Goal: Task Accomplishment & Management: Complete application form

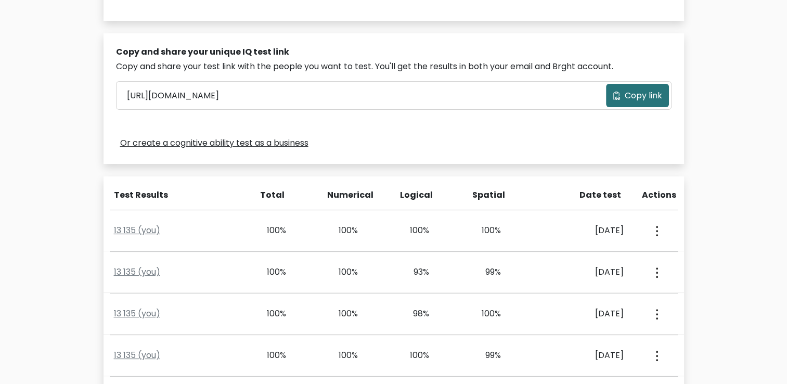
scroll to position [305, 0]
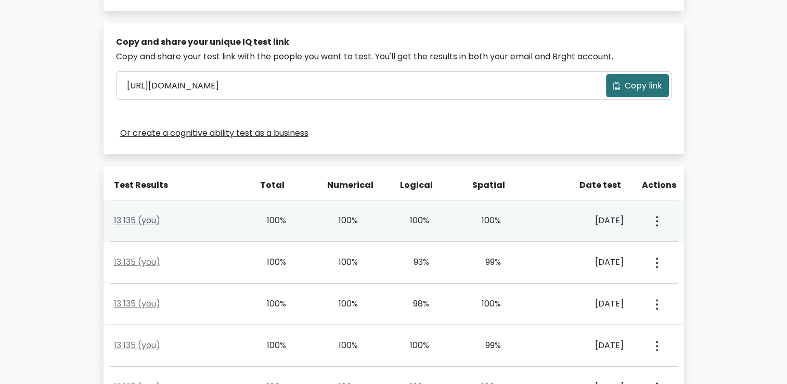
click at [133, 220] on link "13 135 (you)" at bounding box center [137, 220] width 46 height 12
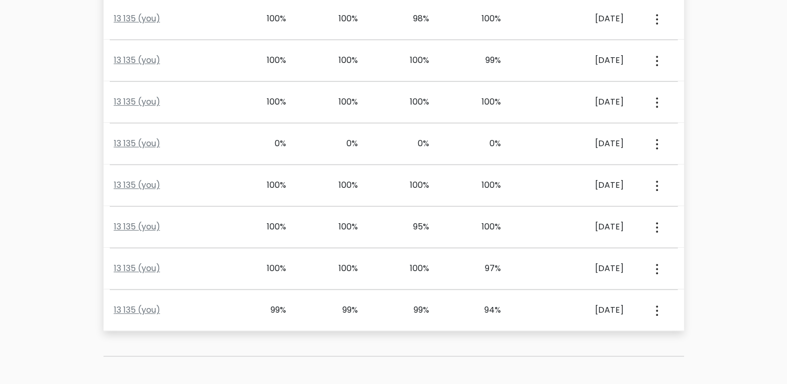
scroll to position [0, 0]
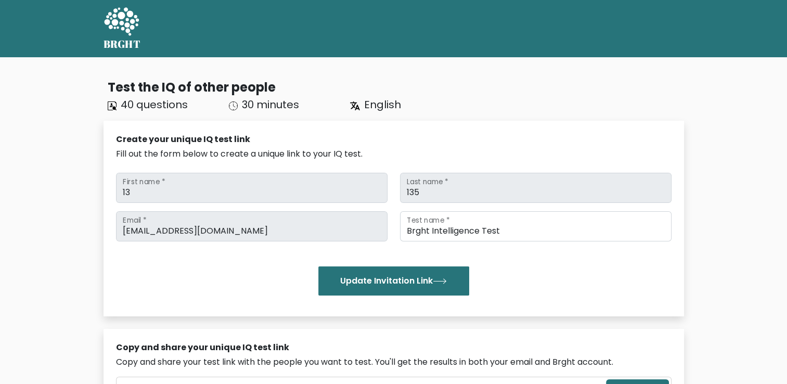
click at [122, 23] on icon at bounding box center [121, 21] width 35 height 28
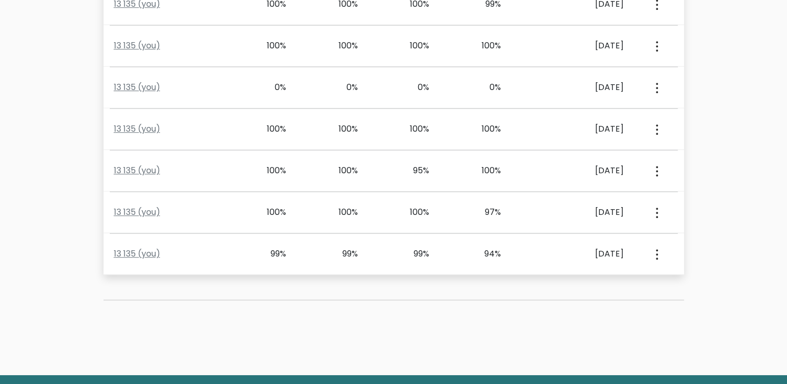
scroll to position [375, 0]
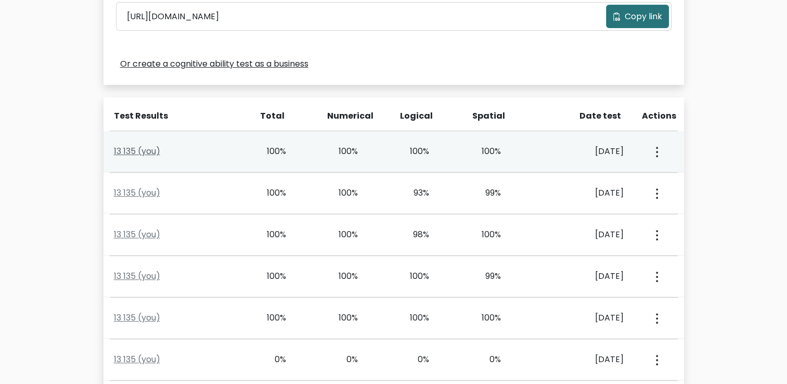
click at [135, 151] on link "13 135 (you)" at bounding box center [137, 151] width 46 height 12
click at [132, 148] on link "13 135 (you)" at bounding box center [137, 151] width 46 height 12
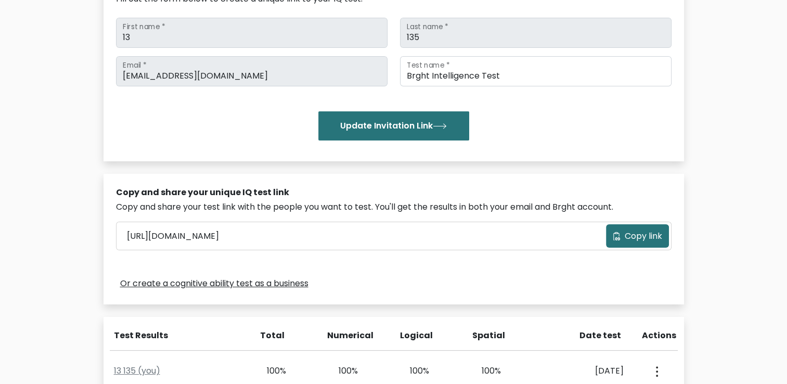
scroll to position [0, 0]
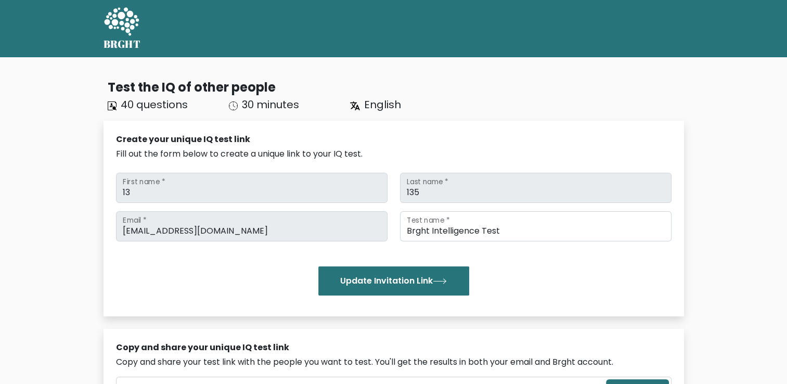
click at [117, 35] on icon at bounding box center [122, 22] width 36 height 31
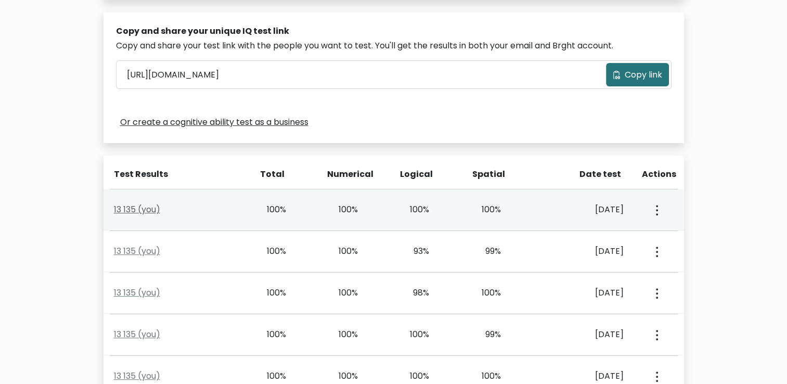
click at [148, 211] on link "13 135 (you)" at bounding box center [137, 209] width 46 height 12
click at [146, 215] on link "13 135 (you)" at bounding box center [137, 209] width 46 height 12
click at [133, 213] on link "13 135 (you)" at bounding box center [137, 209] width 46 height 12
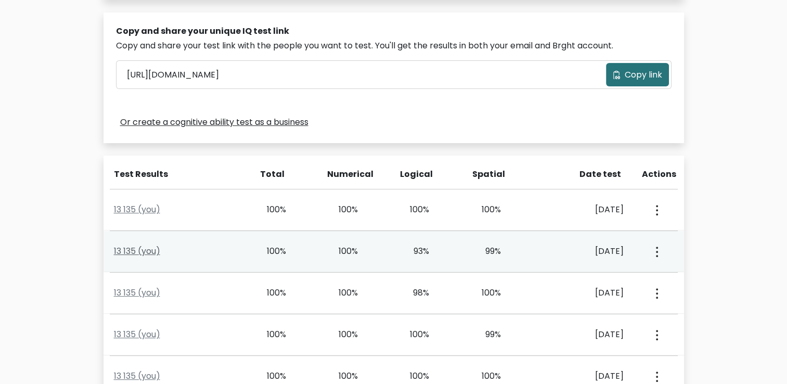
click at [127, 253] on link "13 135 (you)" at bounding box center [137, 251] width 46 height 12
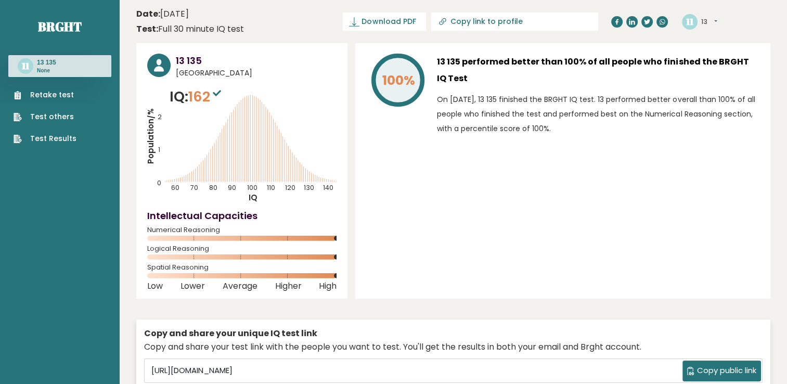
click at [44, 92] on link "Retake test" at bounding box center [45, 94] width 63 height 11
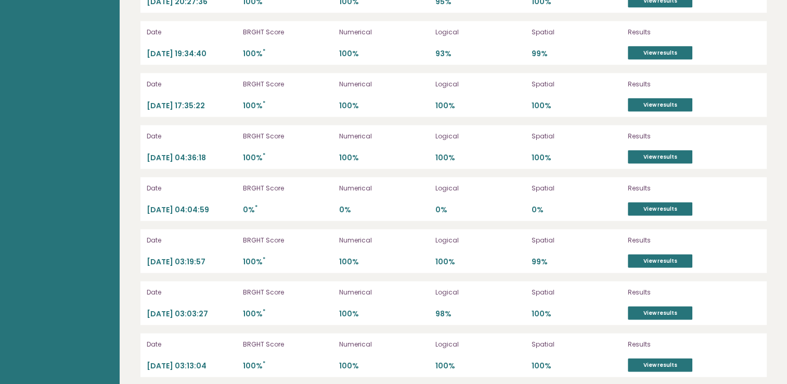
scroll to position [2089, 0]
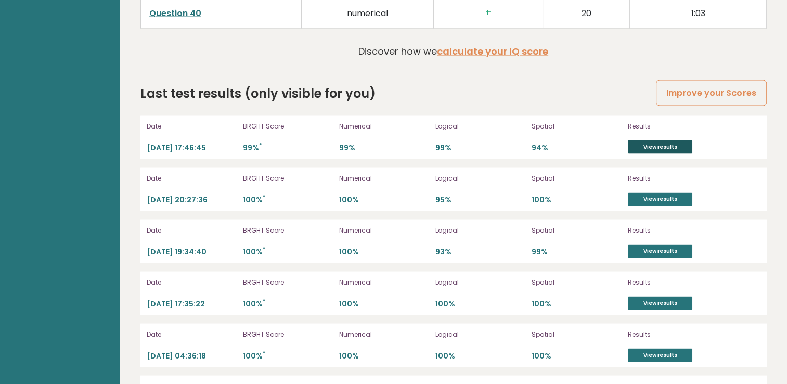
click at [659, 144] on link "View results" at bounding box center [660, 147] width 65 height 14
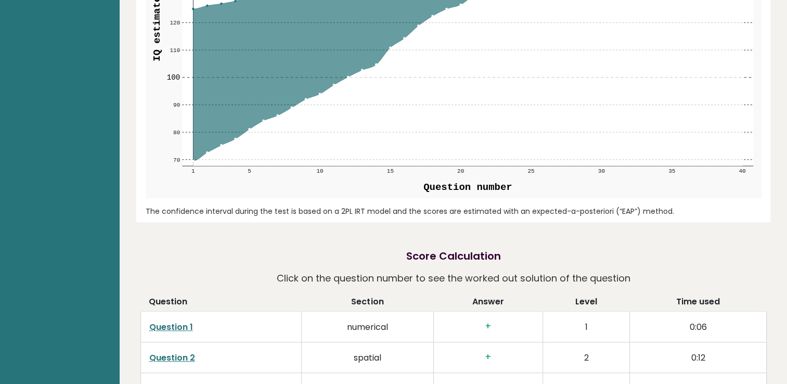
scroll to position [0, 0]
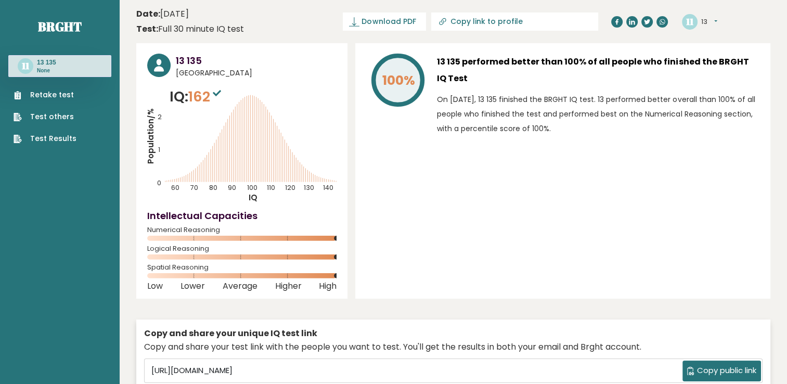
click at [53, 95] on link "Retake test" at bounding box center [45, 94] width 63 height 11
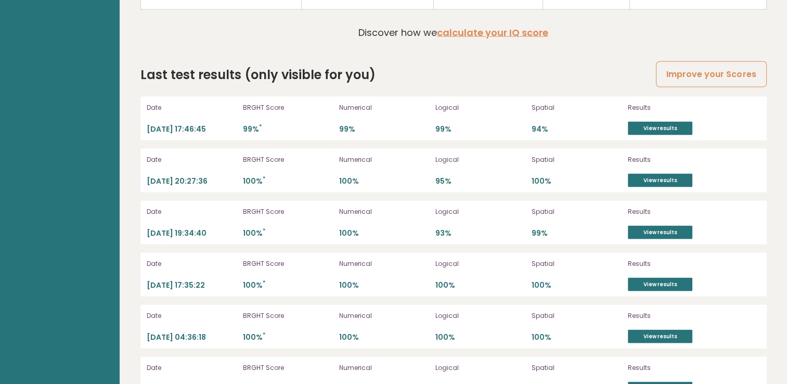
scroll to position [2124, 0]
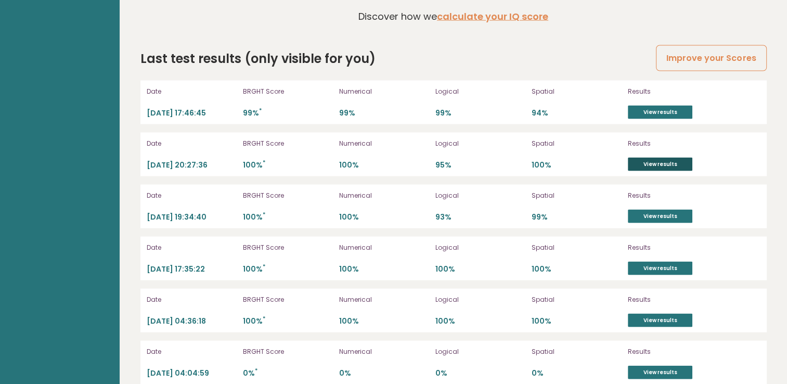
click at [663, 159] on link "View results" at bounding box center [660, 165] width 65 height 14
click at [662, 159] on link "View results" at bounding box center [660, 165] width 65 height 14
click at [662, 160] on link "View results" at bounding box center [660, 165] width 65 height 14
click at [659, 160] on link "View results" at bounding box center [660, 165] width 65 height 14
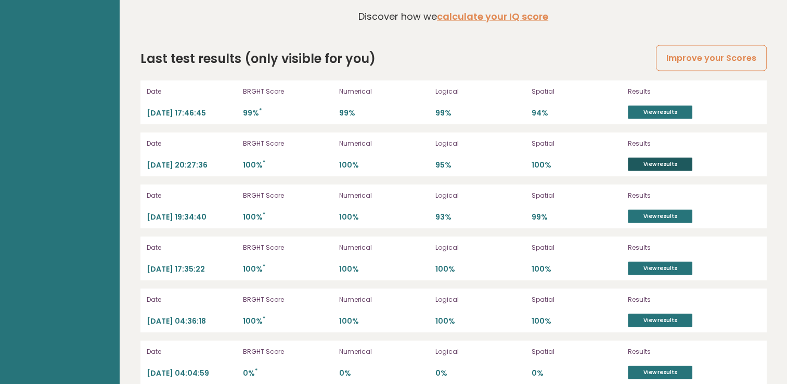
click at [659, 161] on link "View results" at bounding box center [660, 165] width 65 height 14
click at [641, 212] on link "View results" at bounding box center [660, 217] width 65 height 14
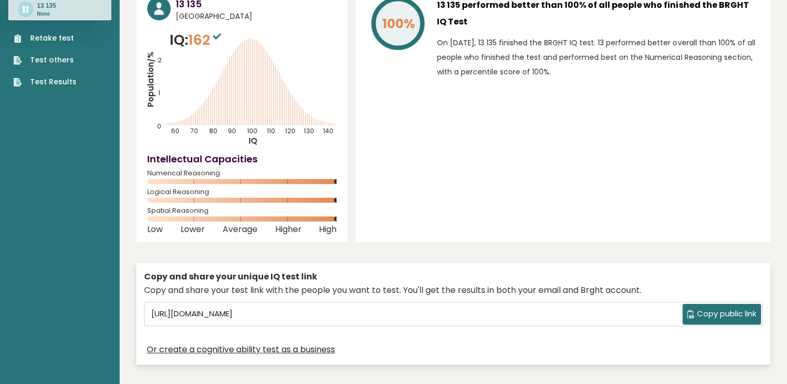
scroll to position [0, 0]
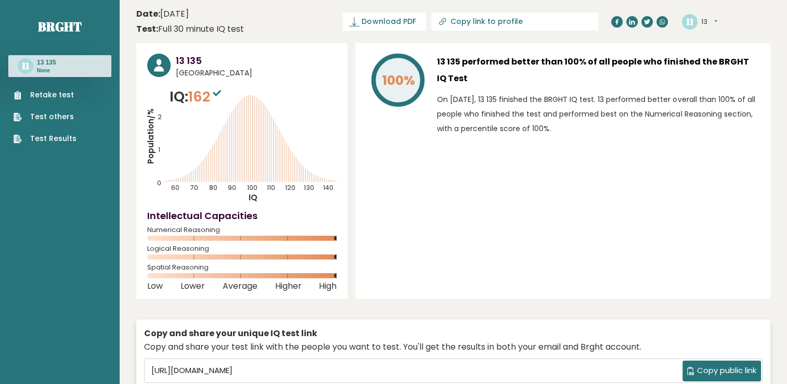
click at [49, 94] on link "Retake test" at bounding box center [45, 94] width 63 height 11
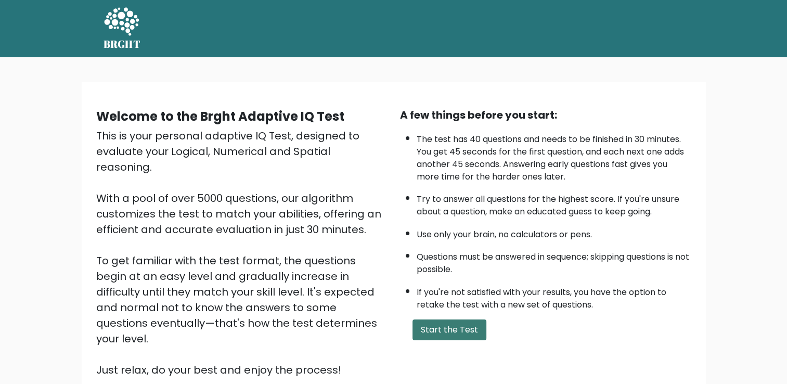
click at [445, 325] on button "Start the Test" at bounding box center [450, 329] width 74 height 21
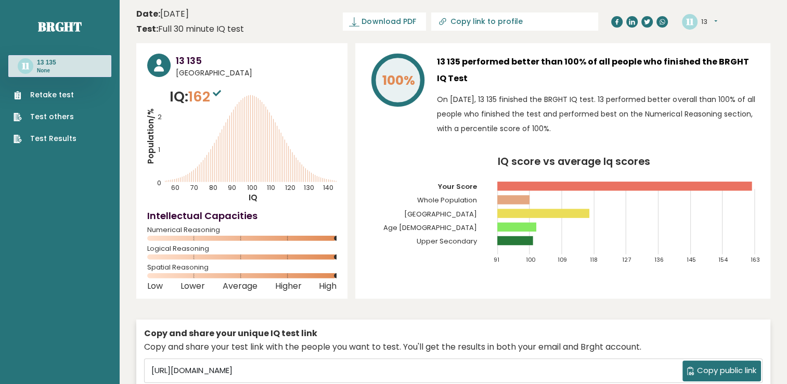
click at [50, 97] on link "Retake test" at bounding box center [45, 94] width 63 height 11
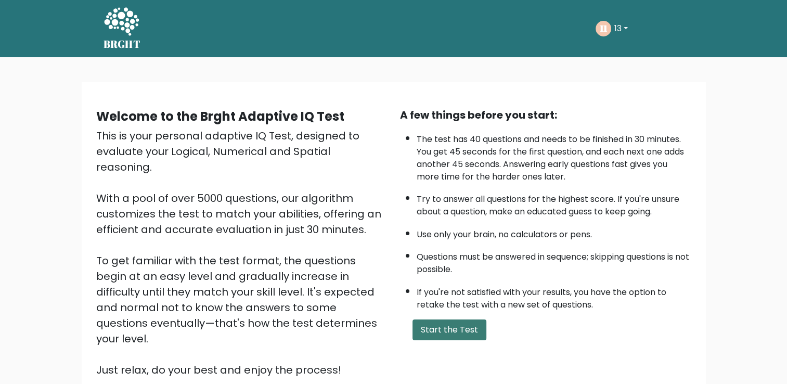
click at [442, 329] on button "Start the Test" at bounding box center [450, 329] width 74 height 21
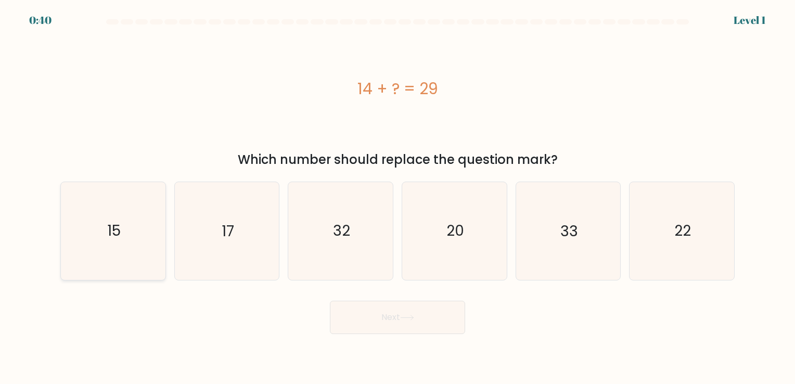
click at [146, 236] on icon "15" at bounding box center [113, 230] width 97 height 97
click at [397, 197] on input "a. 15" at bounding box center [397, 194] width 1 height 5
radio input "true"
click at [421, 332] on button "Next" at bounding box center [397, 317] width 135 height 33
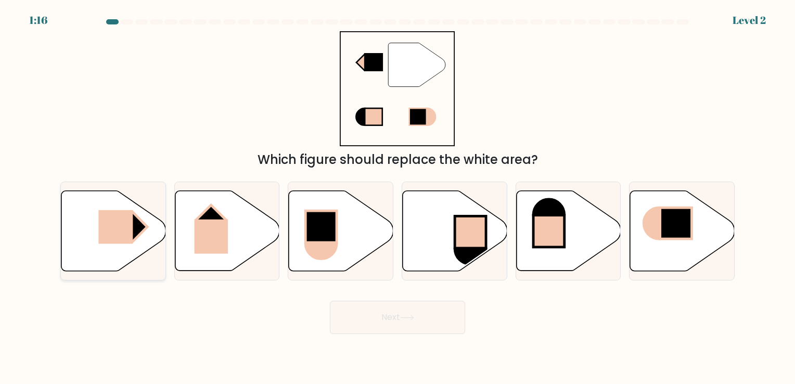
click at [107, 231] on rect at bounding box center [115, 227] width 34 height 34
click at [397, 197] on input "a." at bounding box center [397, 194] width 1 height 5
radio input "true"
click at [405, 317] on icon at bounding box center [407, 318] width 14 height 6
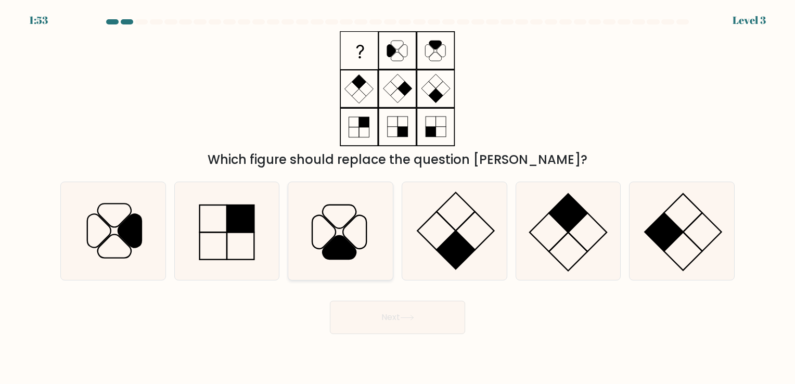
click at [319, 253] on icon at bounding box center [340, 230] width 97 height 97
click at [397, 197] on input "c." at bounding box center [397, 194] width 1 height 5
radio input "true"
click at [387, 316] on button "Next" at bounding box center [397, 317] width 135 height 33
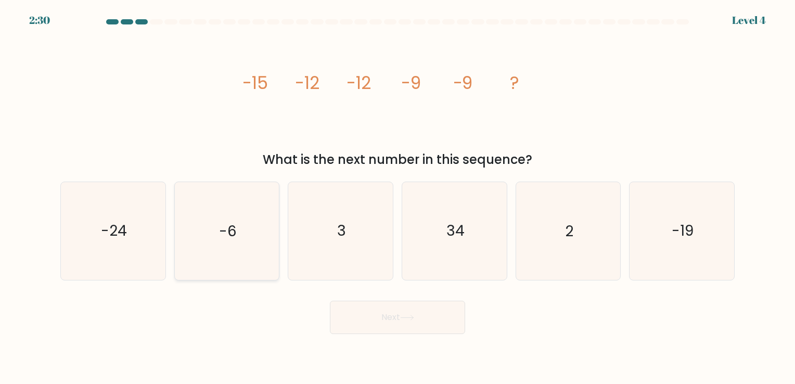
click at [251, 267] on icon "-6" at bounding box center [226, 230] width 97 height 97
click at [397, 197] on input "b. -6" at bounding box center [397, 194] width 1 height 5
radio input "true"
click at [445, 328] on button "Next" at bounding box center [397, 317] width 135 height 33
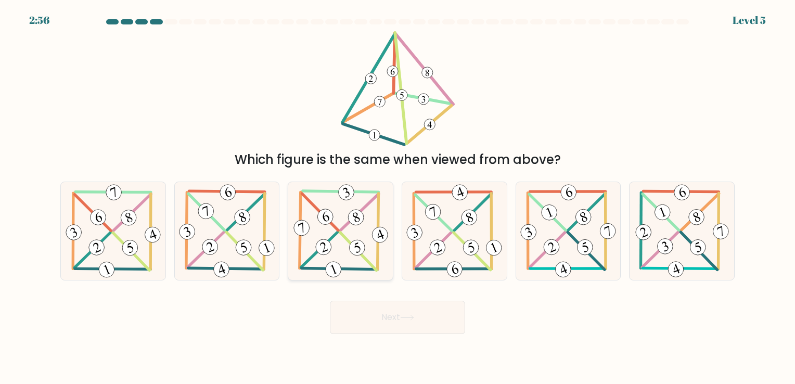
click at [341, 252] on icon at bounding box center [340, 230] width 99 height 97
click at [397, 197] on input "c." at bounding box center [397, 194] width 1 height 5
radio input "true"
click at [408, 315] on icon at bounding box center [407, 318] width 14 height 6
click at [393, 312] on button "Next" at bounding box center [397, 317] width 135 height 33
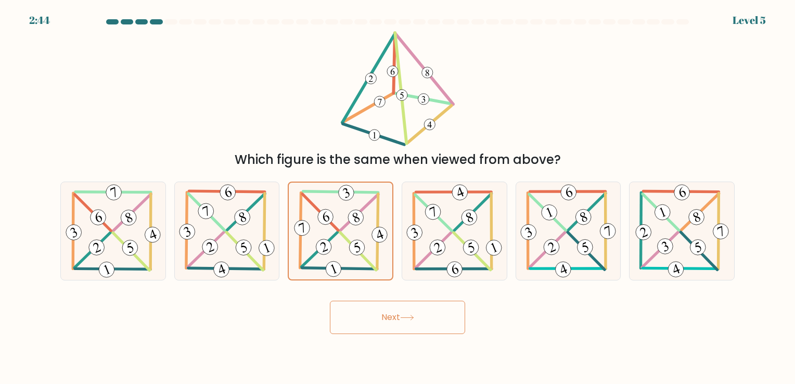
click at [427, 323] on button "Next" at bounding box center [397, 317] width 135 height 33
click at [431, 229] on icon at bounding box center [454, 230] width 100 height 97
click at [398, 197] on input "d." at bounding box center [397, 194] width 1 height 5
radio input "true"
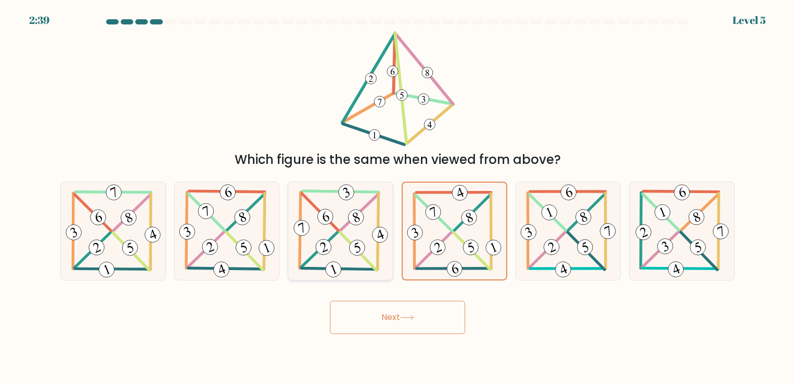
click at [364, 224] on icon at bounding box center [340, 230] width 99 height 97
click at [397, 197] on input "c." at bounding box center [397, 194] width 1 height 5
radio input "true"
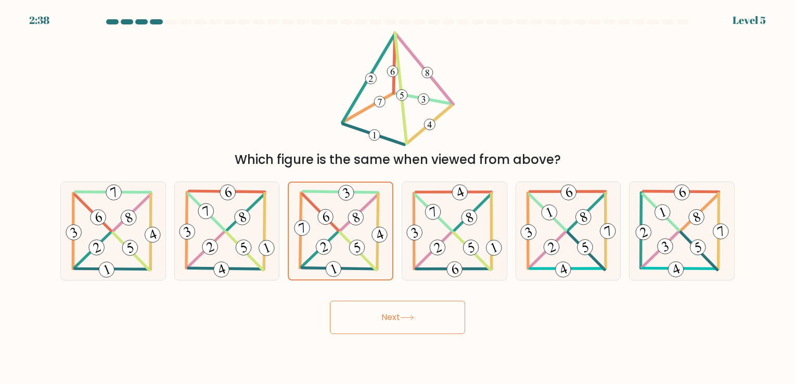
click at [410, 323] on button "Next" at bounding box center [397, 317] width 135 height 33
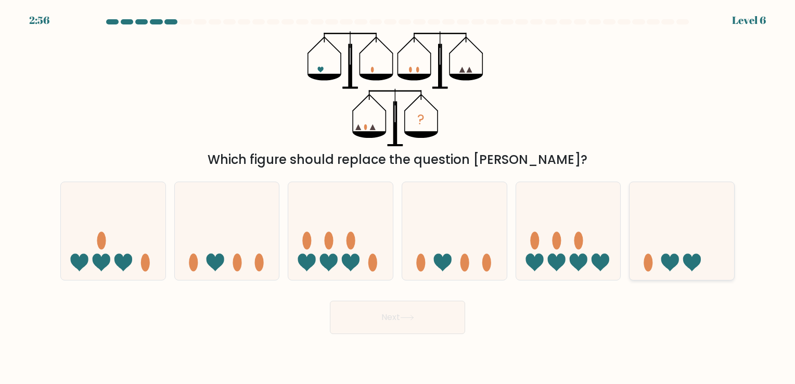
click at [674, 236] on icon at bounding box center [681, 231] width 105 height 86
click at [398, 197] on input "f." at bounding box center [397, 194] width 1 height 5
radio input "true"
click at [383, 318] on button "Next" at bounding box center [397, 317] width 135 height 33
click at [386, 323] on button "Next" at bounding box center [397, 317] width 135 height 33
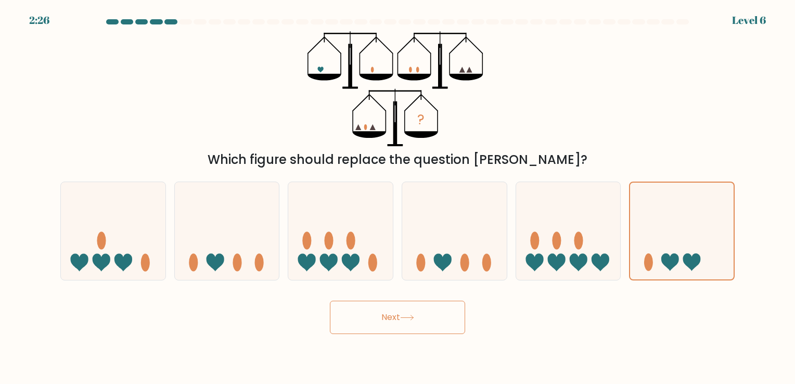
click at [388, 323] on button "Next" at bounding box center [397, 317] width 135 height 33
click at [394, 323] on button "Next" at bounding box center [397, 317] width 135 height 33
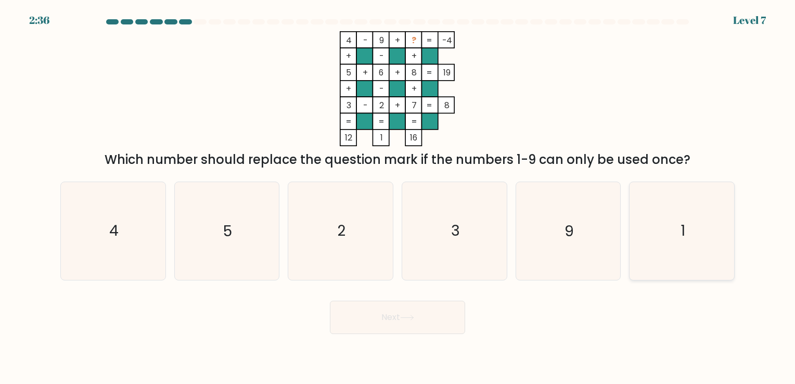
click at [677, 213] on icon "1" at bounding box center [681, 230] width 97 height 97
click at [398, 197] on input "f. 1" at bounding box center [397, 194] width 1 height 5
radio input "true"
click at [381, 320] on button "Next" at bounding box center [397, 317] width 135 height 33
click at [394, 329] on button "Next" at bounding box center [397, 317] width 135 height 33
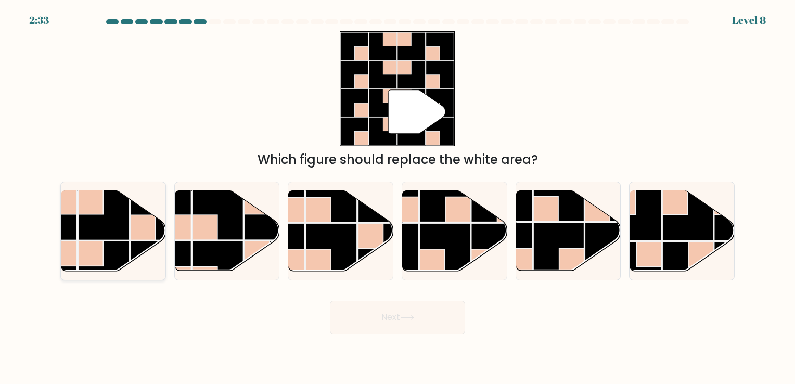
click at [100, 263] on rect at bounding box center [90, 253] width 25 height 25
click at [397, 197] on input "a." at bounding box center [397, 194] width 1 height 5
radio input "true"
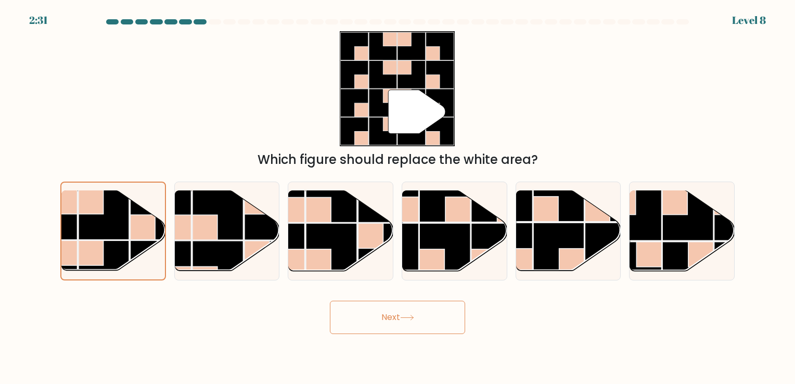
click at [424, 319] on button "Next" at bounding box center [397, 317] width 135 height 33
click at [421, 331] on button "Next" at bounding box center [397, 317] width 135 height 33
click at [428, 317] on button "Next" at bounding box center [397, 317] width 135 height 33
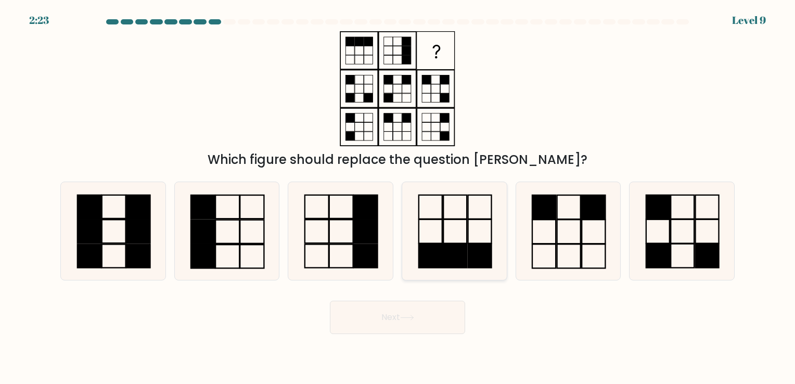
click at [454, 276] on icon at bounding box center [454, 230] width 97 height 97
click at [398, 197] on input "d." at bounding box center [397, 194] width 1 height 5
radio input "true"
click at [440, 321] on button "Next" at bounding box center [397, 317] width 135 height 33
click at [419, 313] on button "Next" at bounding box center [397, 317] width 135 height 33
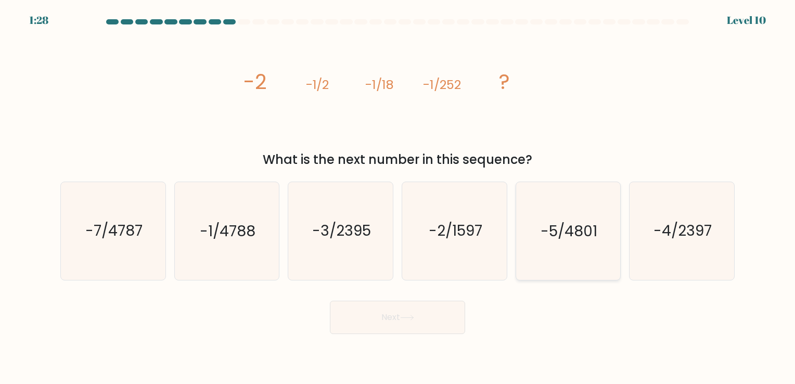
click at [585, 250] on icon "-5/4801" at bounding box center [567, 230] width 97 height 97
click at [398, 197] on input "e. -5/4801" at bounding box center [397, 194] width 1 height 5
radio input "true"
click at [251, 245] on icon "-1/4788" at bounding box center [226, 230] width 97 height 97
click at [397, 197] on input "b. -1/4788" at bounding box center [397, 194] width 1 height 5
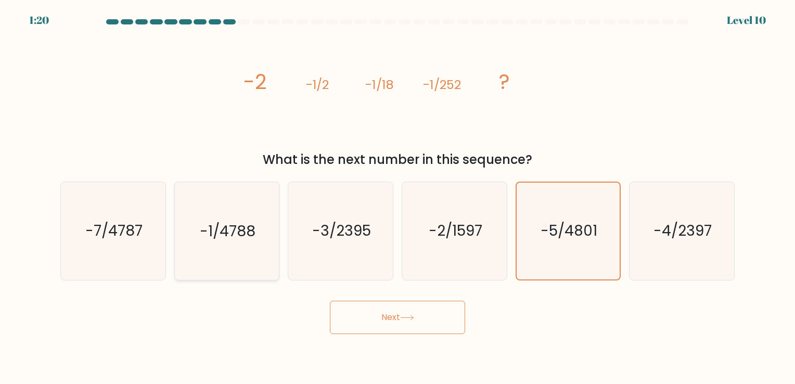
radio input "true"
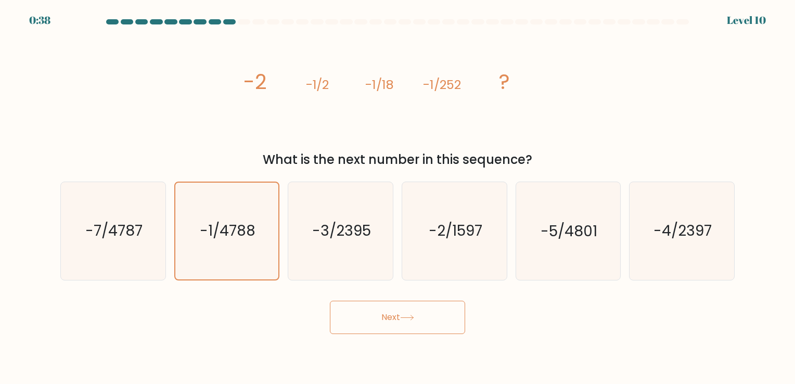
click at [387, 321] on button "Next" at bounding box center [397, 317] width 135 height 33
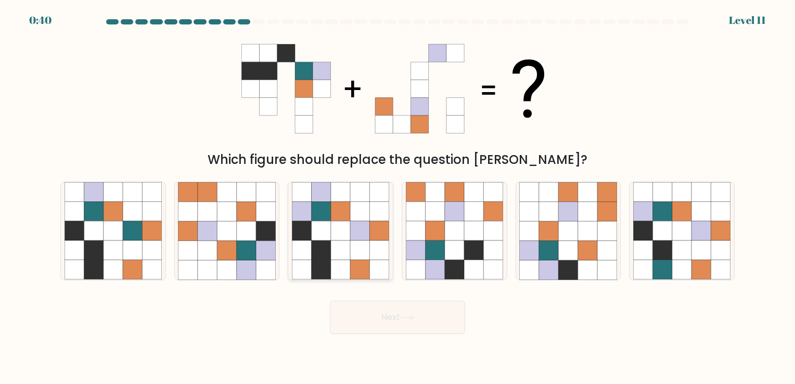
click at [322, 262] on icon at bounding box center [321, 269] width 19 height 19
click at [397, 197] on input "c." at bounding box center [397, 194] width 1 height 5
radio input "true"
click at [428, 327] on button "Next" at bounding box center [397, 317] width 135 height 33
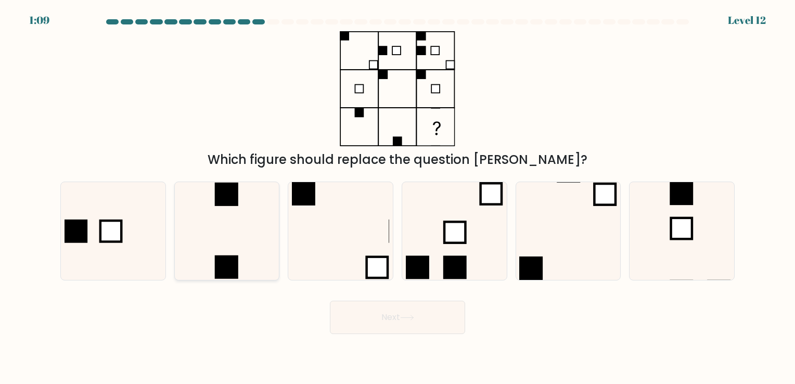
click at [233, 242] on icon at bounding box center [226, 230] width 97 height 97
click at [397, 197] on input "b." at bounding box center [397, 194] width 1 height 5
radio input "true"
click at [409, 316] on icon at bounding box center [407, 318] width 14 height 6
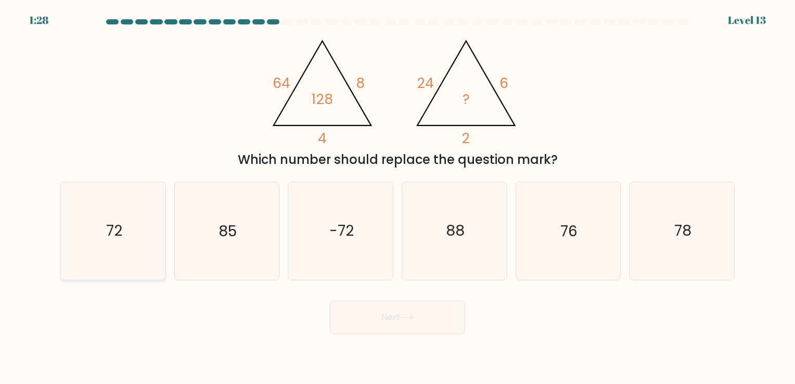
click at [101, 258] on icon "72" at bounding box center [113, 230] width 97 height 97
click at [397, 197] on input "a. 72" at bounding box center [397, 194] width 1 height 5
radio input "true"
click at [420, 315] on button "Next" at bounding box center [397, 317] width 135 height 33
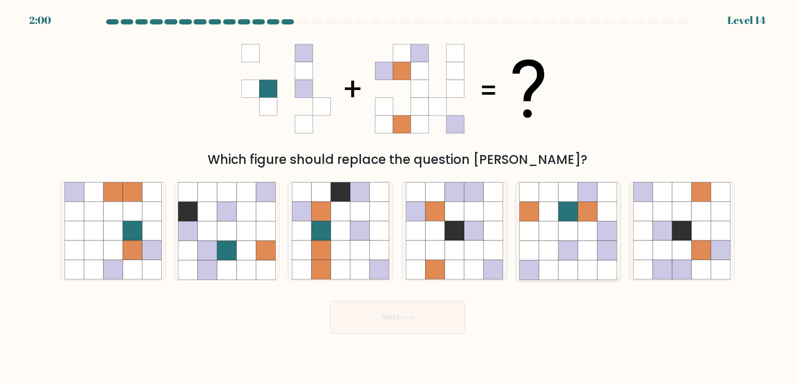
click at [591, 264] on icon at bounding box center [587, 269] width 19 height 19
click at [398, 197] on input "e." at bounding box center [397, 194] width 1 height 5
radio input "true"
click at [411, 323] on button "Next" at bounding box center [397, 317] width 135 height 33
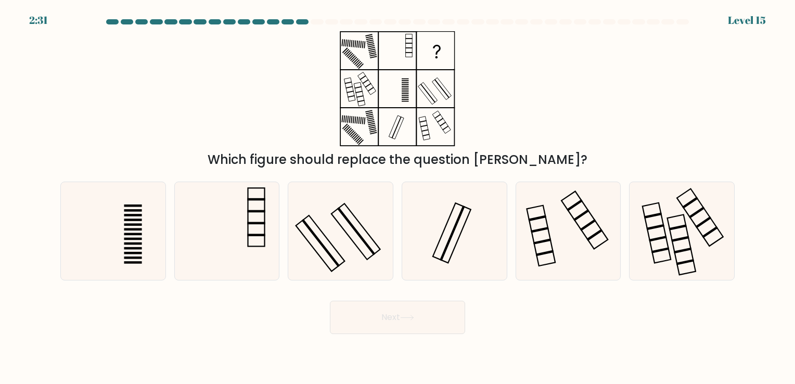
click at [537, 315] on div "Next" at bounding box center [397, 313] width 687 height 41
click at [354, 258] on icon at bounding box center [340, 230] width 97 height 97
click at [397, 197] on input "c." at bounding box center [397, 194] width 1 height 5
radio input "true"
click at [408, 321] on button "Next" at bounding box center [397, 317] width 135 height 33
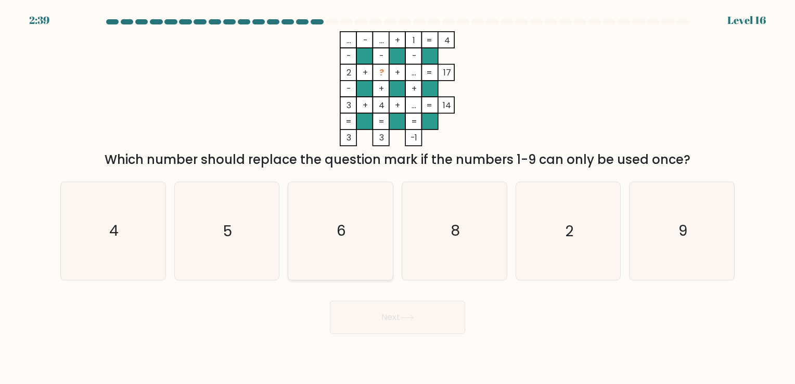
click at [349, 245] on icon "6" at bounding box center [340, 230] width 97 height 97
click at [397, 197] on input "c. 6" at bounding box center [397, 194] width 1 height 5
radio input "true"
drag, startPoint x: 395, startPoint y: 325, endPoint x: 401, endPoint y: 327, distance: 5.6
click at [396, 326] on button "Next" at bounding box center [397, 317] width 135 height 33
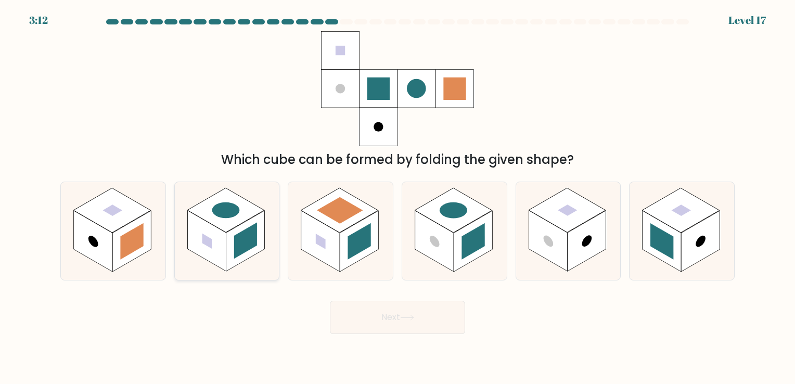
click at [234, 229] on rect at bounding box center [245, 241] width 38 height 61
click at [397, 197] on input "b." at bounding box center [397, 194] width 1 height 5
radio input "true"
click at [398, 322] on button "Next" at bounding box center [397, 317] width 135 height 33
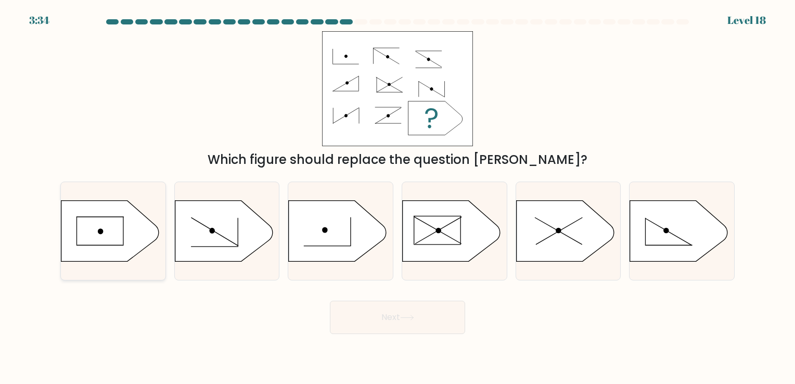
click at [122, 250] on icon at bounding box center [110, 230] width 98 height 61
click at [397, 197] on input "a." at bounding box center [397, 194] width 1 height 5
radio input "true"
click at [397, 324] on button "Next" at bounding box center [397, 317] width 135 height 33
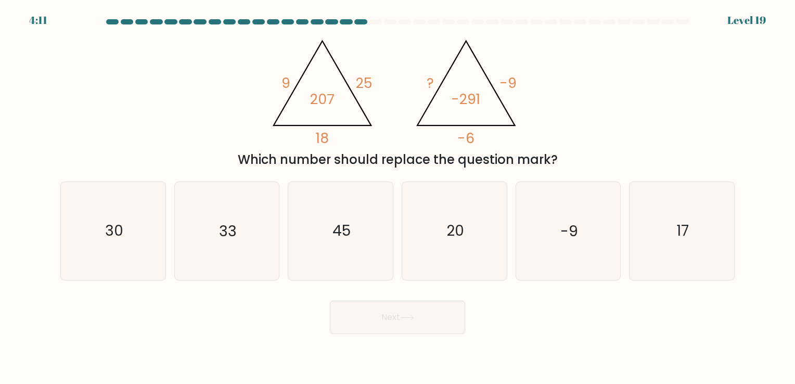
click at [516, 307] on div "Next" at bounding box center [397, 313] width 687 height 41
click at [193, 260] on icon "33" at bounding box center [226, 230] width 97 height 97
click at [397, 197] on input "b. 33" at bounding box center [397, 194] width 1 height 5
radio input "true"
click at [381, 326] on button "Next" at bounding box center [397, 317] width 135 height 33
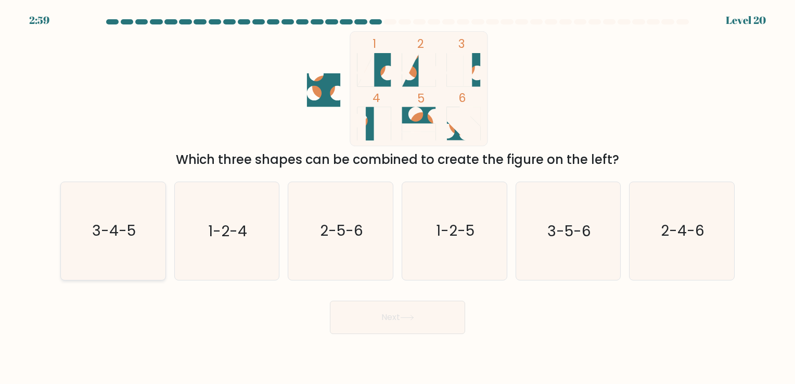
click at [146, 255] on icon "3-4-5" at bounding box center [113, 230] width 97 height 97
click at [397, 197] on input "a. 3-4-5" at bounding box center [397, 194] width 1 height 5
radio input "true"
click at [396, 325] on button "Next" at bounding box center [397, 317] width 135 height 33
click at [379, 329] on button "Next" at bounding box center [397, 317] width 135 height 33
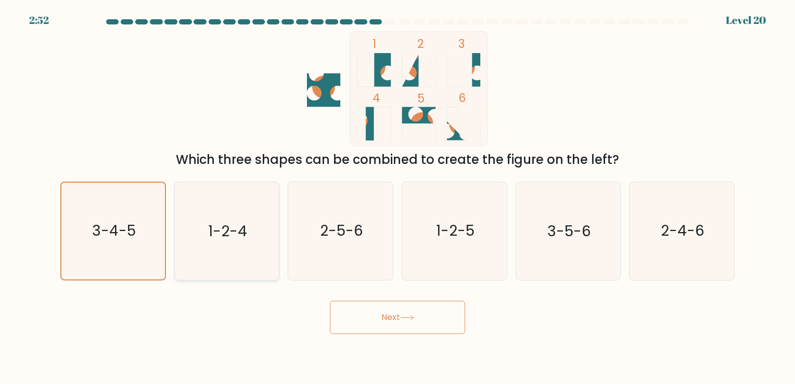
click at [245, 206] on icon "1-2-4" at bounding box center [226, 230] width 97 height 97
click at [397, 197] on input "b. 1-2-4" at bounding box center [397, 194] width 1 height 5
radio input "true"
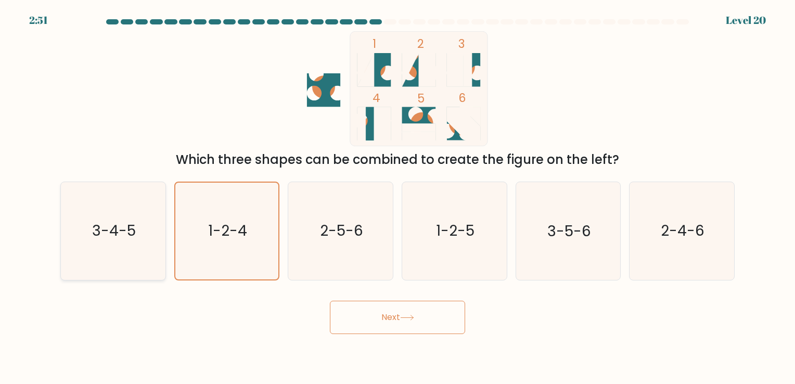
click at [113, 212] on icon "3-4-5" at bounding box center [113, 230] width 97 height 97
click at [397, 197] on input "a. 3-4-5" at bounding box center [397, 194] width 1 height 5
radio input "true"
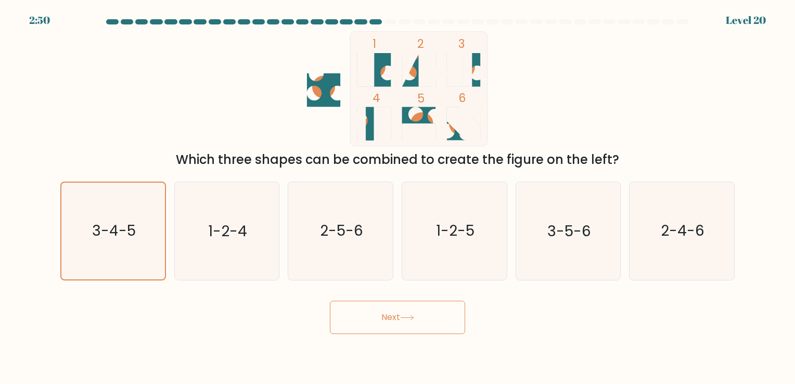
click at [411, 317] on icon at bounding box center [407, 318] width 14 height 6
click at [412, 319] on icon at bounding box center [407, 318] width 14 height 6
click at [406, 323] on button "Next" at bounding box center [397, 317] width 135 height 33
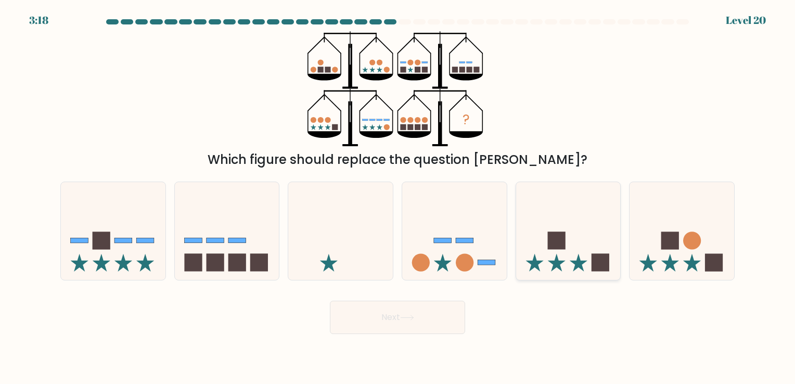
click at [556, 271] on icon at bounding box center [568, 231] width 105 height 86
click at [398, 197] on input "e." at bounding box center [397, 194] width 1 height 5
radio input "true"
click at [462, 319] on button "Next" at bounding box center [397, 317] width 135 height 33
click at [530, 253] on icon at bounding box center [569, 231] width 104 height 86
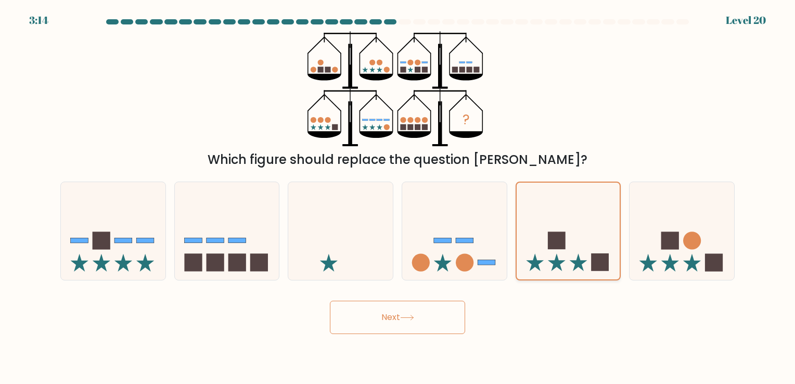
click at [398, 197] on input "e." at bounding box center [397, 194] width 1 height 5
click at [437, 315] on button "Next" at bounding box center [397, 317] width 135 height 33
click at [482, 338] on body "3:10 Level 20" at bounding box center [397, 192] width 795 height 384
click at [437, 334] on body "3:09 Level 20" at bounding box center [397, 192] width 795 height 384
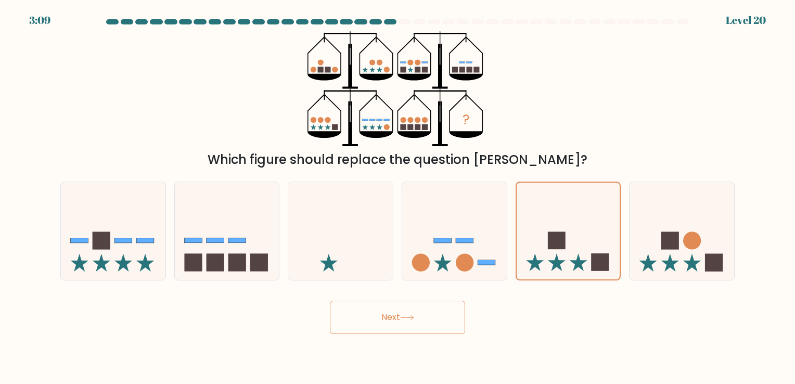
click at [436, 326] on button "Next" at bounding box center [397, 317] width 135 height 33
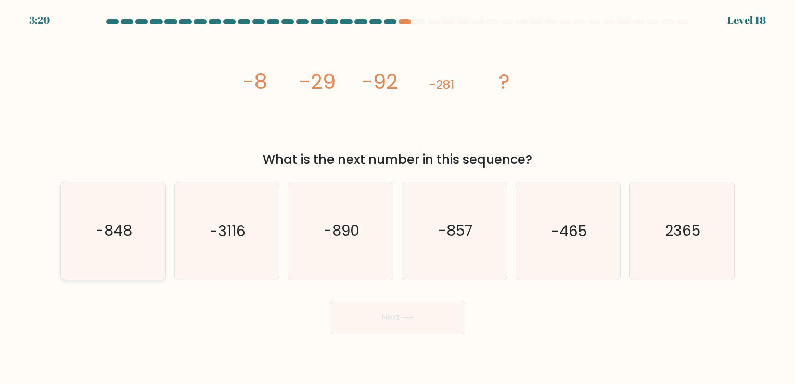
click at [153, 226] on icon "-848" at bounding box center [113, 230] width 97 height 97
click at [397, 197] on input "a. -848" at bounding box center [397, 194] width 1 height 5
radio input "true"
click at [388, 329] on button "Next" at bounding box center [397, 317] width 135 height 33
click at [411, 316] on icon at bounding box center [407, 318] width 14 height 6
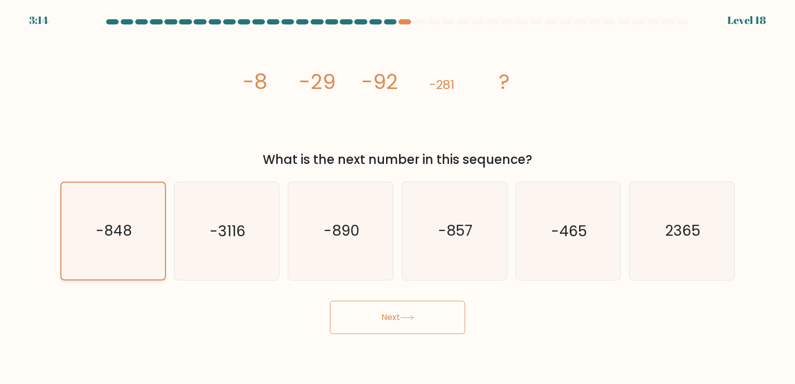
click at [155, 236] on icon "-848" at bounding box center [113, 231] width 96 height 96
click at [397, 197] on input "a. -848" at bounding box center [397, 194] width 1 height 5
click at [198, 256] on icon "-3116" at bounding box center [226, 230] width 97 height 97
click at [397, 197] on input "b. -3116" at bounding box center [397, 194] width 1 height 5
radio input "true"
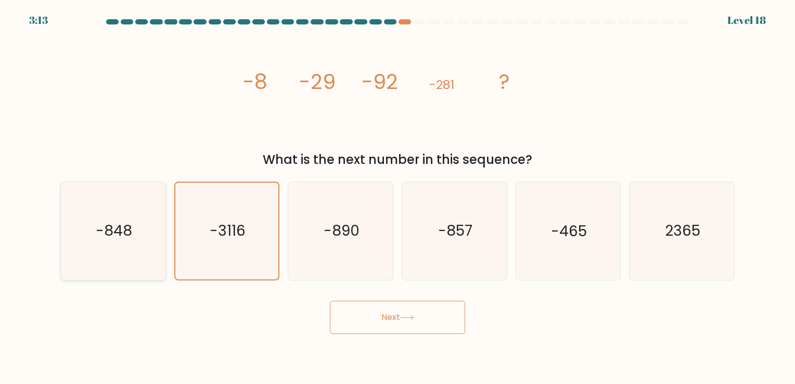
click at [151, 248] on icon "-848" at bounding box center [113, 230] width 97 height 97
click at [397, 197] on input "a. -848" at bounding box center [397, 194] width 1 height 5
radio input "true"
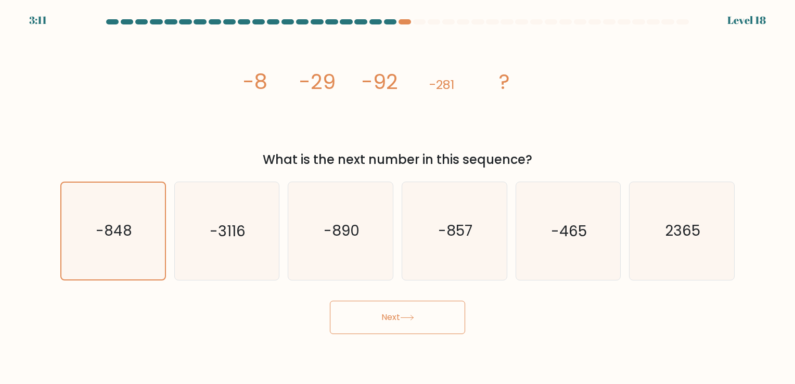
click at [392, 320] on button "Next" at bounding box center [397, 317] width 135 height 33
drag, startPoint x: 91, startPoint y: 201, endPoint x: 95, endPoint y: 204, distance: 5.9
click at [91, 201] on icon "-848" at bounding box center [113, 231] width 96 height 96
click at [397, 197] on input "a. -848" at bounding box center [397, 194] width 1 height 5
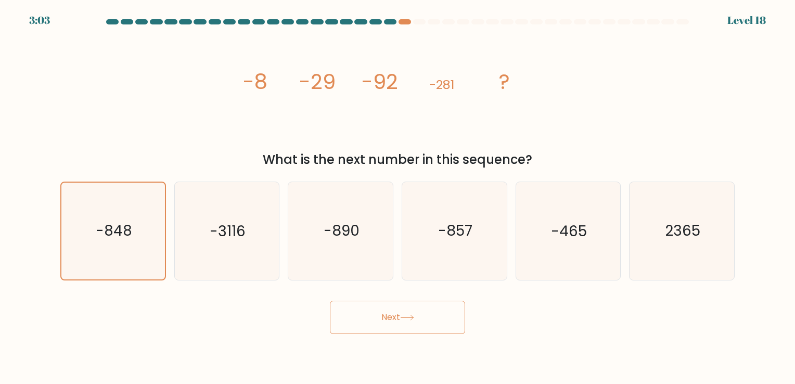
click at [420, 330] on button "Next" at bounding box center [397, 317] width 135 height 33
click at [148, 210] on icon "-848" at bounding box center [113, 231] width 96 height 96
click at [397, 197] on input "a. -848" at bounding box center [397, 194] width 1 height 5
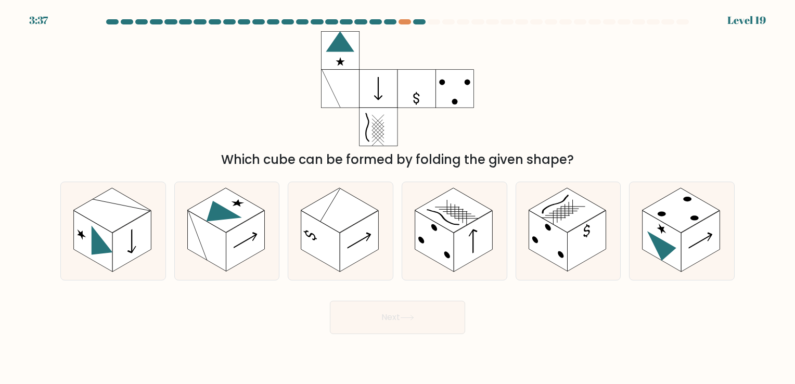
click at [386, 307] on button "Next" at bounding box center [397, 317] width 135 height 33
click at [502, 146] on div "Which cube can be formed by folding the given shape?" at bounding box center [397, 100] width 687 height 138
click at [548, 244] on rect at bounding box center [548, 241] width 38 height 61
click at [398, 197] on input "e." at bounding box center [397, 194] width 1 height 5
radio input "true"
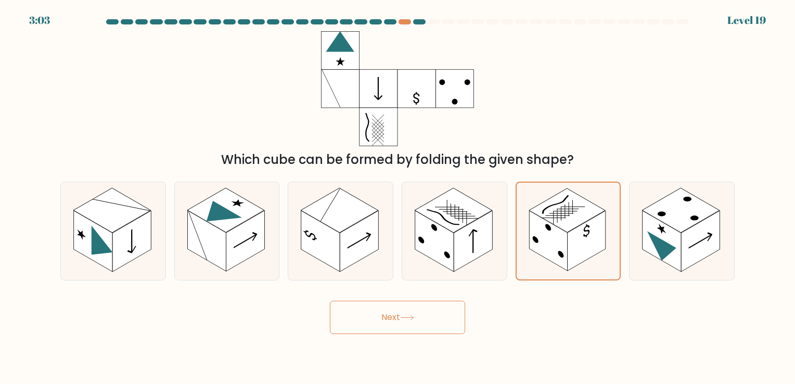
click at [452, 312] on button "Next" at bounding box center [397, 317] width 135 height 33
click at [551, 309] on div "Next" at bounding box center [397, 313] width 687 height 41
click at [433, 325] on button "Next" at bounding box center [397, 317] width 135 height 33
click at [637, 105] on div "Which cube can be formed by folding the given shape?" at bounding box center [397, 100] width 687 height 138
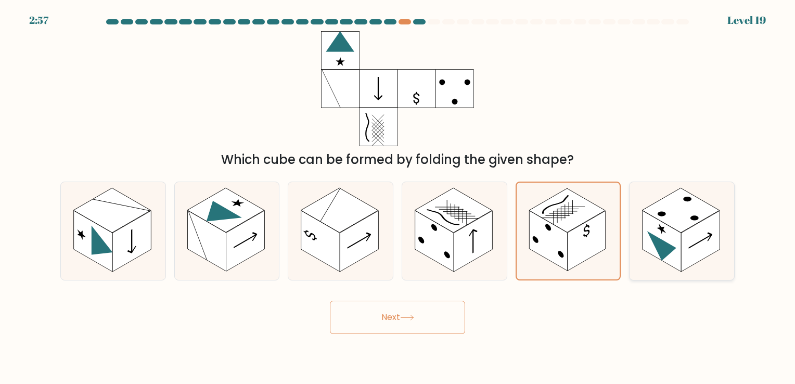
click at [637, 212] on icon at bounding box center [681, 230] width 105 height 97
click at [398, 197] on input "f." at bounding box center [397, 194] width 1 height 5
radio input "true"
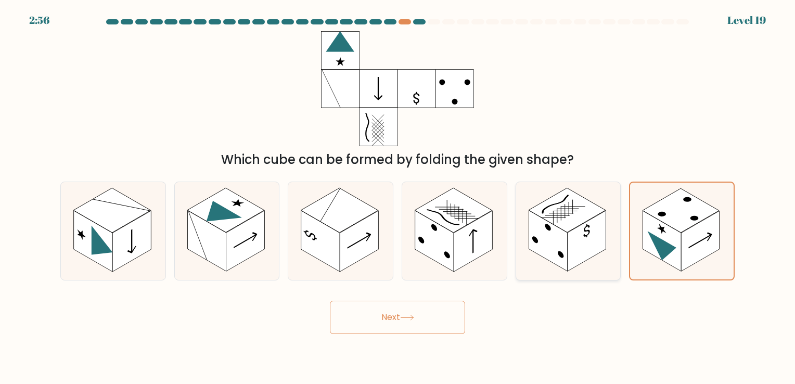
click at [598, 222] on rect at bounding box center [586, 241] width 38 height 61
click at [398, 197] on input "e." at bounding box center [397, 194] width 1 height 5
radio input "true"
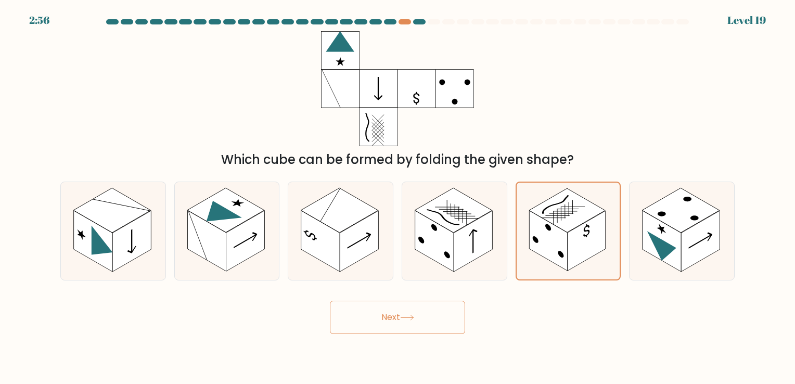
click at [409, 327] on button "Next" at bounding box center [397, 317] width 135 height 33
click at [393, 320] on button "Next" at bounding box center [397, 317] width 135 height 33
click at [405, 332] on button "Next" at bounding box center [397, 317] width 135 height 33
click at [544, 224] on rect at bounding box center [548, 241] width 38 height 60
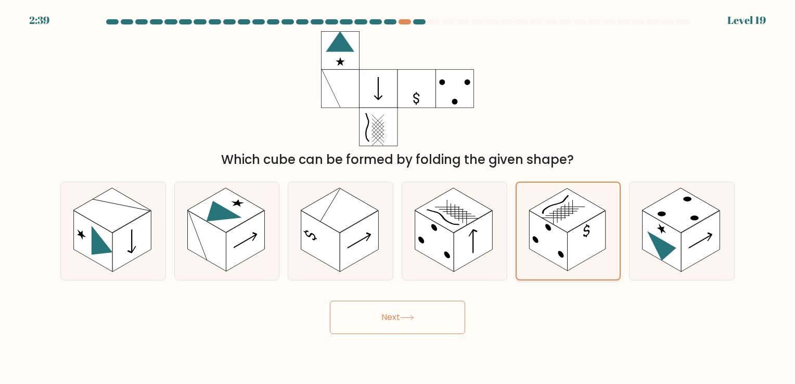
click at [398, 197] on input "e." at bounding box center [397, 194] width 1 height 5
click at [390, 326] on button "Next" at bounding box center [397, 317] width 135 height 33
click at [565, 253] on rect at bounding box center [548, 241] width 38 height 60
click at [398, 197] on input "e." at bounding box center [397, 194] width 1 height 5
click at [414, 317] on icon at bounding box center [407, 318] width 14 height 6
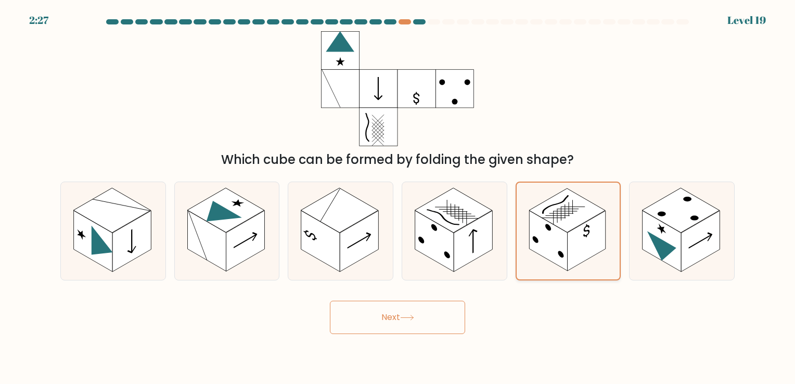
click at [541, 267] on icon at bounding box center [569, 231] width 104 height 96
click at [398, 197] on input "e." at bounding box center [397, 194] width 1 height 5
click at [415, 321] on button "Next" at bounding box center [397, 317] width 135 height 33
click at [443, 216] on rect at bounding box center [453, 210] width 77 height 45
click at [398, 197] on input "d." at bounding box center [397, 194] width 1 height 5
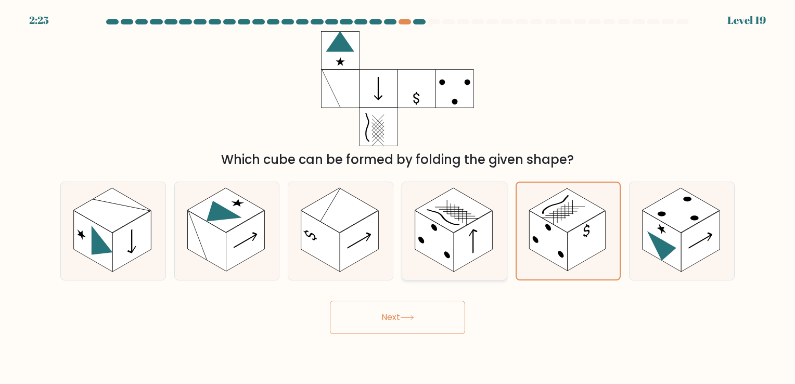
radio input "true"
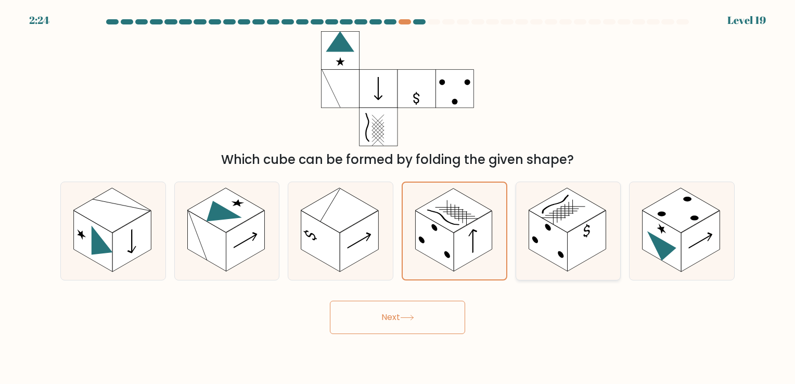
click at [541, 240] on rect at bounding box center [548, 241] width 38 height 61
click at [398, 197] on input "e." at bounding box center [397, 194] width 1 height 5
radio input "true"
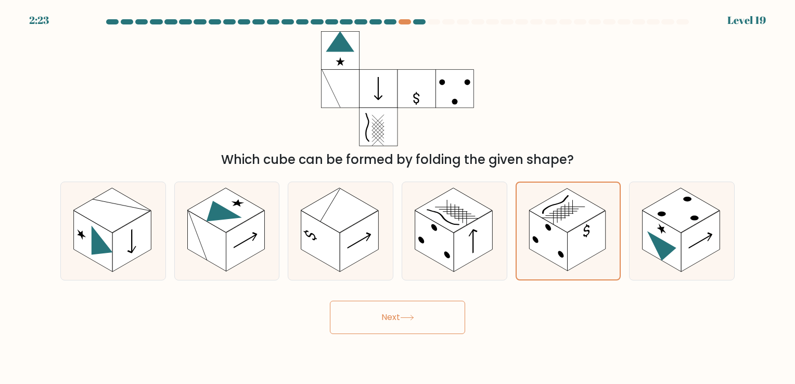
click at [428, 310] on button "Next" at bounding box center [397, 317] width 135 height 33
click at [393, 313] on button "Next" at bounding box center [397, 317] width 135 height 33
click at [580, 257] on rect at bounding box center [586, 241] width 38 height 60
click at [398, 197] on input "e." at bounding box center [397, 194] width 1 height 5
click at [472, 285] on form at bounding box center [397, 176] width 795 height 315
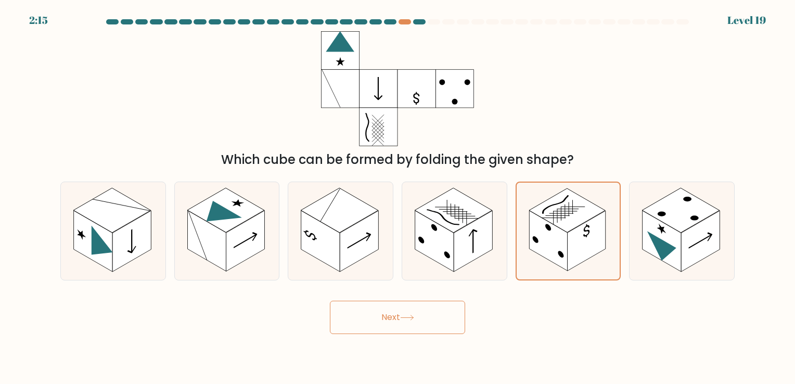
click at [472, 281] on form at bounding box center [397, 176] width 795 height 315
click at [431, 328] on button "Next" at bounding box center [397, 317] width 135 height 33
drag, startPoint x: 593, startPoint y: 254, endPoint x: 587, endPoint y: 260, distance: 8.1
click at [593, 254] on rect at bounding box center [586, 241] width 38 height 60
click at [398, 197] on input "e." at bounding box center [397, 194] width 1 height 5
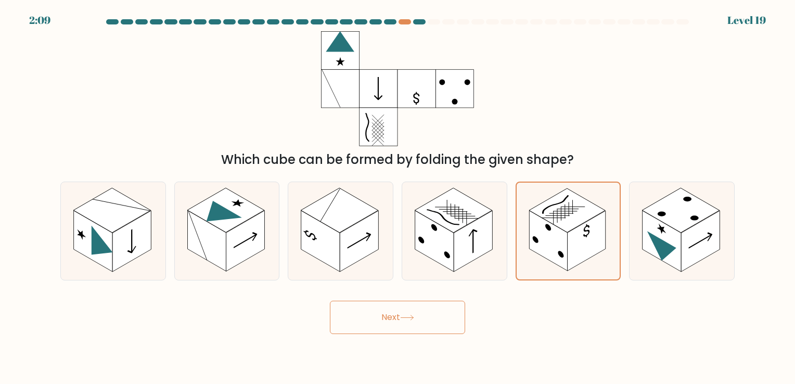
click at [436, 315] on button "Next" at bounding box center [397, 317] width 135 height 33
click at [410, 327] on button "Next" at bounding box center [397, 317] width 135 height 33
click at [533, 253] on icon at bounding box center [569, 231] width 104 height 96
click at [398, 197] on input "e." at bounding box center [397, 194] width 1 height 5
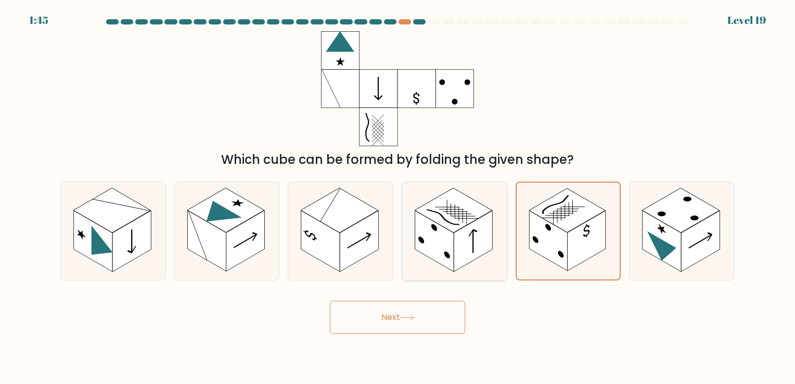
click at [479, 256] on rect at bounding box center [473, 241] width 38 height 61
click at [398, 197] on input "d." at bounding box center [397, 194] width 1 height 5
radio input "true"
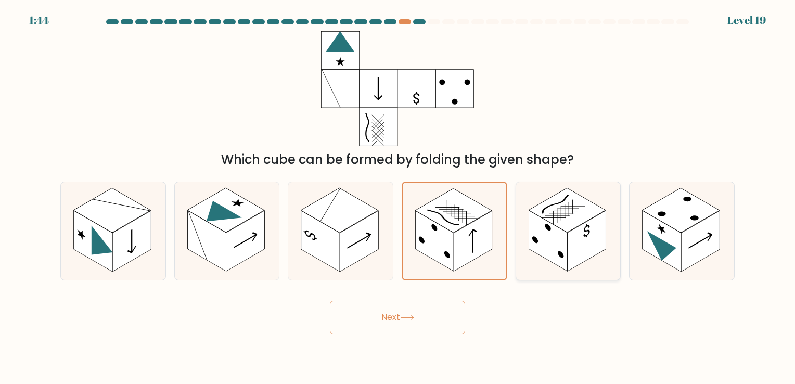
click at [531, 260] on icon at bounding box center [568, 230] width 105 height 97
click at [398, 197] on input "e." at bounding box center [397, 194] width 1 height 5
radio input "true"
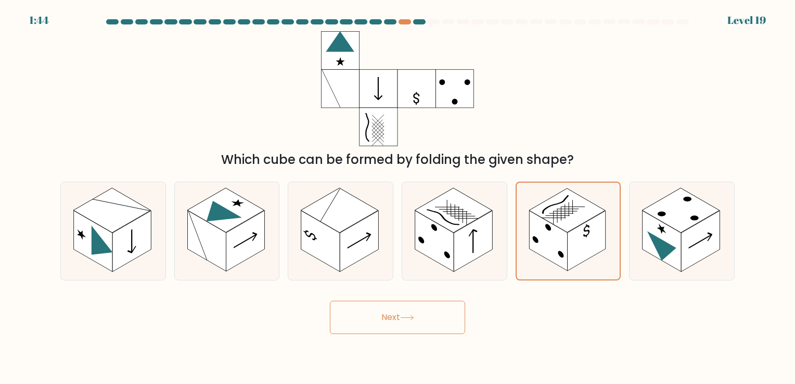
click at [418, 330] on button "Next" at bounding box center [397, 317] width 135 height 33
click at [442, 324] on button "Next" at bounding box center [397, 317] width 135 height 33
drag, startPoint x: 562, startPoint y: 255, endPoint x: 509, endPoint y: 257, distance: 52.6
click at [561, 257] on circle at bounding box center [561, 254] width 6 height 9
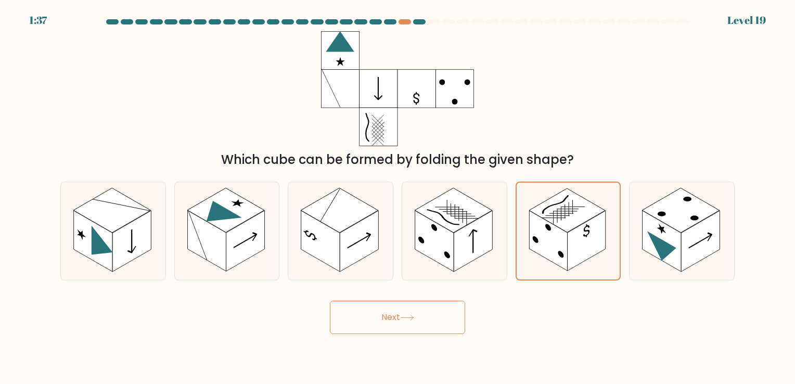
click at [398, 197] on input "e." at bounding box center [397, 194] width 1 height 5
click at [501, 258] on icon at bounding box center [454, 230] width 105 height 97
click at [398, 197] on input "d." at bounding box center [397, 194] width 1 height 5
radio input "true"
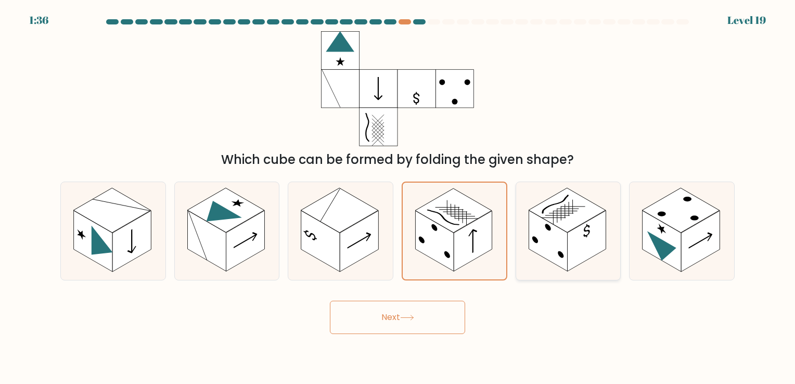
click at [532, 269] on icon at bounding box center [568, 230] width 105 height 97
click at [398, 197] on input "e." at bounding box center [397, 194] width 1 height 5
radio input "true"
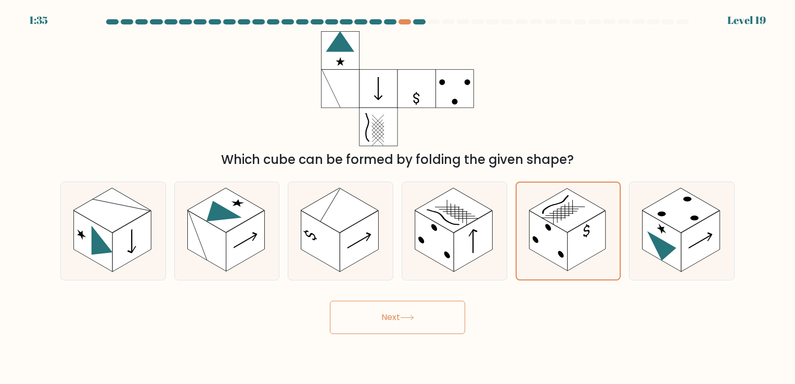
click at [423, 320] on button "Next" at bounding box center [397, 317] width 135 height 33
click at [443, 329] on button "Next" at bounding box center [397, 317] width 135 height 33
click at [422, 326] on button "Next" at bounding box center [397, 317] width 135 height 33
click at [422, 327] on button "Next" at bounding box center [397, 317] width 135 height 33
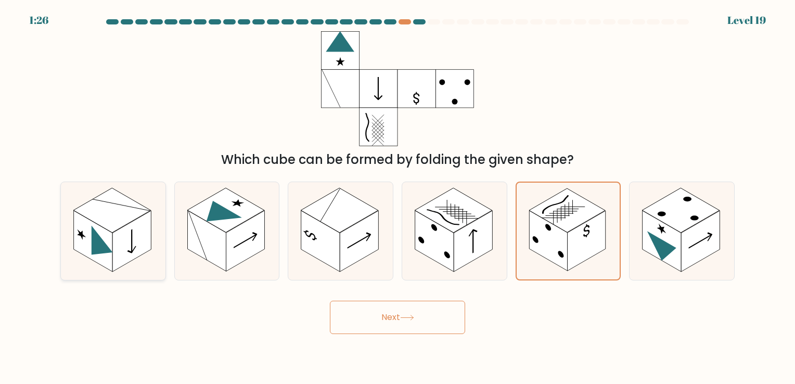
click at [118, 229] on rect at bounding box center [111, 210] width 77 height 45
click at [397, 197] on input "a." at bounding box center [397, 194] width 1 height 5
radio input "true"
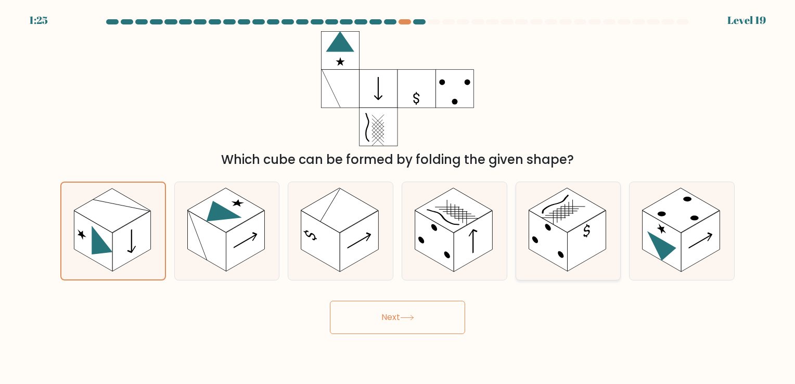
click at [548, 231] on rect at bounding box center [548, 241] width 38 height 61
click at [398, 197] on input "e." at bounding box center [397, 194] width 1 height 5
radio input "true"
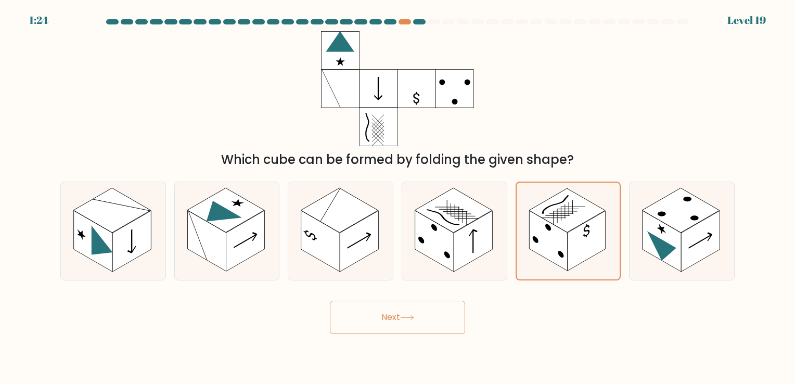
click at [426, 312] on button "Next" at bounding box center [397, 317] width 135 height 33
click at [426, 311] on button "Next" at bounding box center [397, 317] width 135 height 33
click at [719, 317] on div "Next" at bounding box center [397, 313] width 687 height 41
click at [433, 325] on button "Next" at bounding box center [397, 317] width 135 height 33
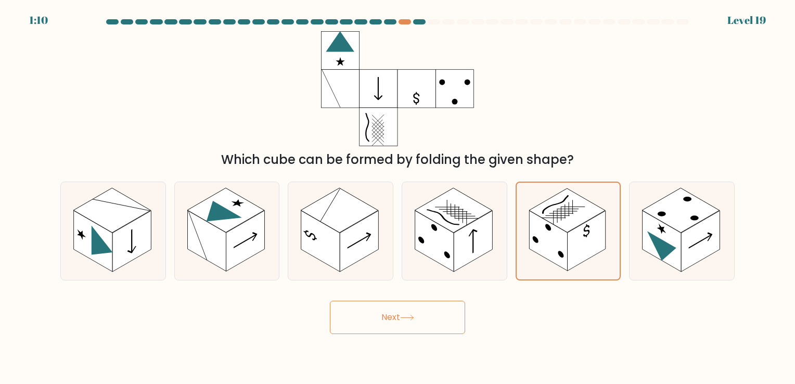
click at [410, 317] on icon at bounding box center [407, 318] width 14 height 6
click at [411, 317] on icon at bounding box center [407, 318] width 14 height 6
click at [375, 312] on button "Next" at bounding box center [397, 317] width 135 height 33
click at [562, 242] on rect at bounding box center [548, 241] width 38 height 60
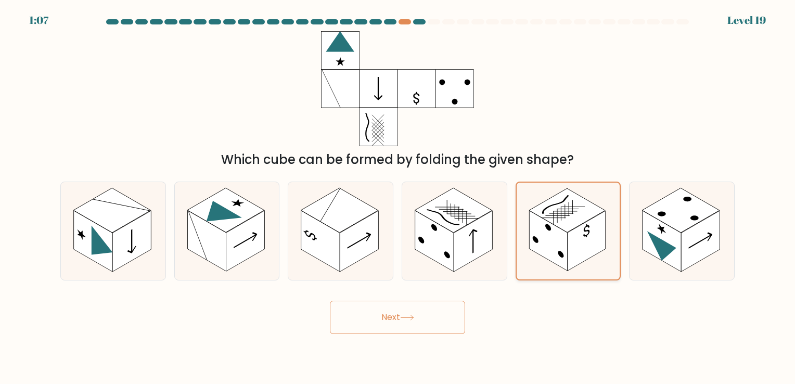
click at [398, 197] on input "e." at bounding box center [397, 194] width 1 height 5
click at [419, 309] on button "Next" at bounding box center [397, 317] width 135 height 33
click at [419, 307] on button "Next" at bounding box center [397, 317] width 135 height 33
click at [566, 254] on rect at bounding box center [548, 241] width 38 height 60
click at [398, 197] on input "e." at bounding box center [397, 194] width 1 height 5
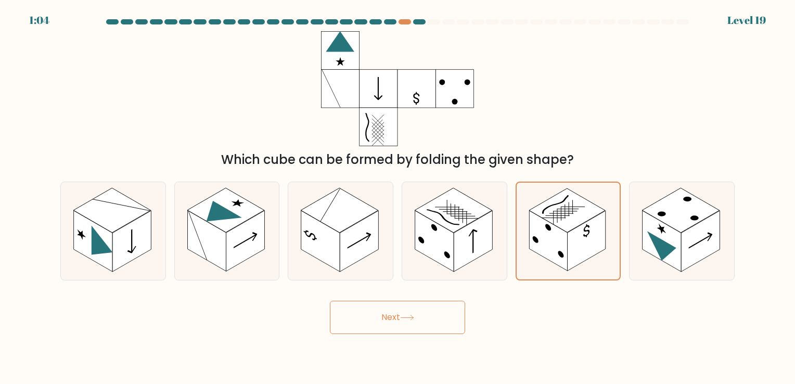
click at [408, 328] on button "Next" at bounding box center [397, 317] width 135 height 33
click at [408, 326] on button "Next" at bounding box center [397, 317] width 135 height 33
drag, startPoint x: 485, startPoint y: 254, endPoint x: 501, endPoint y: 267, distance: 21.1
click at [485, 257] on icon at bounding box center [454, 230] width 105 height 97
click at [398, 197] on input "d." at bounding box center [397, 194] width 1 height 5
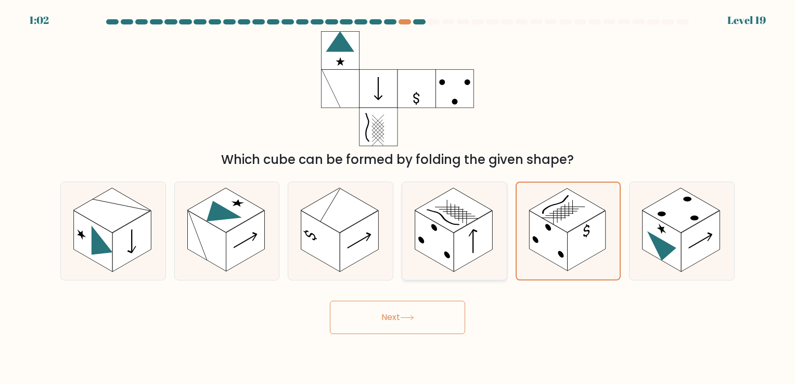
radio input "true"
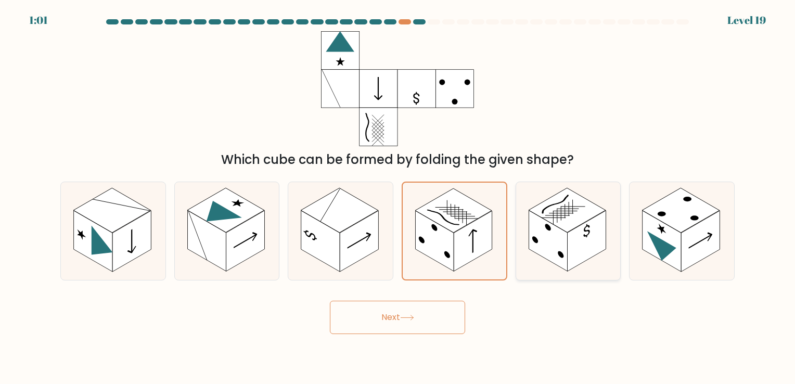
click at [554, 259] on rect at bounding box center [548, 241] width 38 height 61
click at [398, 197] on input "e." at bounding box center [397, 194] width 1 height 5
radio input "true"
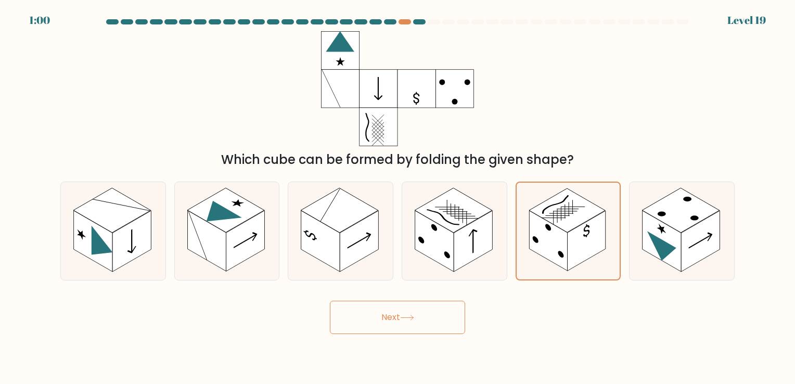
click at [437, 322] on button "Next" at bounding box center [397, 317] width 135 height 33
click at [438, 321] on button "Next" at bounding box center [397, 317] width 135 height 33
click at [404, 326] on button "Next" at bounding box center [397, 317] width 135 height 33
click at [431, 331] on button "Next" at bounding box center [397, 317] width 135 height 33
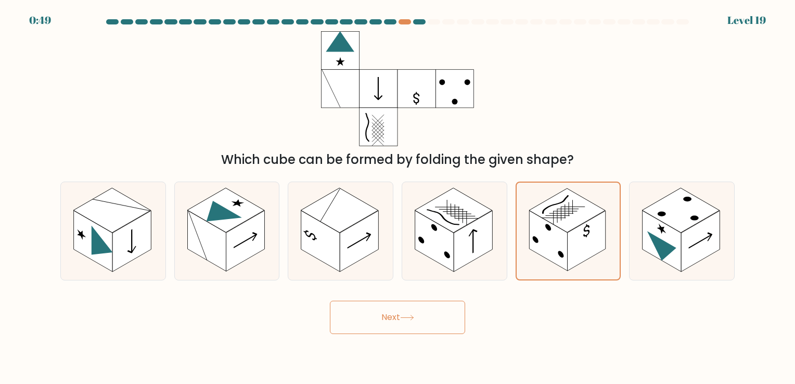
click at [431, 331] on button "Next" at bounding box center [397, 317] width 135 height 33
click at [431, 330] on button "Next" at bounding box center [397, 317] width 135 height 33
click at [374, 321] on button "Next" at bounding box center [397, 317] width 135 height 33
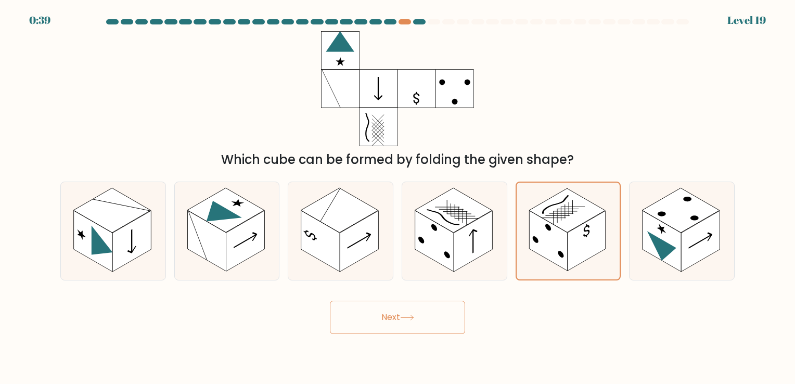
click at [419, 328] on button "Next" at bounding box center [397, 317] width 135 height 33
click at [493, 265] on icon at bounding box center [454, 230] width 105 height 97
click at [398, 197] on input "d." at bounding box center [397, 194] width 1 height 5
radio input "true"
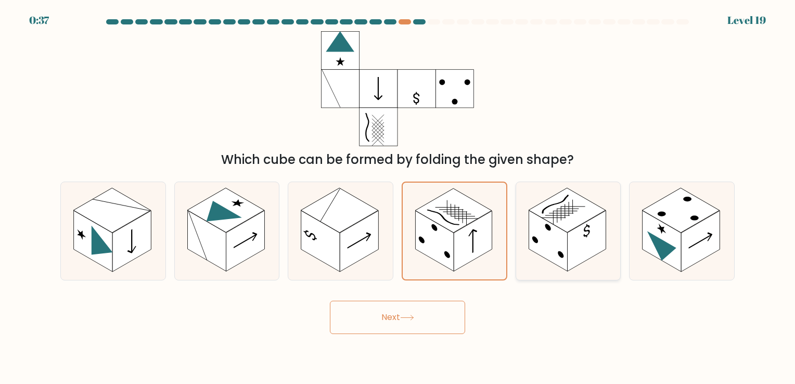
click at [538, 266] on icon at bounding box center [568, 230] width 105 height 97
click at [398, 197] on input "e." at bounding box center [397, 194] width 1 height 5
radio input "true"
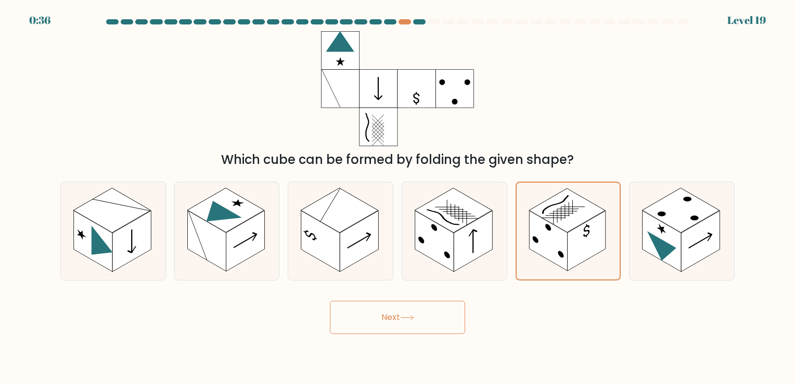
click at [429, 324] on button "Next" at bounding box center [397, 317] width 135 height 33
click at [418, 324] on button "Next" at bounding box center [397, 317] width 135 height 33
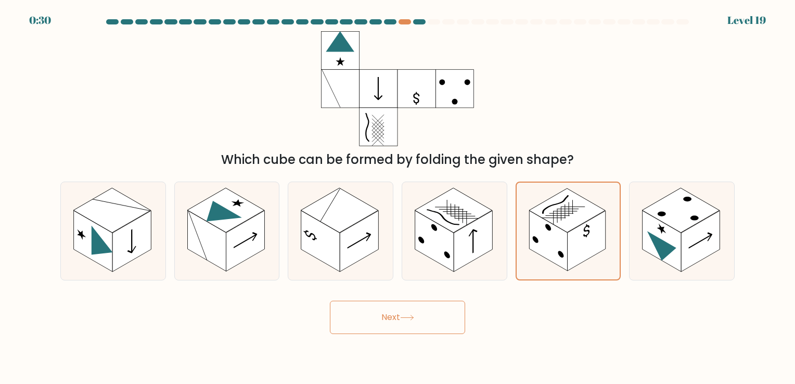
click at [393, 325] on button "Next" at bounding box center [397, 317] width 135 height 33
click at [441, 324] on button "Next" at bounding box center [397, 317] width 135 height 33
click at [442, 323] on button "Next" at bounding box center [397, 317] width 135 height 33
click at [417, 320] on button "Next" at bounding box center [397, 317] width 135 height 33
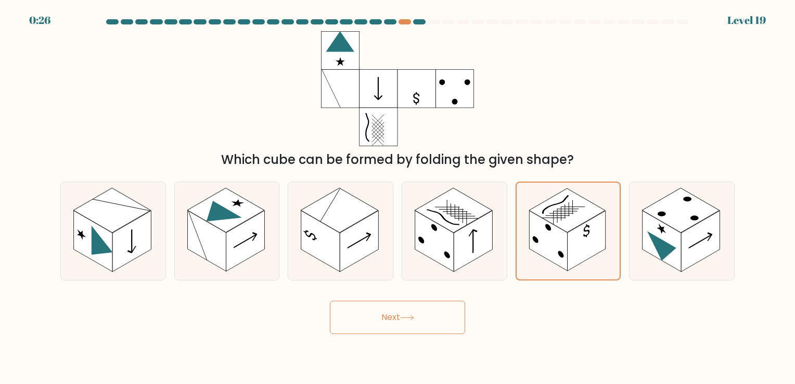
click at [417, 320] on button "Next" at bounding box center [397, 317] width 135 height 33
click at [409, 327] on button "Next" at bounding box center [397, 317] width 135 height 33
click at [514, 298] on div "Next" at bounding box center [397, 313] width 687 height 41
click at [532, 276] on icon at bounding box center [569, 231] width 104 height 96
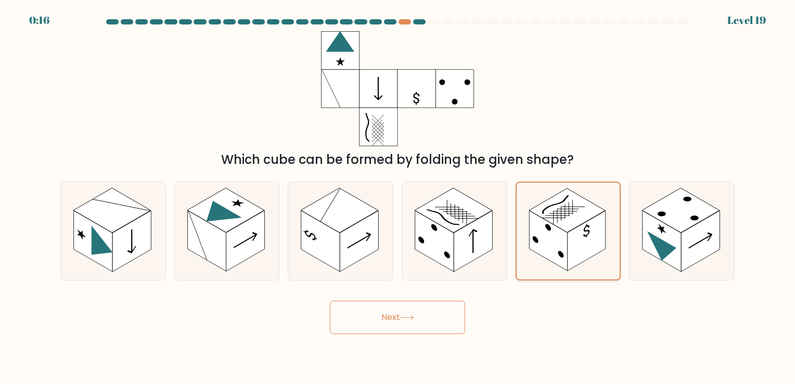
click at [398, 197] on input "e." at bounding box center [397, 194] width 1 height 5
click at [424, 307] on button "Next" at bounding box center [397, 317] width 135 height 33
click at [554, 267] on icon at bounding box center [569, 231] width 104 height 96
click at [398, 197] on input "e." at bounding box center [397, 194] width 1 height 5
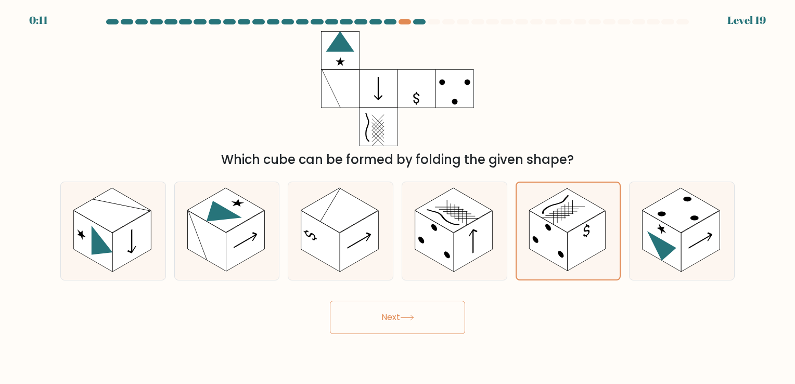
click at [434, 316] on button "Next" at bounding box center [397, 317] width 135 height 33
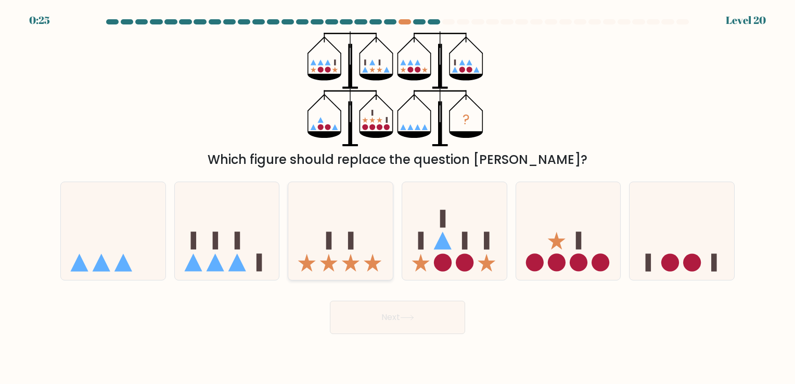
click at [379, 271] on icon at bounding box center [340, 231] width 105 height 86
click at [397, 197] on input "c." at bounding box center [397, 194] width 1 height 5
radio input "true"
click at [427, 324] on button "Next" at bounding box center [397, 317] width 135 height 33
click at [402, 329] on button "Next" at bounding box center [397, 317] width 135 height 33
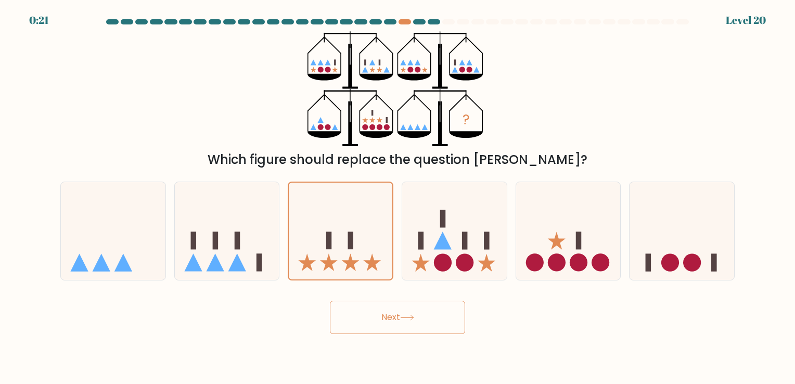
click at [402, 329] on button "Next" at bounding box center [397, 317] width 135 height 33
click at [409, 313] on button "Next" at bounding box center [397, 317] width 135 height 33
drag, startPoint x: 235, startPoint y: 243, endPoint x: 314, endPoint y: 293, distance: 94.0
click at [235, 245] on rect at bounding box center [238, 240] width 6 height 18
click at [397, 197] on input "b." at bounding box center [397, 194] width 1 height 5
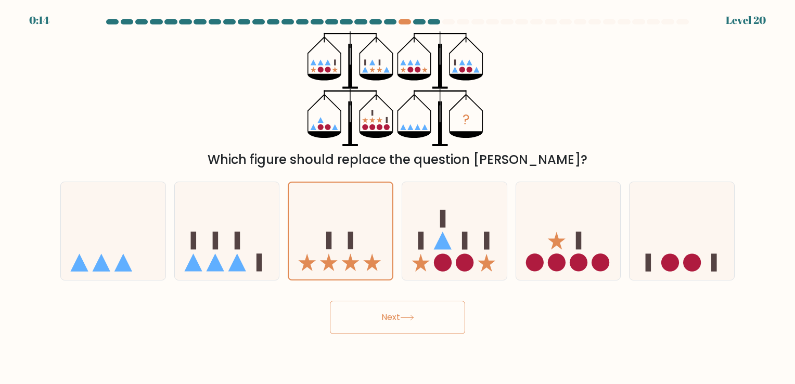
radio input "true"
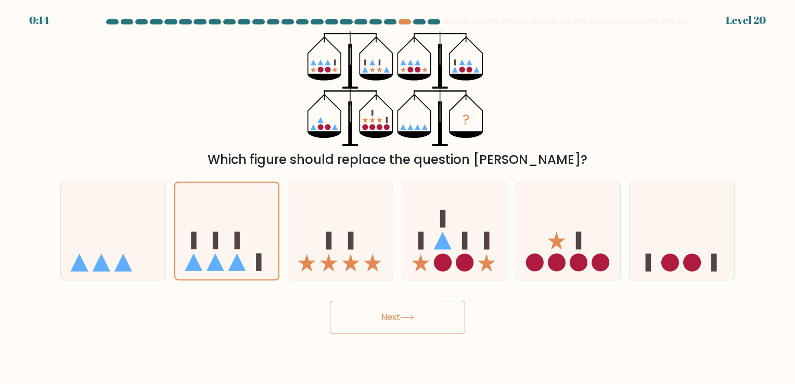
click at [372, 307] on button "Next" at bounding box center [397, 317] width 135 height 33
click at [367, 244] on icon at bounding box center [340, 231] width 105 height 86
click at [397, 197] on input "c." at bounding box center [397, 194] width 1 height 5
radio input "true"
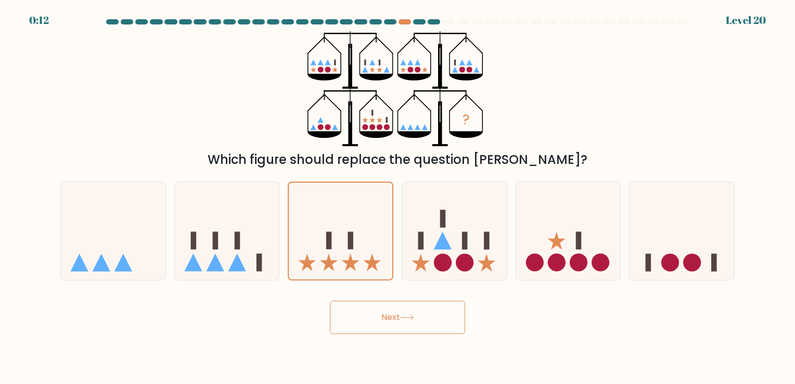
click at [387, 311] on button "Next" at bounding box center [397, 317] width 135 height 33
click at [389, 321] on button "Next" at bounding box center [397, 317] width 135 height 33
click at [390, 321] on button "Next" at bounding box center [397, 317] width 135 height 33
click at [439, 317] on button "Next" at bounding box center [397, 317] width 135 height 33
click at [410, 322] on button "Next" at bounding box center [397, 317] width 135 height 33
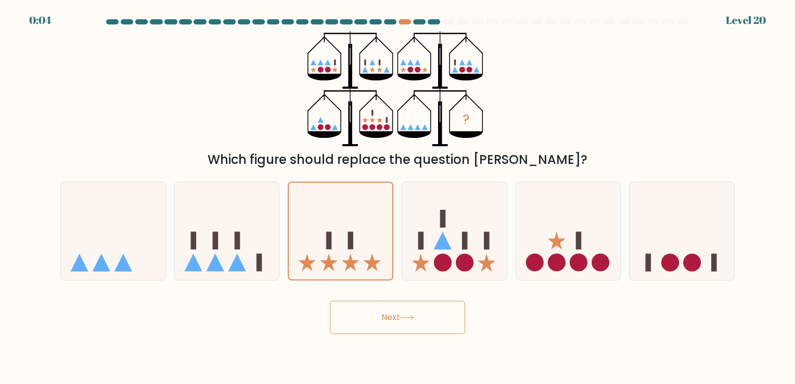
click at [410, 322] on button "Next" at bounding box center [397, 317] width 135 height 33
click at [520, 315] on div "Next" at bounding box center [397, 313] width 687 height 41
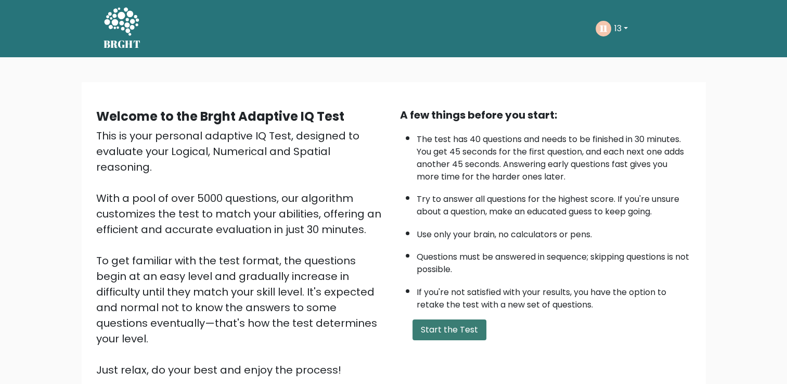
click at [453, 332] on button "Start the Test" at bounding box center [450, 329] width 74 height 21
click at [446, 324] on button "Start the Test" at bounding box center [450, 329] width 74 height 21
click at [427, 326] on button "Start the Test" at bounding box center [450, 329] width 74 height 21
click at [447, 333] on button "Start the Test" at bounding box center [450, 329] width 74 height 21
click at [449, 334] on button "Start the Test" at bounding box center [450, 329] width 74 height 21
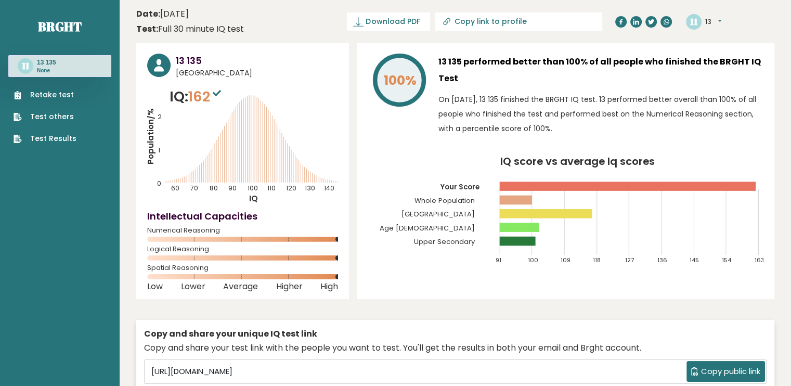
click at [28, 95] on link "Retake test" at bounding box center [45, 94] width 63 height 11
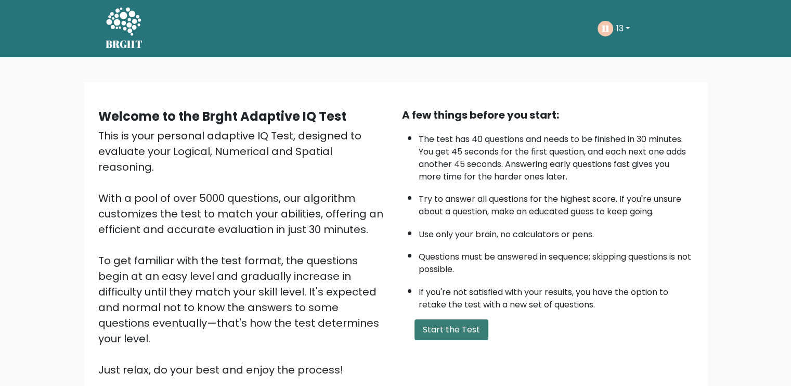
click at [433, 328] on button "Start the Test" at bounding box center [452, 329] width 74 height 21
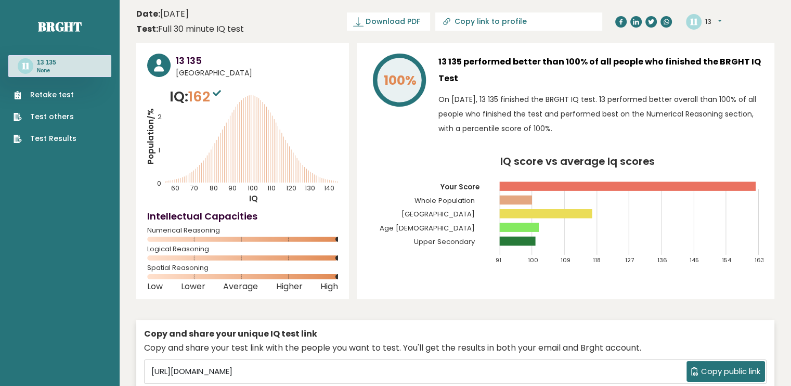
click at [61, 92] on link "Retake test" at bounding box center [45, 94] width 63 height 11
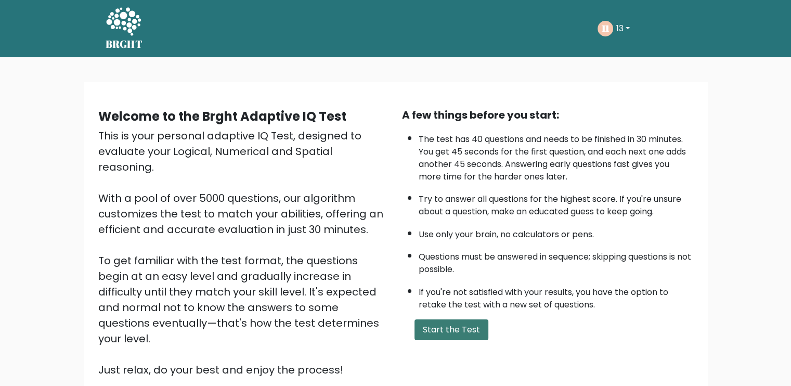
click at [443, 326] on button "Start the Test" at bounding box center [452, 329] width 74 height 21
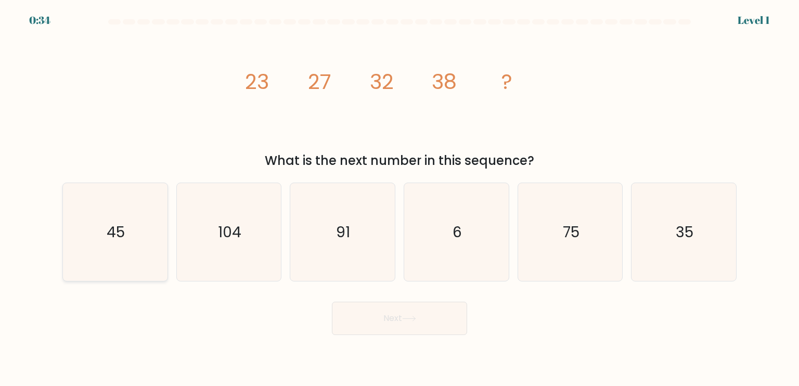
click at [136, 249] on icon "45" at bounding box center [115, 232] width 98 height 98
click at [400, 198] on input "a. 45" at bounding box center [400, 195] width 1 height 5
radio input "true"
click at [434, 331] on button "Next" at bounding box center [399, 318] width 135 height 33
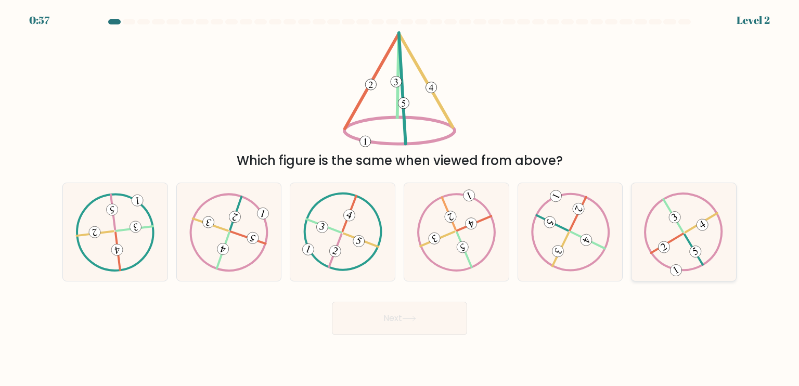
click at [700, 234] on icon at bounding box center [683, 231] width 79 height 79
click at [400, 198] on input "f." at bounding box center [400, 195] width 1 height 5
radio input "true"
click at [419, 315] on button "Next" at bounding box center [399, 318] width 135 height 33
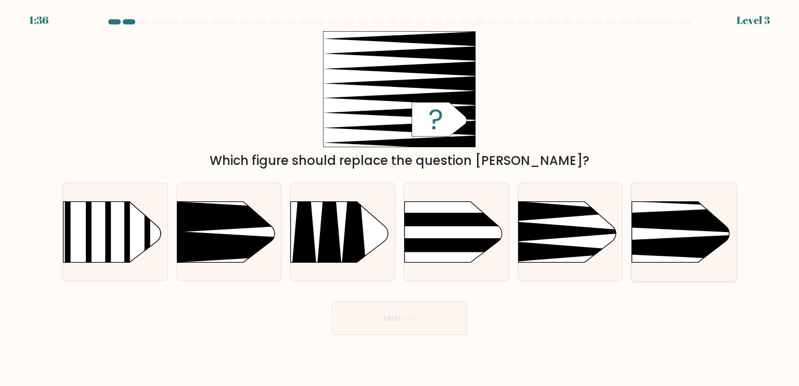
click at [658, 240] on icon at bounding box center [610, 247] width 273 height 26
click at [400, 198] on input "f." at bounding box center [400, 195] width 1 height 5
radio input "true"
click at [408, 318] on icon at bounding box center [409, 319] width 14 height 6
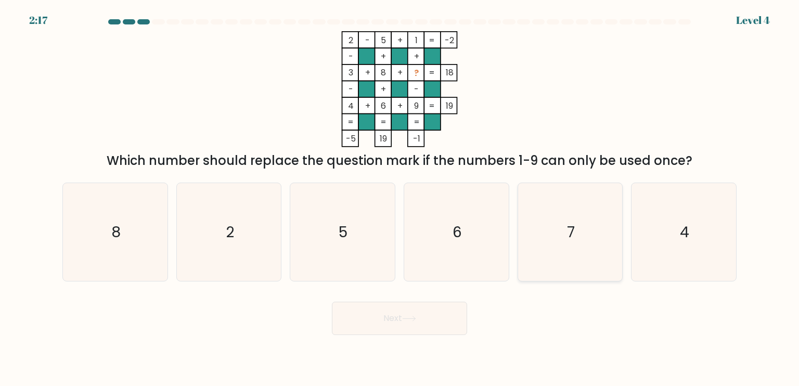
drag, startPoint x: 541, startPoint y: 231, endPoint x: 487, endPoint y: 279, distance: 71.5
click at [541, 232] on icon "7" at bounding box center [570, 232] width 98 height 98
click at [400, 198] on input "e. 7" at bounding box center [400, 195] width 1 height 5
radio input "true"
click at [443, 317] on button "Next" at bounding box center [399, 318] width 135 height 33
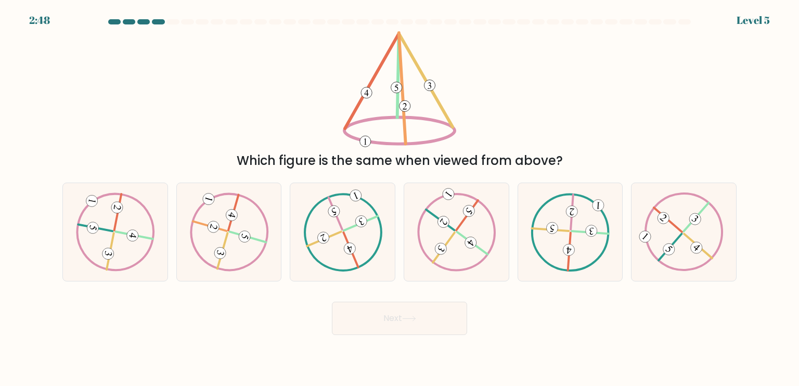
drag, startPoint x: 250, startPoint y: 260, endPoint x: 325, endPoint y: 314, distance: 92.0
click at [250, 261] on icon at bounding box center [228, 231] width 79 height 79
click at [400, 198] on input "b." at bounding box center [400, 195] width 1 height 5
radio input "true"
click at [385, 303] on button "Next" at bounding box center [399, 318] width 135 height 33
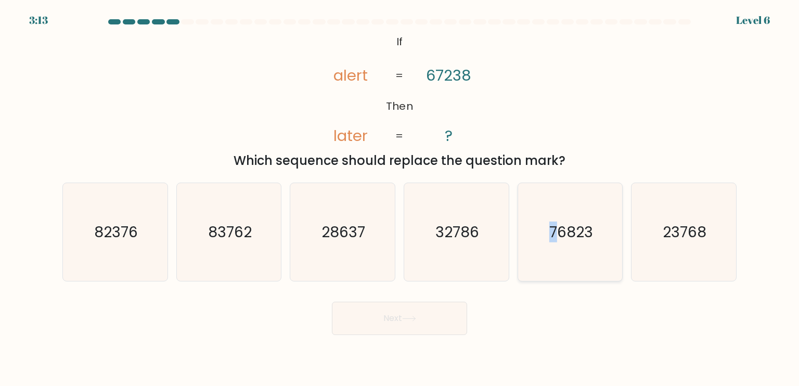
click at [551, 250] on icon "76823" at bounding box center [570, 232] width 98 height 98
click at [426, 318] on button "Next" at bounding box center [399, 318] width 135 height 33
click at [588, 253] on icon "76823" at bounding box center [570, 232] width 98 height 98
click at [549, 225] on text "76823" at bounding box center [571, 231] width 44 height 21
click at [400, 198] on input "e. 76823" at bounding box center [400, 195] width 1 height 5
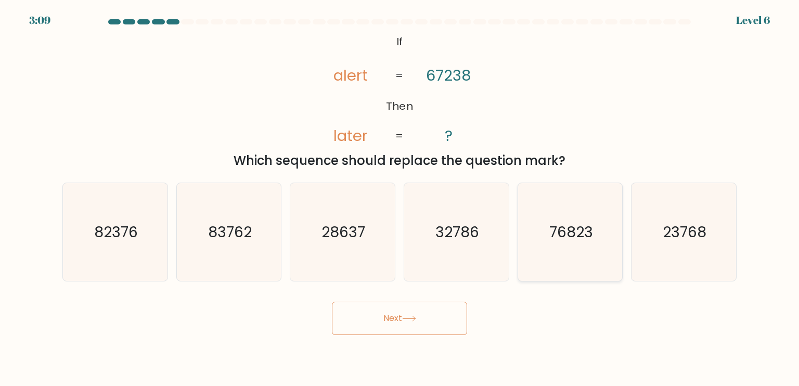
radio input "true"
click at [430, 318] on button "Next" at bounding box center [399, 318] width 135 height 33
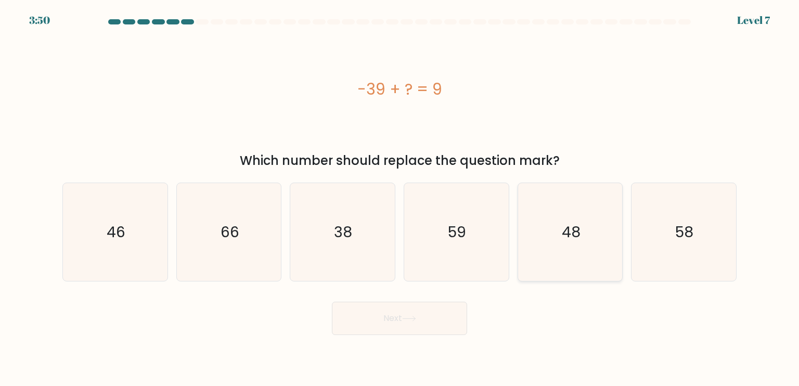
drag, startPoint x: 551, startPoint y: 238, endPoint x: 546, endPoint y: 244, distance: 8.1
click at [550, 240] on icon "48" at bounding box center [570, 232] width 98 height 98
click at [400, 198] on input "e. 48" at bounding box center [400, 195] width 1 height 5
radio input "true"
click at [442, 313] on button "Next" at bounding box center [399, 318] width 135 height 33
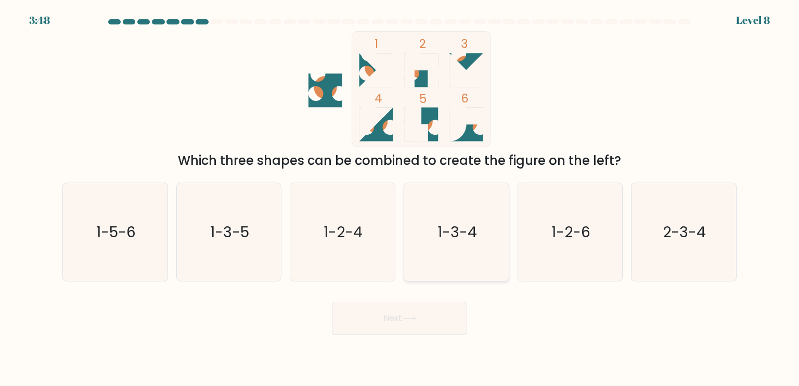
click at [445, 274] on icon "1-3-4" at bounding box center [456, 232] width 98 height 98
click at [400, 198] on input "d. 1-3-4" at bounding box center [400, 195] width 1 height 5
radio input "true"
click at [413, 316] on button "Next" at bounding box center [399, 318] width 135 height 33
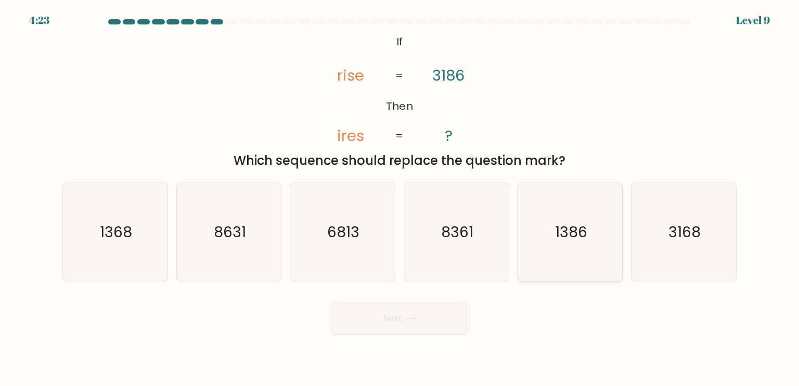
click at [568, 269] on icon "1386" at bounding box center [570, 232] width 98 height 98
click at [400, 198] on input "e. 1386" at bounding box center [400, 195] width 1 height 5
radio input "true"
drag, startPoint x: 128, startPoint y: 276, endPoint x: 149, endPoint y: 279, distance: 21.1
click at [129, 276] on icon "1368" at bounding box center [115, 232] width 98 height 98
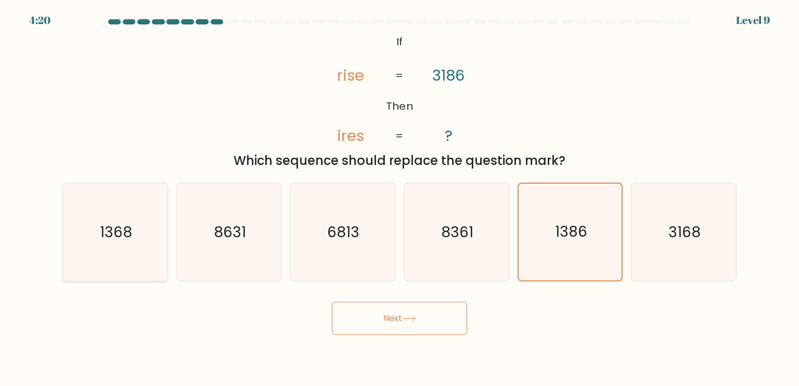
click at [400, 198] on input "a. 1368" at bounding box center [400, 195] width 1 height 5
radio input "true"
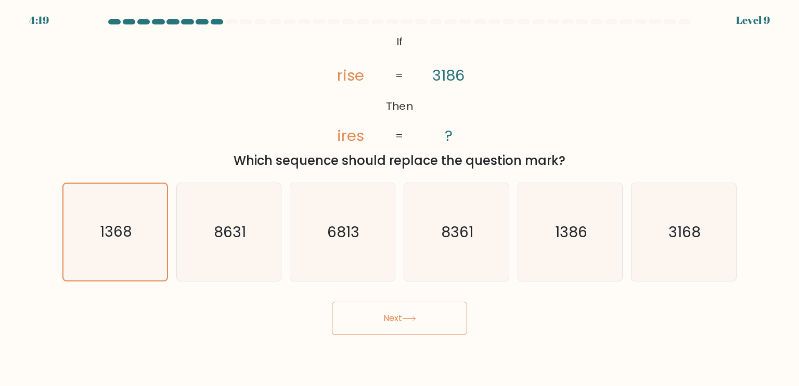
click at [345, 311] on button "Next" at bounding box center [399, 318] width 135 height 33
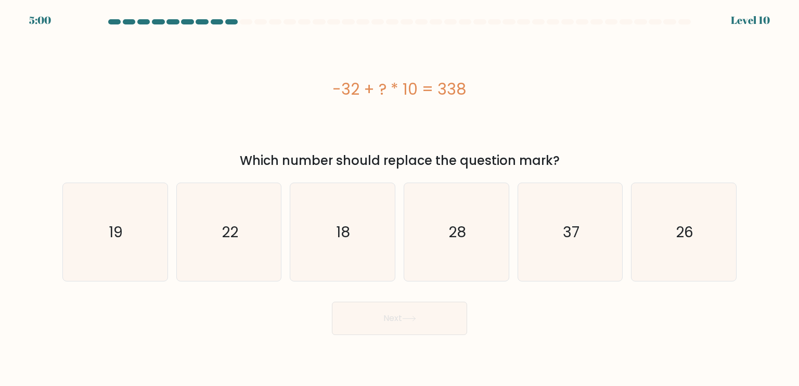
drag, startPoint x: 552, startPoint y: 240, endPoint x: 458, endPoint y: 313, distance: 118.9
click at [551, 240] on icon "37" at bounding box center [570, 232] width 98 height 98
click at [400, 198] on input "e. 37" at bounding box center [400, 195] width 1 height 5
radio input "true"
click at [446, 319] on button "Next" at bounding box center [399, 318] width 135 height 33
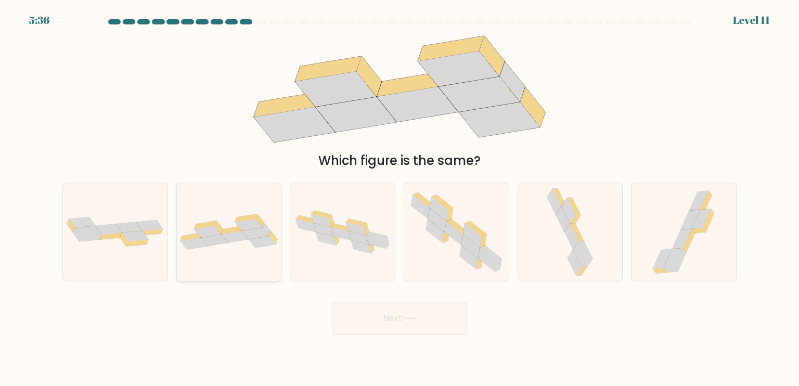
drag, startPoint x: 247, startPoint y: 225, endPoint x: 258, endPoint y: 230, distance: 12.6
click at [250, 225] on icon at bounding box center [248, 225] width 27 height 12
click at [400, 198] on input "b." at bounding box center [400, 195] width 1 height 5
radio input "true"
click at [383, 311] on button "Next" at bounding box center [399, 318] width 135 height 33
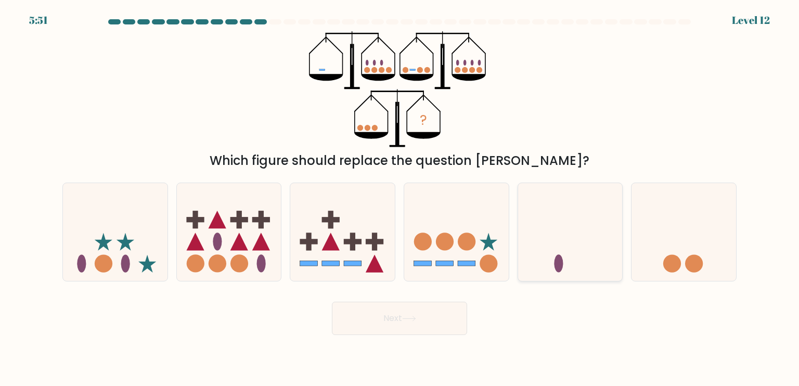
click at [589, 267] on icon at bounding box center [570, 232] width 105 height 86
click at [400, 198] on input "e." at bounding box center [400, 195] width 1 height 5
radio input "true"
click at [437, 302] on button "Next" at bounding box center [399, 318] width 135 height 33
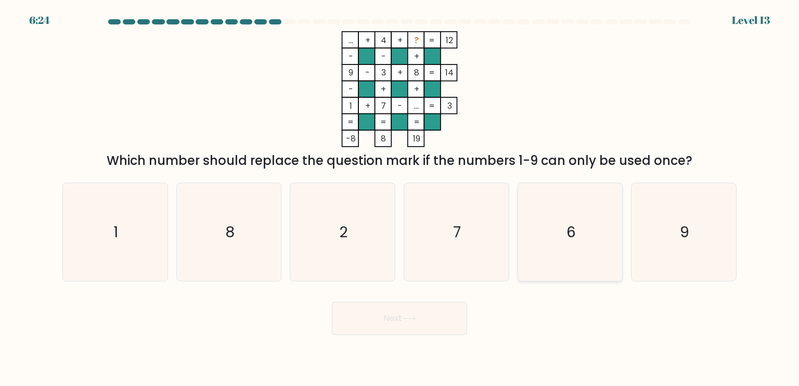
click at [578, 236] on icon "6" at bounding box center [570, 232] width 98 height 98
click at [400, 198] on input "e. 6" at bounding box center [400, 195] width 1 height 5
radio input "true"
click at [418, 310] on button "Next" at bounding box center [399, 318] width 135 height 33
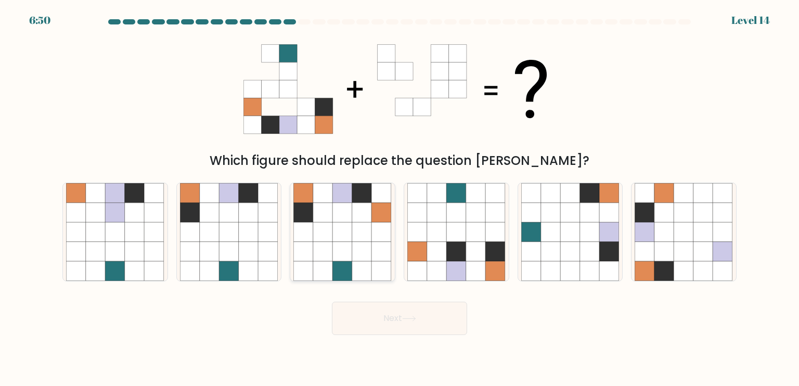
click at [343, 231] on icon at bounding box center [343, 232] width 20 height 20
click at [400, 198] on input "c." at bounding box center [400, 195] width 1 height 5
radio input "true"
click at [358, 325] on button "Next" at bounding box center [399, 318] width 135 height 33
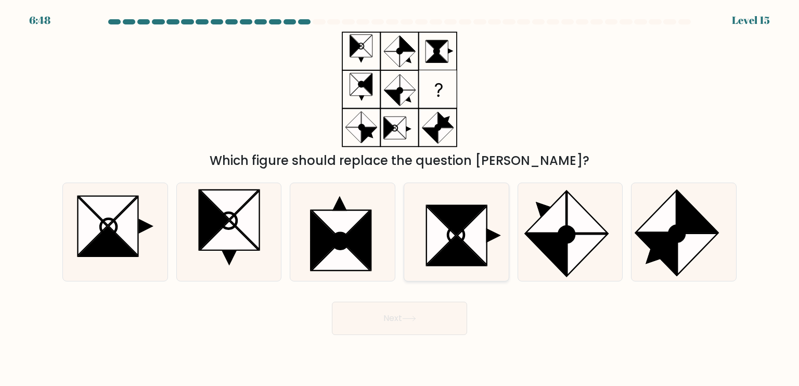
click at [464, 249] on icon at bounding box center [457, 250] width 59 height 29
click at [400, 198] on input "d." at bounding box center [400, 195] width 1 height 5
radio input "true"
click at [424, 319] on button "Next" at bounding box center [399, 318] width 135 height 33
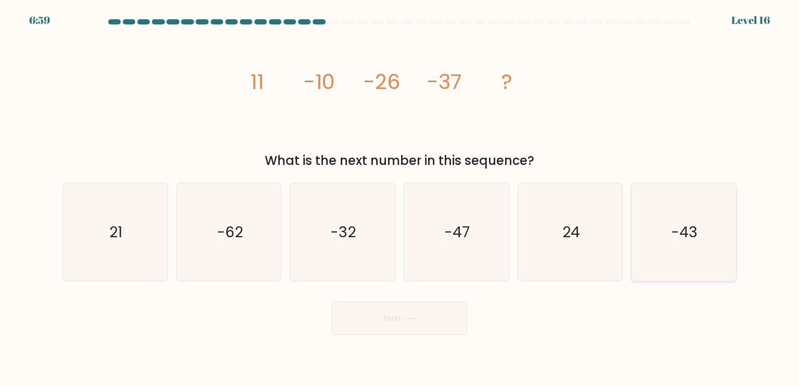
click at [683, 246] on icon "-43" at bounding box center [684, 232] width 98 height 98
click at [400, 198] on input "f. -43" at bounding box center [400, 195] width 1 height 5
radio input "true"
click at [382, 328] on button "Next" at bounding box center [399, 318] width 135 height 33
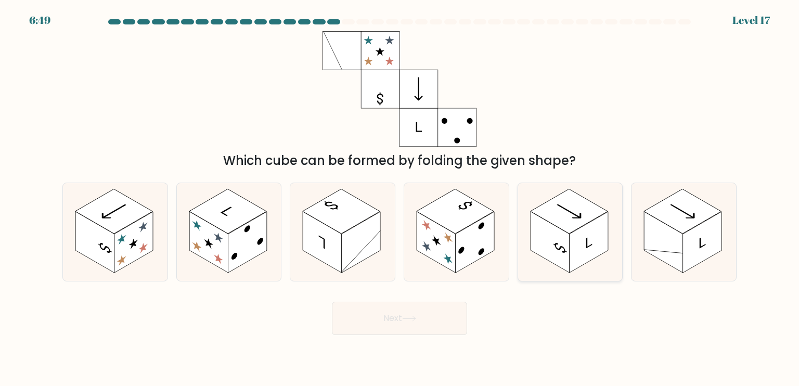
click at [571, 262] on rect at bounding box center [588, 242] width 39 height 61
click at [400, 198] on input "e." at bounding box center [400, 195] width 1 height 5
radio input "true"
click at [443, 308] on button "Next" at bounding box center [399, 318] width 135 height 33
click at [555, 316] on div "Next" at bounding box center [399, 314] width 687 height 41
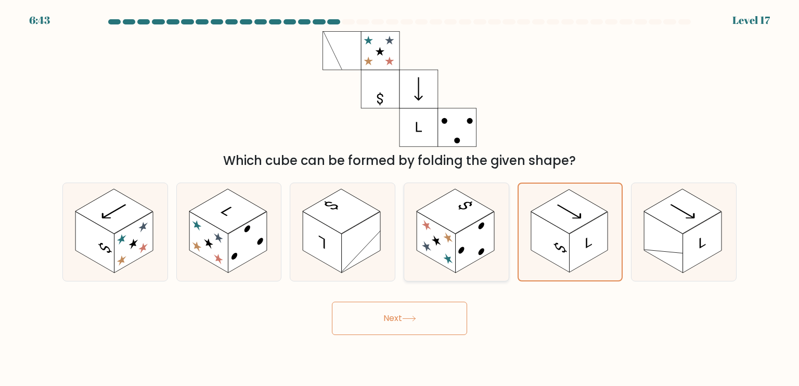
click at [483, 266] on icon at bounding box center [456, 232] width 105 height 98
click at [400, 198] on input "d." at bounding box center [400, 195] width 1 height 5
radio input "true"
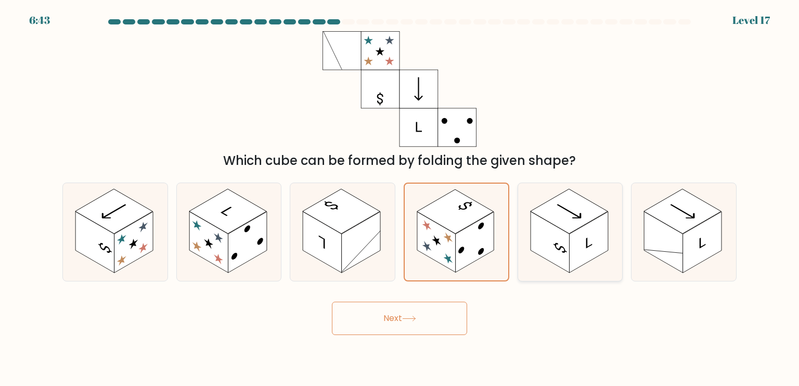
click at [544, 268] on icon at bounding box center [570, 232] width 105 height 98
click at [400, 198] on input "e." at bounding box center [400, 195] width 1 height 5
radio input "true"
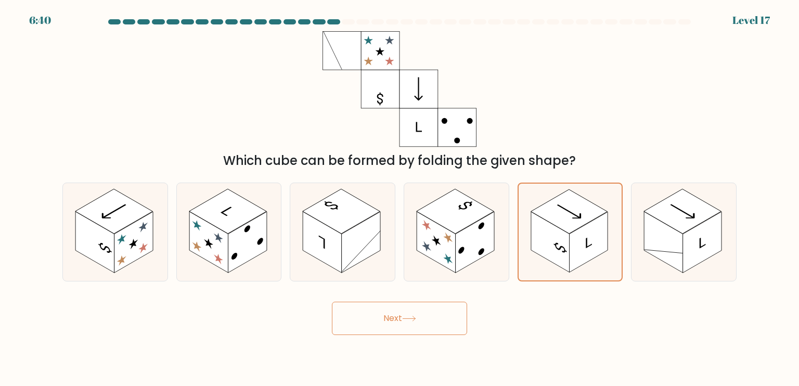
click at [377, 318] on button "Next" at bounding box center [399, 318] width 135 height 33
click at [433, 320] on button "Next" at bounding box center [399, 318] width 135 height 33
click at [614, 373] on body "6:35 Level 17" at bounding box center [399, 193] width 799 height 386
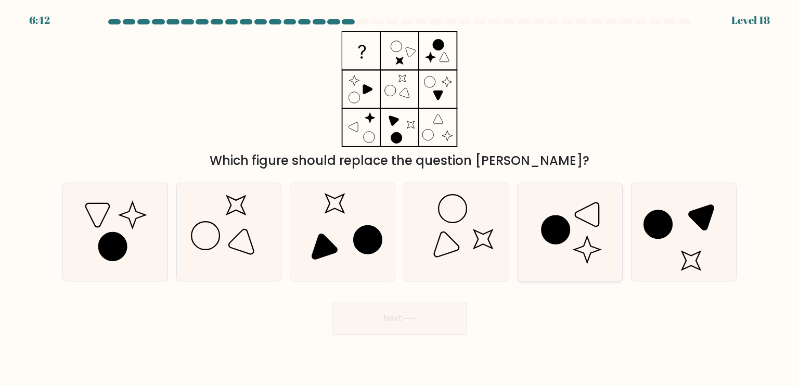
click at [530, 261] on icon at bounding box center [570, 232] width 98 height 98
click at [400, 198] on input "e." at bounding box center [400, 195] width 1 height 5
radio input "true"
click at [431, 328] on button "Next" at bounding box center [399, 318] width 135 height 33
click at [418, 323] on button "Next" at bounding box center [399, 318] width 135 height 33
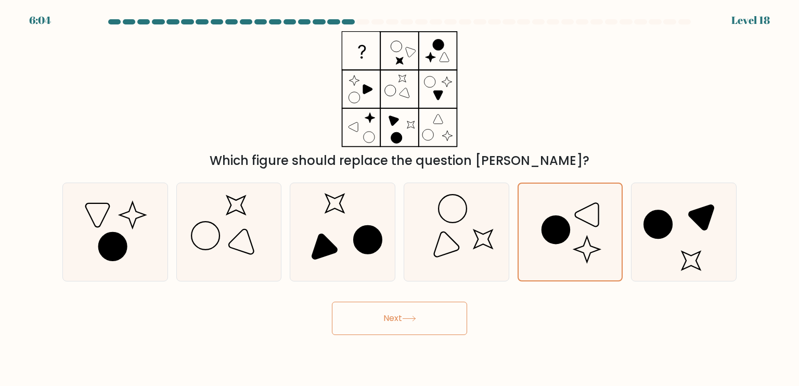
click at [418, 323] on button "Next" at bounding box center [399, 318] width 135 height 33
click at [608, 296] on div "Next" at bounding box center [399, 314] width 687 height 41
drag, startPoint x: 497, startPoint y: 263, endPoint x: 535, endPoint y: 265, distance: 38.0
click at [497, 263] on icon at bounding box center [456, 232] width 98 height 98
click at [400, 198] on input "d." at bounding box center [400, 195] width 1 height 5
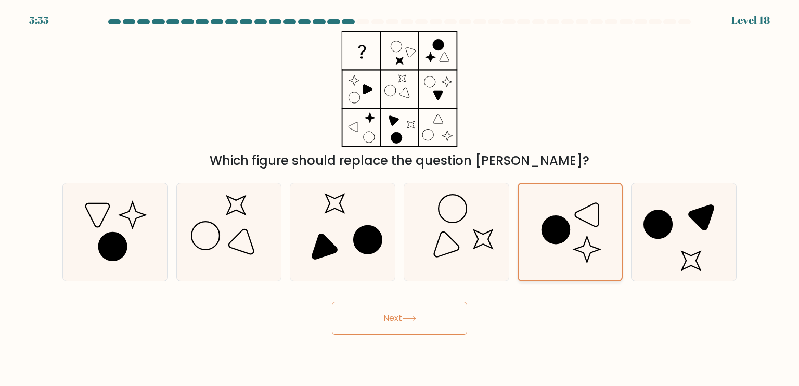
radio input "true"
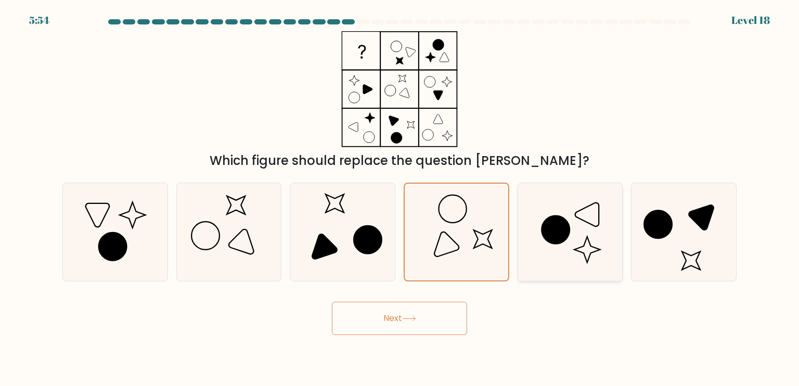
click at [546, 266] on icon at bounding box center [570, 232] width 98 height 98
click at [400, 198] on input "e." at bounding box center [400, 195] width 1 height 5
radio input "true"
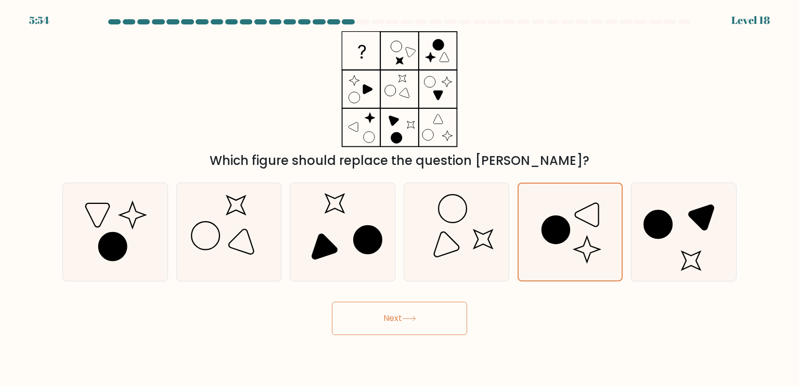
click at [443, 319] on button "Next" at bounding box center [399, 318] width 135 height 33
click at [546, 252] on icon at bounding box center [570, 232] width 97 height 97
click at [400, 198] on input "e." at bounding box center [400, 195] width 1 height 5
click at [442, 315] on button "Next" at bounding box center [399, 318] width 135 height 33
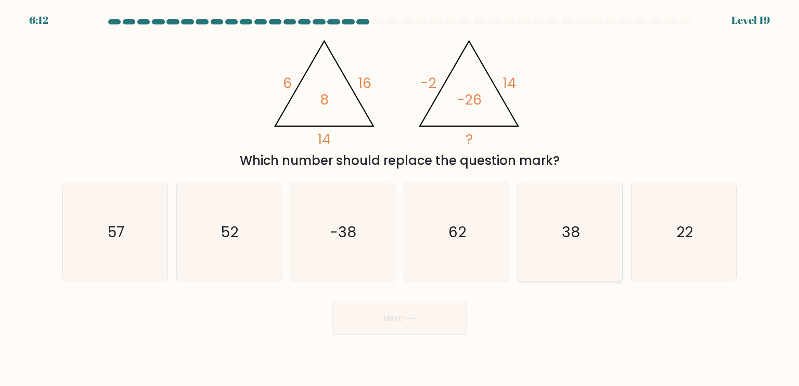
drag, startPoint x: 559, startPoint y: 264, endPoint x: 517, endPoint y: 286, distance: 47.7
click at [558, 265] on icon "38" at bounding box center [570, 232] width 98 height 98
click at [400, 198] on input "e. 38" at bounding box center [400, 195] width 1 height 5
radio input "true"
click at [411, 333] on button "Next" at bounding box center [399, 318] width 135 height 33
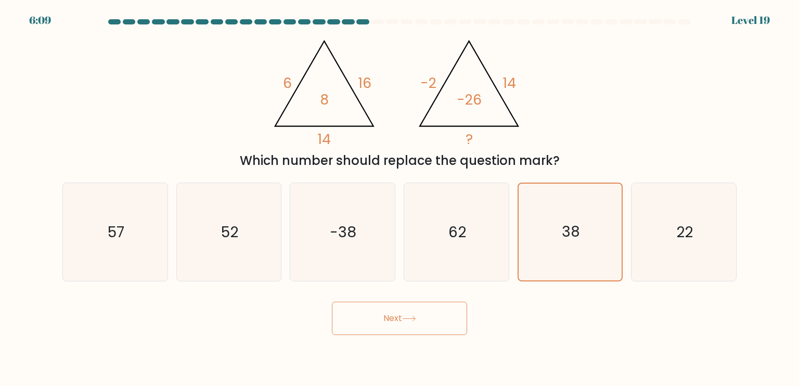
click at [416, 318] on icon at bounding box center [409, 319] width 14 height 6
click at [402, 311] on button "Next" at bounding box center [399, 318] width 135 height 33
click at [389, 321] on button "Next" at bounding box center [399, 318] width 135 height 33
drag, startPoint x: 468, startPoint y: 238, endPoint x: 526, endPoint y: 246, distance: 59.3
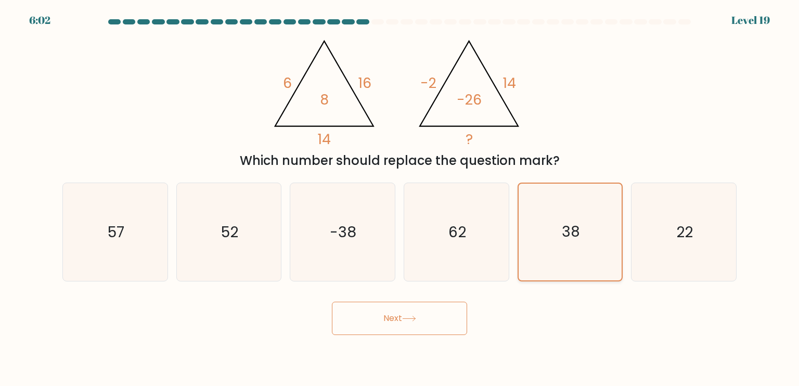
click at [473, 240] on icon "62" at bounding box center [456, 232] width 98 height 98
click at [400, 198] on input "d. 62" at bounding box center [400, 195] width 1 height 5
radio input "true"
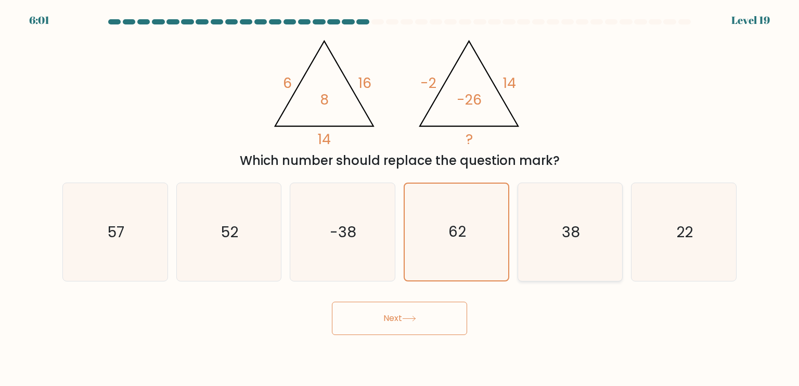
click at [622, 246] on div "38" at bounding box center [571, 232] width 106 height 99
click at [400, 198] on input "e. 38" at bounding box center [400, 195] width 1 height 5
radio input "true"
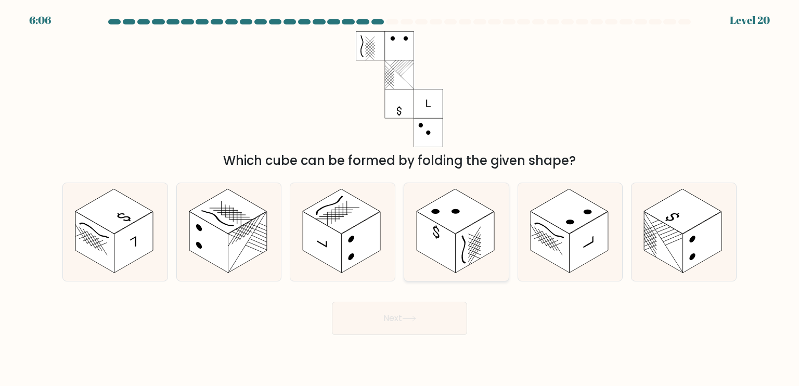
click at [466, 251] on rect at bounding box center [475, 242] width 39 height 61
click at [400, 198] on input "d." at bounding box center [400, 195] width 1 height 5
radio input "true"
click at [448, 319] on button "Next" at bounding box center [399, 318] width 135 height 33
click at [431, 282] on form at bounding box center [399, 177] width 799 height 316
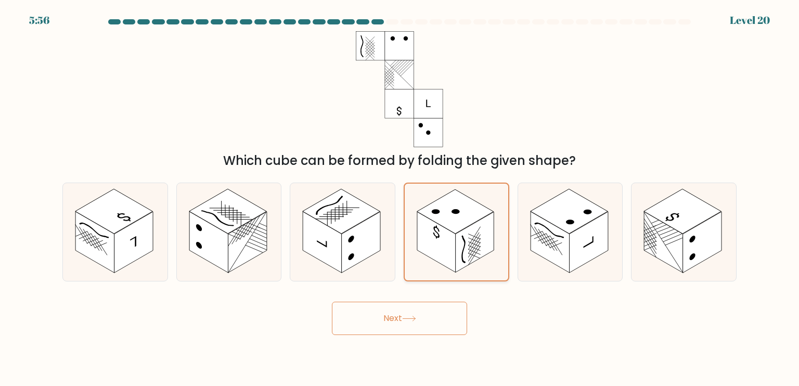
click at [439, 274] on icon at bounding box center [457, 232] width 104 height 97
click at [400, 198] on input "d." at bounding box center [400, 195] width 1 height 5
drag, startPoint x: 539, startPoint y: 259, endPoint x: 467, endPoint y: 260, distance: 72.3
click at [533, 258] on icon at bounding box center [570, 232] width 105 height 98
click at [400, 198] on input "e." at bounding box center [400, 195] width 1 height 5
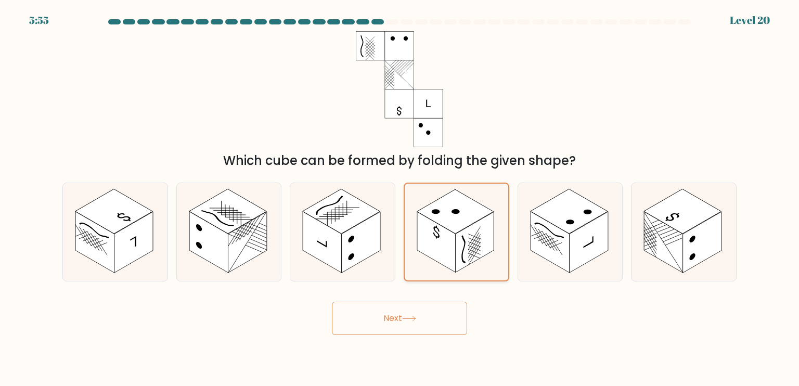
radio input "true"
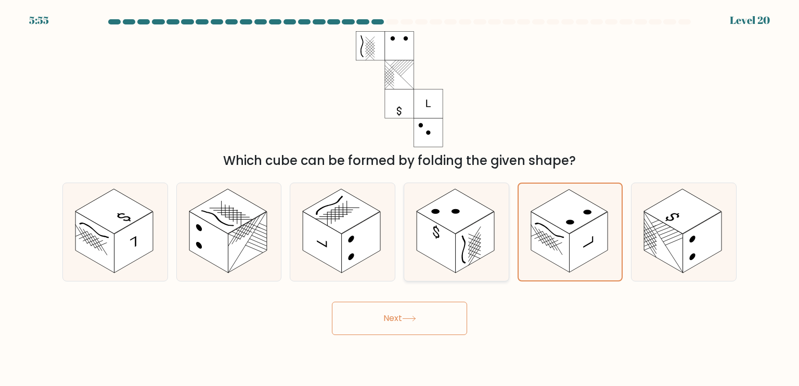
click at [467, 260] on rect at bounding box center [475, 242] width 39 height 61
click at [400, 198] on input "d." at bounding box center [400, 195] width 1 height 5
radio input "true"
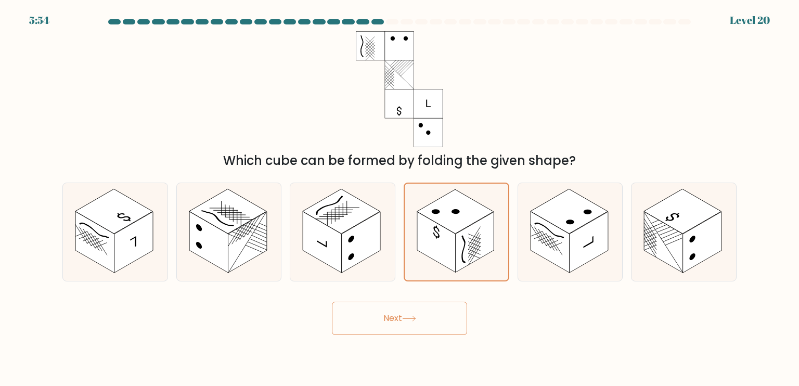
click at [426, 325] on button "Next" at bounding box center [399, 318] width 135 height 33
click at [400, 328] on button "Next" at bounding box center [399, 318] width 135 height 33
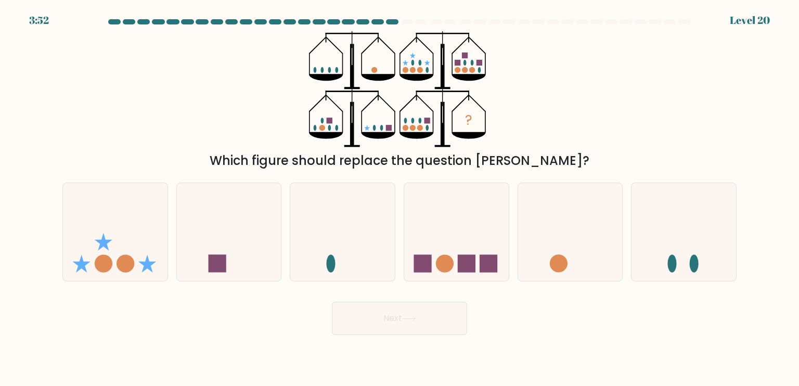
click at [431, 320] on button "Next" at bounding box center [399, 318] width 135 height 33
click at [449, 265] on circle at bounding box center [445, 263] width 18 height 18
click at [400, 198] on input "d." at bounding box center [400, 195] width 1 height 5
radio input "true"
click at [384, 312] on button "Next" at bounding box center [399, 318] width 135 height 33
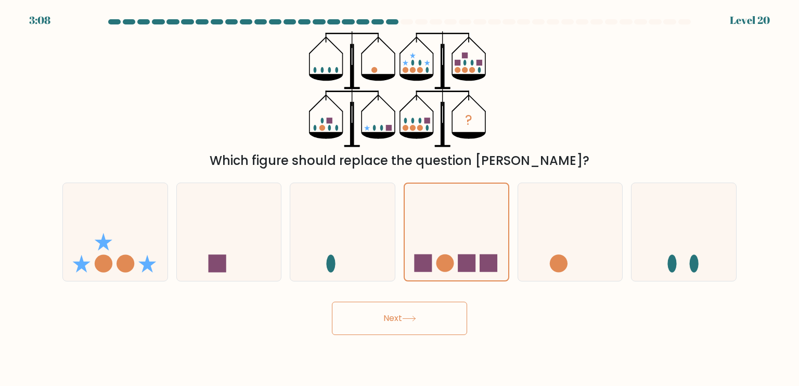
click at [400, 318] on button "Next" at bounding box center [399, 318] width 135 height 33
click at [662, 273] on icon at bounding box center [684, 232] width 105 height 86
click at [400, 198] on input "f." at bounding box center [400, 195] width 1 height 5
radio input "true"
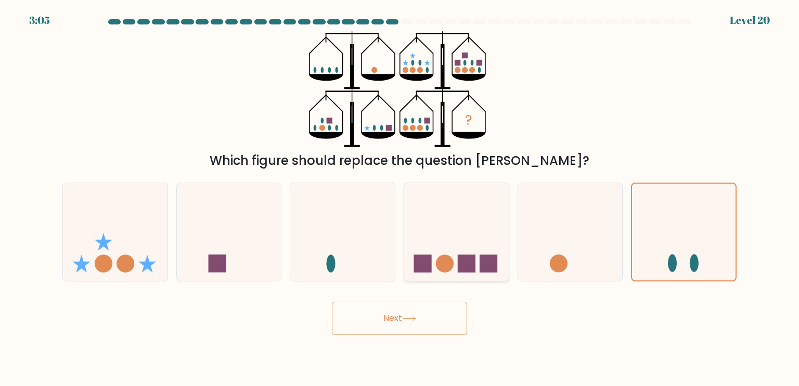
click at [477, 254] on icon at bounding box center [456, 232] width 105 height 86
click at [400, 198] on input "d." at bounding box center [400, 195] width 1 height 5
radio input "true"
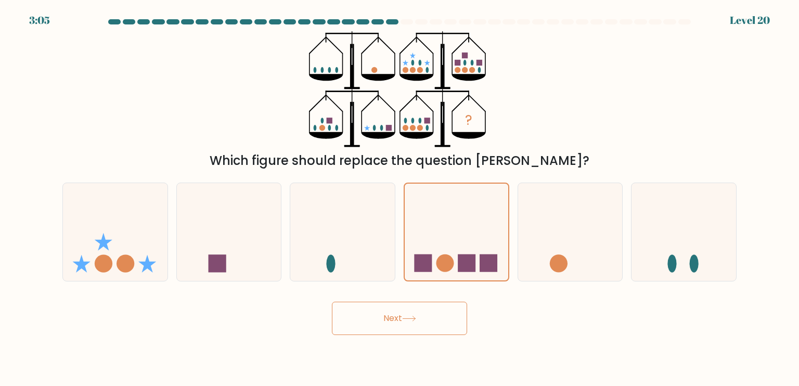
click at [438, 321] on button "Next" at bounding box center [399, 318] width 135 height 33
click at [438, 325] on button "Next" at bounding box center [399, 318] width 135 height 33
click at [438, 324] on button "Next" at bounding box center [399, 318] width 135 height 33
click at [411, 319] on icon at bounding box center [409, 319] width 14 height 6
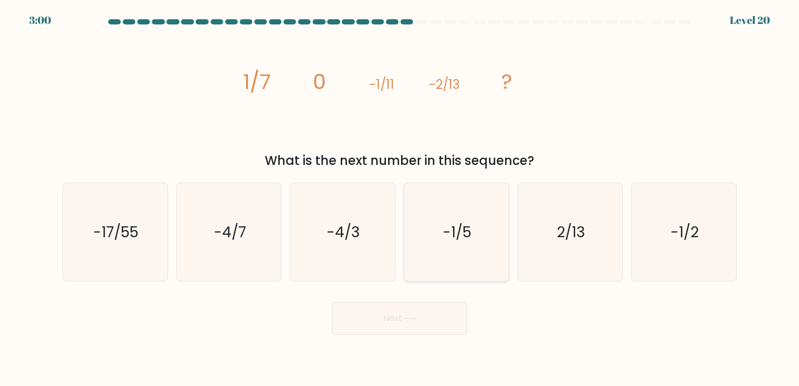
drag, startPoint x: 436, startPoint y: 248, endPoint x: 444, endPoint y: 220, distance: 29.3
click at [444, 220] on icon "-1/5" at bounding box center [456, 232] width 98 height 98
click at [400, 198] on input "d. -1/5" at bounding box center [400, 195] width 1 height 5
radio input "true"
drag, startPoint x: 444, startPoint y: 220, endPoint x: 298, endPoint y: 215, distance: 146.3
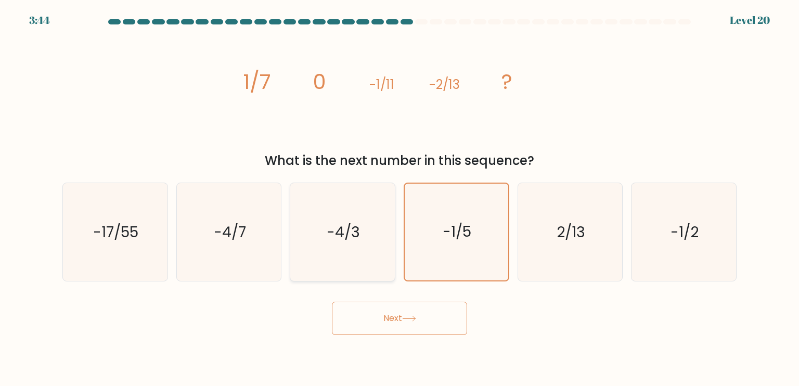
click at [298, 215] on div "a. -17/55 b. -4/7" at bounding box center [399, 227] width 683 height 107
click at [580, 136] on div "image/svg+xml 1/7 0 -1/11 -2/13 ? What is the next number in this sequence?" at bounding box center [399, 100] width 687 height 139
click at [545, 194] on icon "2/13" at bounding box center [570, 232] width 98 height 98
click at [400, 194] on input "e. 2/13" at bounding box center [400, 195] width 1 height 5
radio input "true"
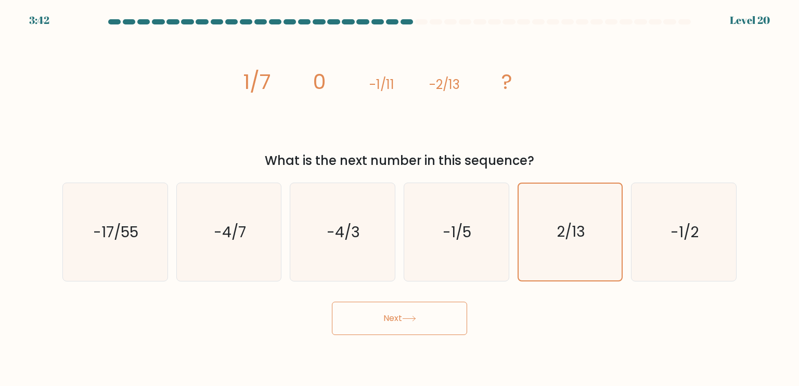
click at [595, 127] on div "image/svg+xml 1/7 0 -1/11 -2/13 ? What is the next number in this sequence?" at bounding box center [399, 100] width 687 height 139
click at [470, 265] on icon "-1/5" at bounding box center [456, 232] width 98 height 98
click at [400, 198] on input "d. -1/5" at bounding box center [400, 195] width 1 height 5
radio input "true"
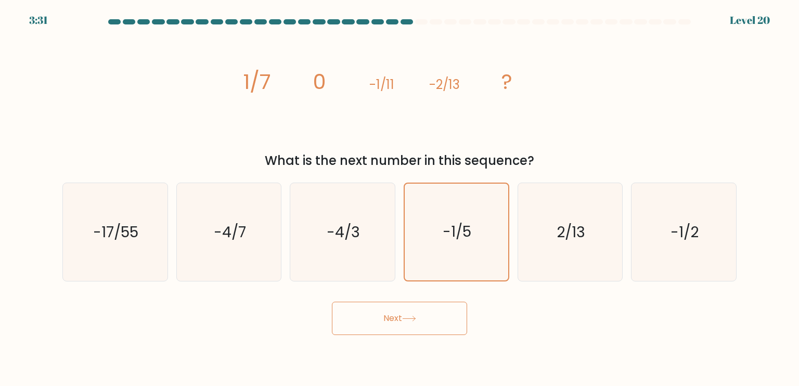
click at [416, 318] on icon at bounding box center [409, 319] width 14 height 6
click at [416, 323] on button "Next" at bounding box center [399, 318] width 135 height 33
click at [454, 248] on icon "-1/5" at bounding box center [456, 232] width 97 height 97
click at [400, 198] on input "d. -1/5" at bounding box center [400, 195] width 1 height 5
click at [416, 319] on icon at bounding box center [409, 319] width 14 height 6
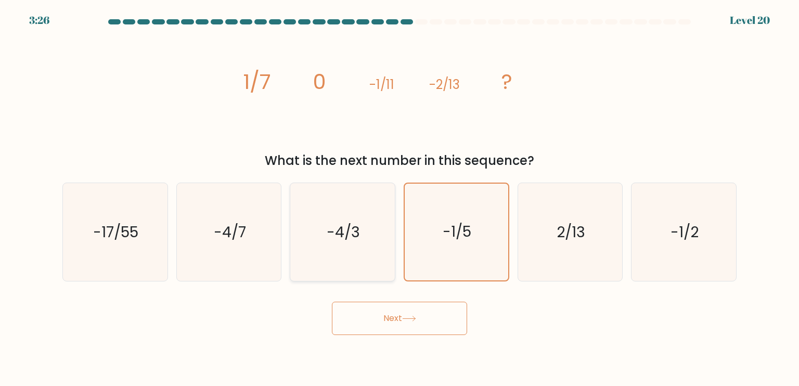
click at [387, 248] on icon "-4/3" at bounding box center [342, 232] width 98 height 98
click at [400, 198] on input "c. -4/3" at bounding box center [400, 195] width 1 height 5
radio input "true"
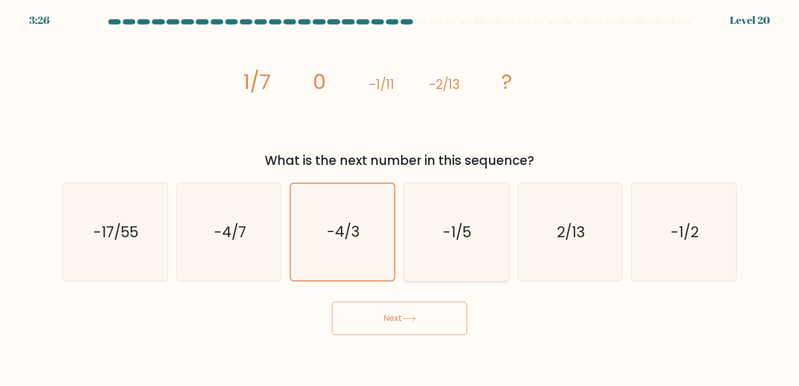
click at [431, 247] on icon "-1/5" at bounding box center [456, 232] width 98 height 98
click at [400, 198] on input "d. -1/5" at bounding box center [400, 195] width 1 height 5
radio input "true"
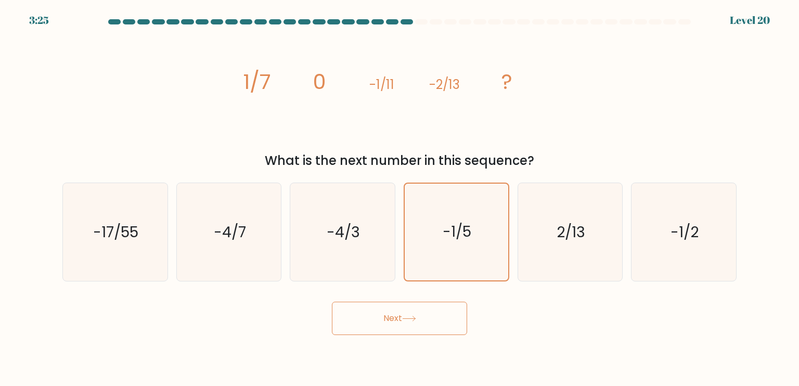
click at [384, 325] on button "Next" at bounding box center [399, 318] width 135 height 33
click at [453, 268] on icon "-1/5" at bounding box center [456, 232] width 97 height 97
click at [400, 198] on input "d. -1/5" at bounding box center [400, 195] width 1 height 5
click at [422, 315] on button "Next" at bounding box center [399, 318] width 135 height 33
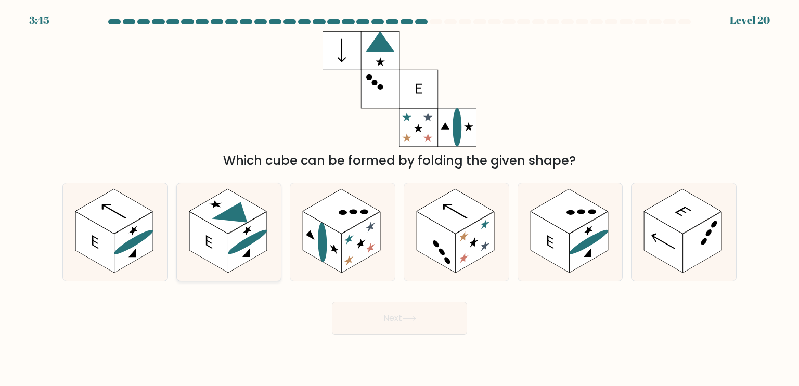
click at [252, 255] on rect at bounding box center [247, 242] width 39 height 61
click at [400, 198] on input "b." at bounding box center [400, 195] width 1 height 5
radio input "true"
click at [414, 324] on button "Next" at bounding box center [399, 318] width 135 height 33
click at [262, 244] on rect at bounding box center [247, 242] width 38 height 60
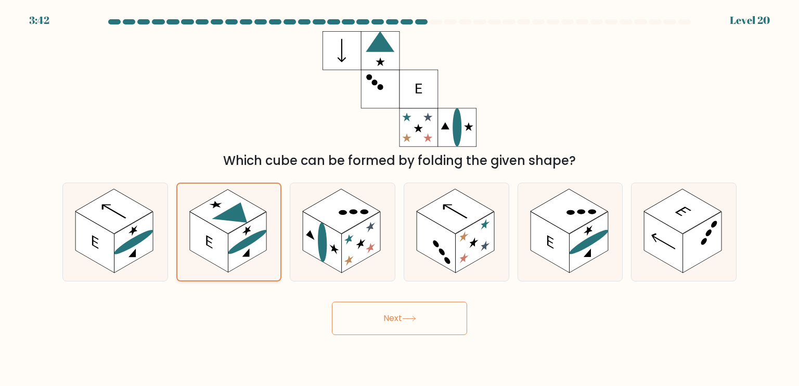
click at [400, 198] on input "b." at bounding box center [400, 195] width 1 height 5
click at [393, 314] on button "Next" at bounding box center [399, 318] width 135 height 33
click at [393, 313] on button "Next" at bounding box center [399, 318] width 135 height 33
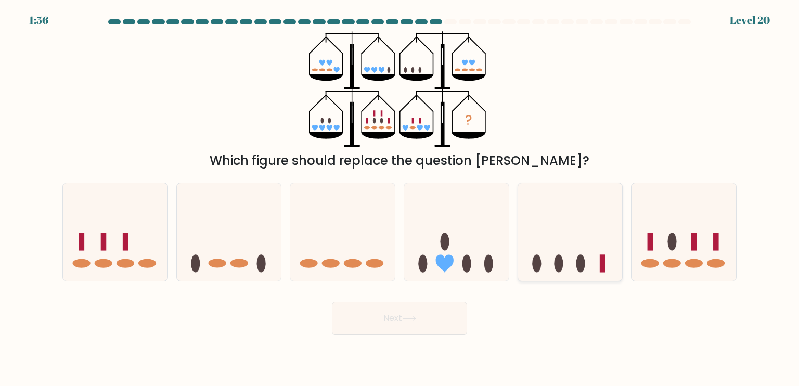
click at [548, 273] on icon at bounding box center [570, 232] width 105 height 86
click at [400, 198] on input "e." at bounding box center [400, 195] width 1 height 5
radio input "true"
click at [439, 319] on button "Next" at bounding box center [399, 318] width 135 height 33
click at [393, 321] on button "Next" at bounding box center [399, 318] width 135 height 33
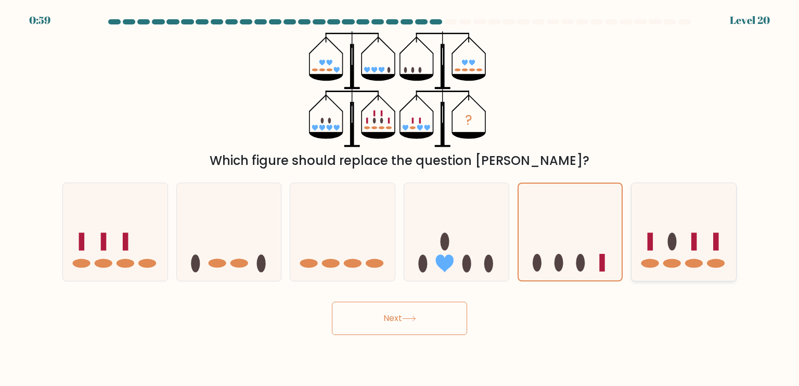
click at [672, 243] on ellipse at bounding box center [672, 242] width 9 height 18
click at [400, 198] on input "f." at bounding box center [400, 195] width 1 height 5
radio input "true"
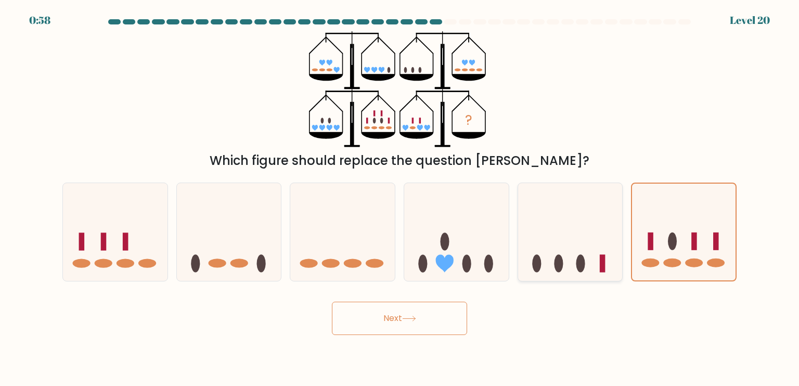
click at [591, 254] on icon at bounding box center [570, 232] width 105 height 86
click at [400, 198] on input "e." at bounding box center [400, 195] width 1 height 5
radio input "true"
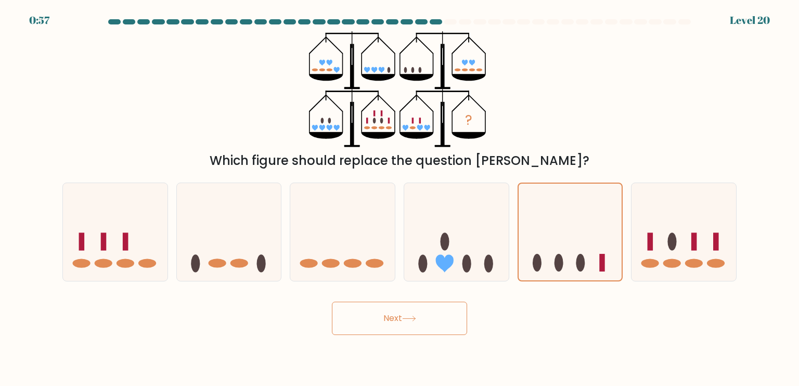
click at [435, 328] on button "Next" at bounding box center [399, 318] width 135 height 33
click at [379, 312] on button "Next" at bounding box center [399, 318] width 135 height 33
click at [393, 314] on button "Next" at bounding box center [399, 318] width 135 height 33
click at [684, 234] on icon at bounding box center [684, 232] width 105 height 86
click at [400, 198] on input "f." at bounding box center [400, 195] width 1 height 5
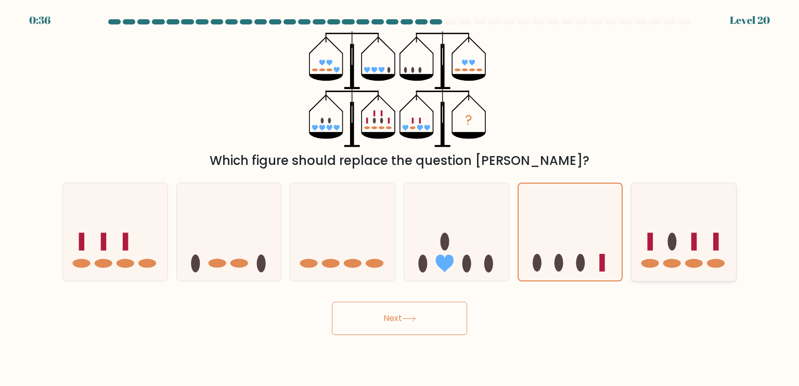
radio input "true"
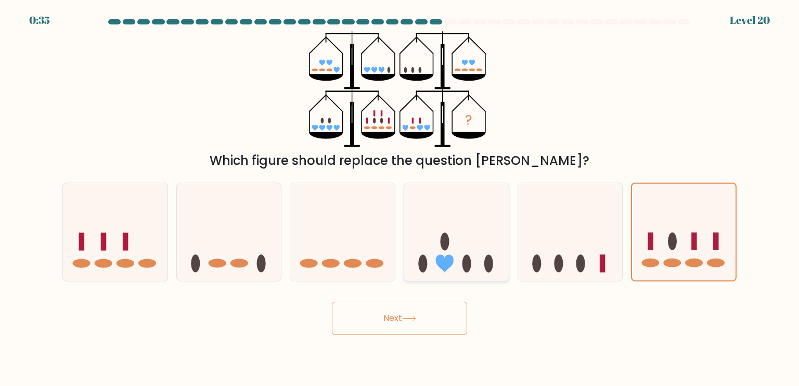
click at [446, 244] on ellipse at bounding box center [445, 242] width 9 height 18
click at [400, 198] on input "d." at bounding box center [400, 195] width 1 height 5
radio input "true"
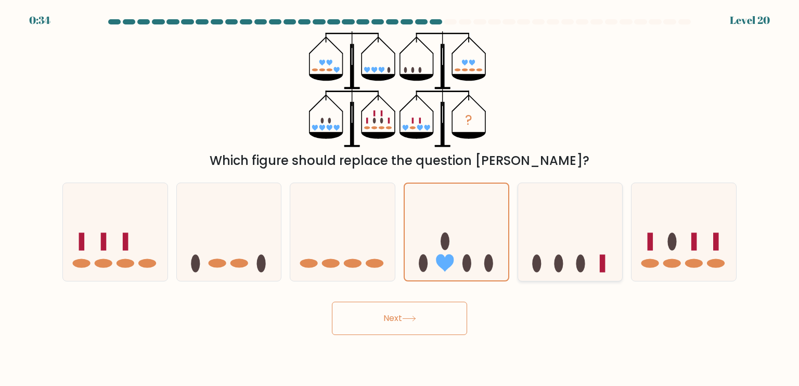
click at [548, 263] on icon at bounding box center [570, 232] width 105 height 86
click at [400, 198] on input "e." at bounding box center [400, 195] width 1 height 5
radio input "true"
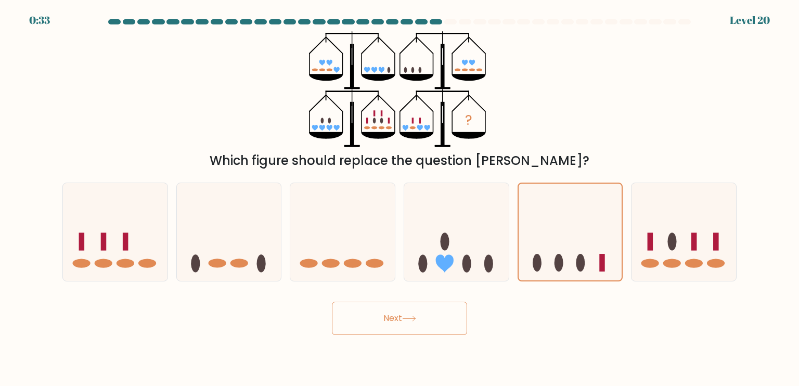
click at [449, 310] on button "Next" at bounding box center [399, 318] width 135 height 33
click at [452, 308] on button "Next" at bounding box center [399, 318] width 135 height 33
click at [445, 238] on ellipse at bounding box center [445, 242] width 9 height 18
click at [400, 198] on input "d." at bounding box center [400, 195] width 1 height 5
radio input "true"
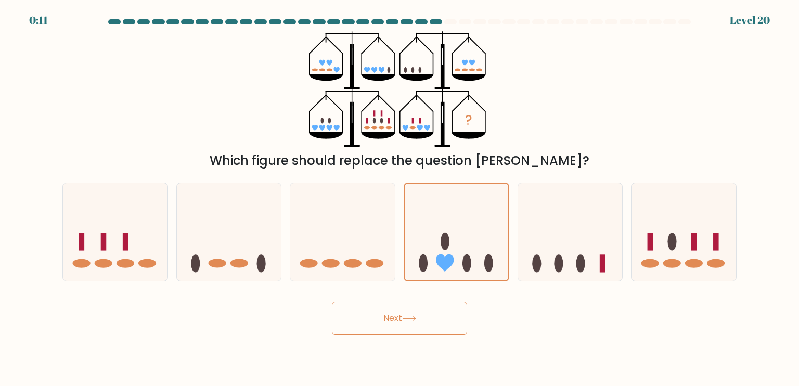
click at [439, 314] on button "Next" at bounding box center [399, 318] width 135 height 33
click at [584, 230] on icon at bounding box center [570, 232] width 105 height 86
click at [400, 198] on input "e." at bounding box center [400, 195] width 1 height 5
radio input "true"
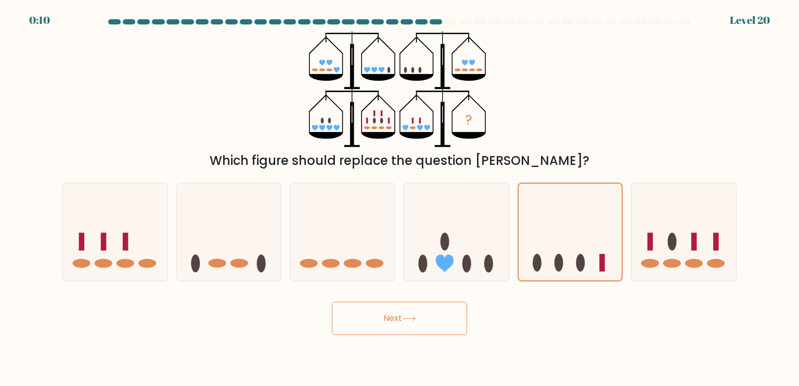
click at [449, 311] on button "Next" at bounding box center [399, 318] width 135 height 33
click at [426, 325] on button "Next" at bounding box center [399, 318] width 135 height 33
click at [406, 321] on button "Next" at bounding box center [399, 318] width 135 height 33
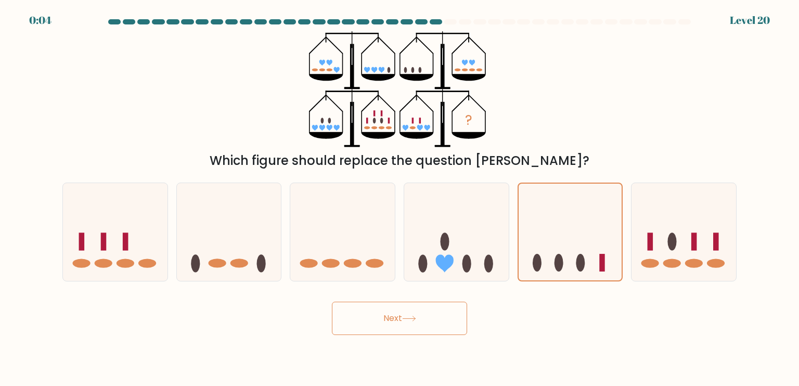
click at [413, 325] on button "Next" at bounding box center [399, 318] width 135 height 33
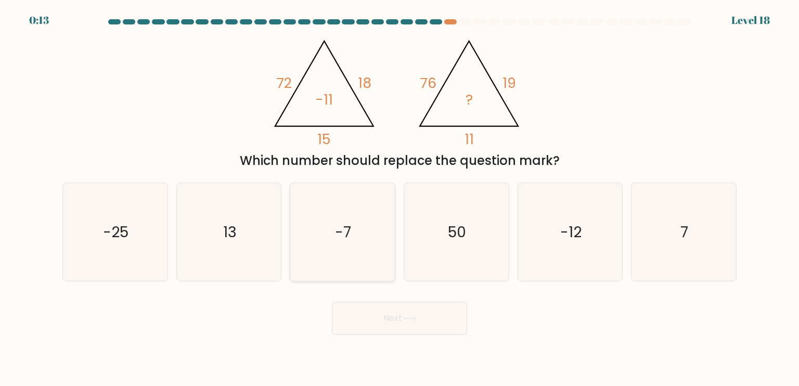
click at [338, 259] on icon "-7" at bounding box center [342, 232] width 98 height 98
click at [400, 198] on input "c. -7" at bounding box center [400, 195] width 1 height 5
radio input "true"
click at [432, 325] on button "Next" at bounding box center [399, 318] width 135 height 33
click at [428, 317] on button "Next" at bounding box center [399, 318] width 135 height 33
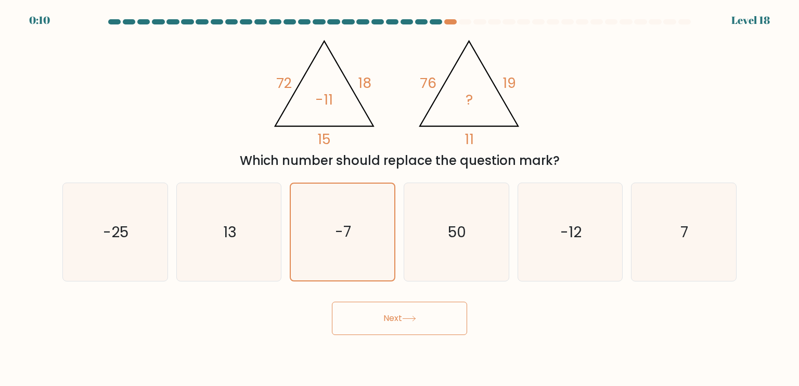
click at [428, 318] on button "Next" at bounding box center [399, 318] width 135 height 33
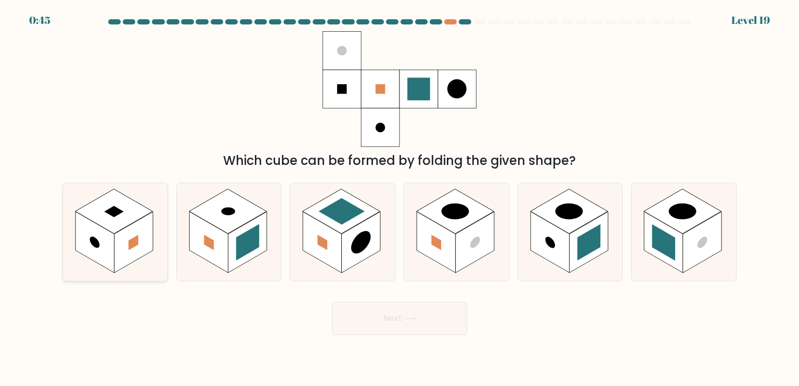
click at [135, 242] on rect at bounding box center [133, 243] width 10 height 16
click at [400, 198] on input "a." at bounding box center [400, 195] width 1 height 5
radio input "true"
click at [405, 325] on button "Next" at bounding box center [399, 318] width 135 height 33
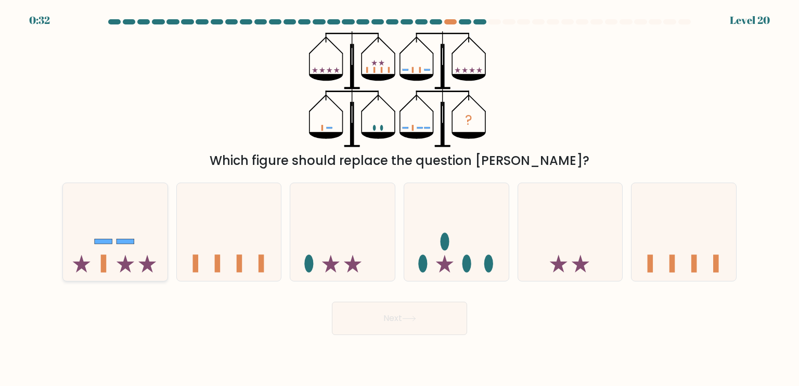
drag, startPoint x: 128, startPoint y: 259, endPoint x: 152, endPoint y: 267, distance: 24.8
click at [129, 259] on icon at bounding box center [115, 232] width 105 height 86
click at [400, 198] on input "a." at bounding box center [400, 195] width 1 height 5
radio input "true"
click at [413, 316] on icon at bounding box center [409, 319] width 14 height 6
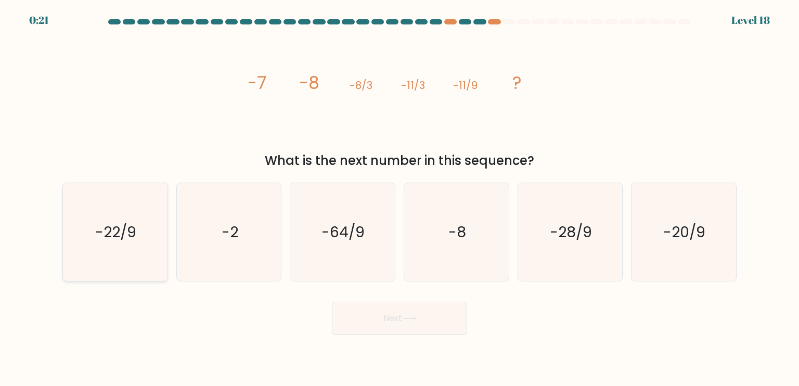
click at [83, 269] on icon "-22/9" at bounding box center [115, 232] width 98 height 98
click at [400, 198] on input "a. -22/9" at bounding box center [400, 195] width 1 height 5
radio input "true"
click at [678, 239] on text "-20/9" at bounding box center [685, 231] width 42 height 21
click at [400, 198] on input "f. -20/9" at bounding box center [400, 195] width 1 height 5
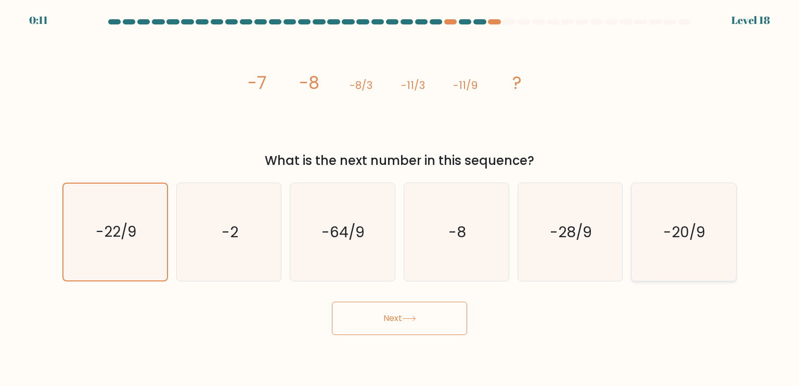
radio input "true"
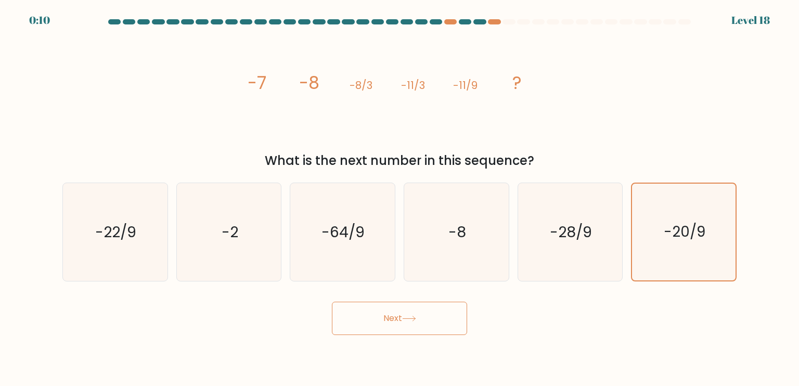
click at [365, 321] on button "Next" at bounding box center [399, 318] width 135 height 33
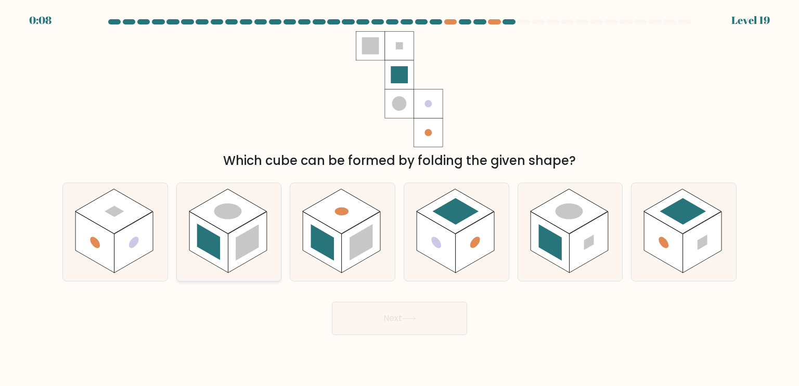
click at [210, 253] on rect at bounding box center [208, 242] width 23 height 36
click at [400, 198] on input "b." at bounding box center [400, 195] width 1 height 5
radio input "true"
click at [379, 320] on button "Next" at bounding box center [399, 318] width 135 height 33
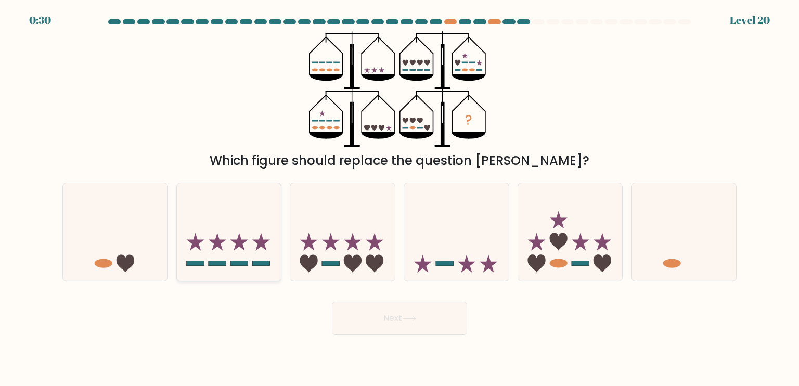
click at [262, 239] on icon at bounding box center [261, 242] width 18 height 18
click at [400, 198] on input "b." at bounding box center [400, 195] width 1 height 5
radio input "true"
click at [429, 315] on button "Next" at bounding box center [399, 318] width 135 height 33
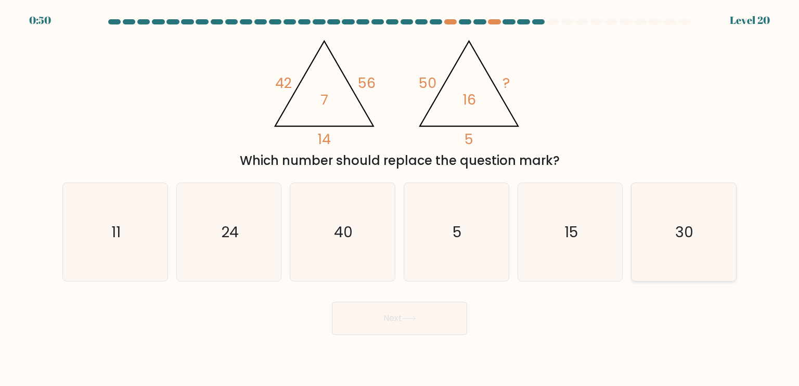
click at [673, 223] on icon "30" at bounding box center [684, 232] width 98 height 98
click at [400, 198] on input "f. 30" at bounding box center [400, 195] width 1 height 5
radio input "true"
click at [433, 328] on button "Next" at bounding box center [399, 318] width 135 height 33
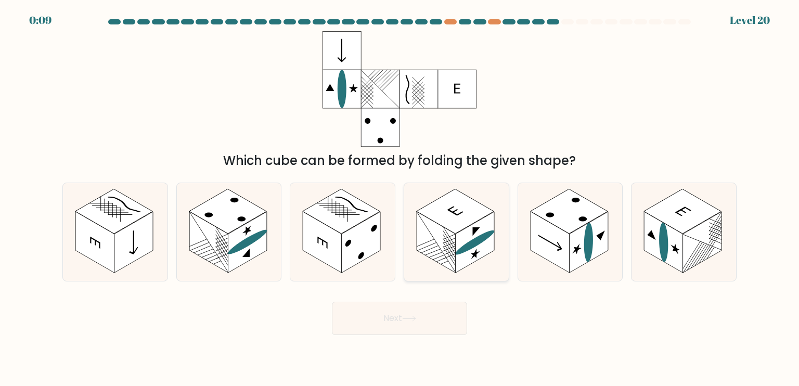
click at [441, 267] on icon at bounding box center [456, 232] width 105 height 98
click at [400, 198] on input "d." at bounding box center [400, 195] width 1 height 5
radio input "true"
click at [395, 318] on button "Next" at bounding box center [399, 318] width 135 height 33
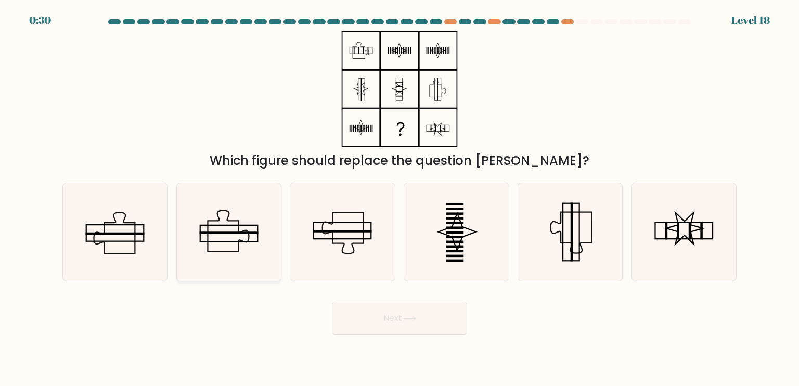
click at [239, 253] on icon at bounding box center [229, 232] width 98 height 98
click at [400, 198] on input "b." at bounding box center [400, 195] width 1 height 5
radio input "true"
click at [414, 331] on button "Next" at bounding box center [399, 318] width 135 height 33
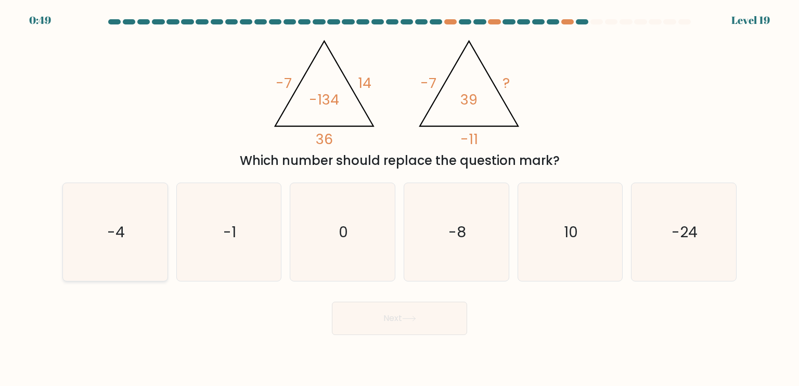
click at [148, 242] on icon "-4" at bounding box center [115, 232] width 98 height 98
click at [400, 198] on input "a. -4" at bounding box center [400, 195] width 1 height 5
radio input "true"
click at [399, 312] on button "Next" at bounding box center [399, 318] width 135 height 33
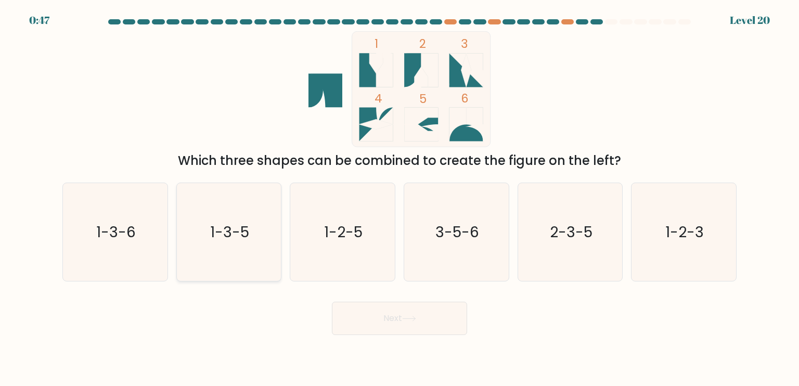
click at [260, 223] on icon "1-3-5" at bounding box center [229, 232] width 98 height 98
click at [400, 198] on input "b. 1-3-5" at bounding box center [400, 195] width 1 height 5
radio input "true"
click at [310, 251] on icon "1-2-5" at bounding box center [342, 232] width 98 height 98
click at [400, 198] on input "c. 1-2-5" at bounding box center [400, 195] width 1 height 5
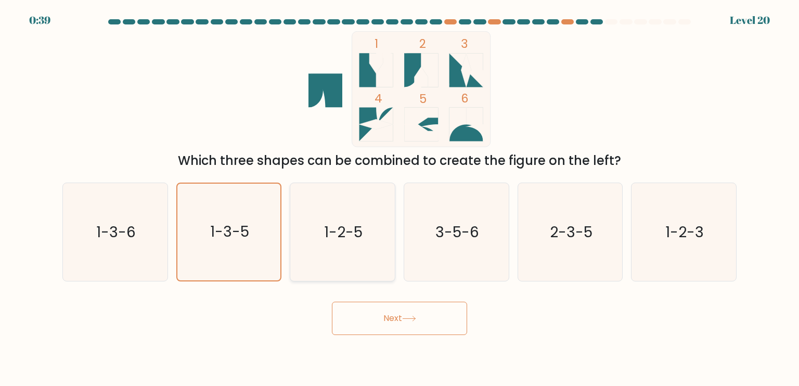
radio input "true"
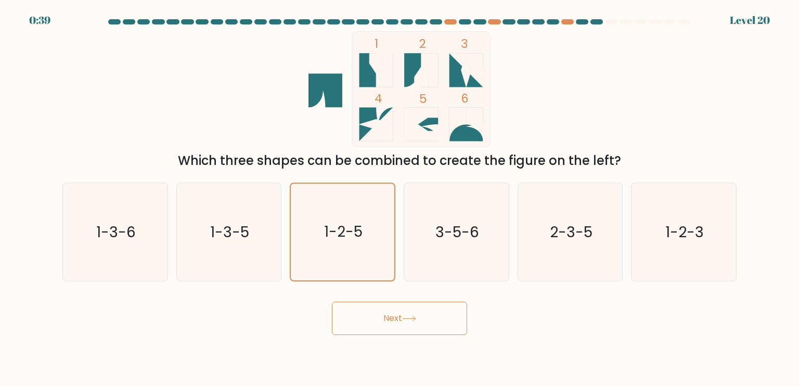
click at [402, 316] on button "Next" at bounding box center [399, 318] width 135 height 33
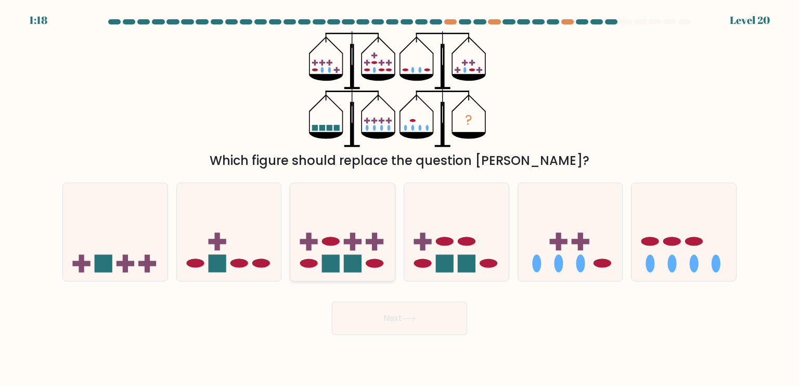
click at [376, 233] on rect at bounding box center [374, 242] width 5 height 18
click at [400, 198] on input "c." at bounding box center [400, 195] width 1 height 5
radio input "true"
click at [445, 319] on button "Next" at bounding box center [399, 318] width 135 height 33
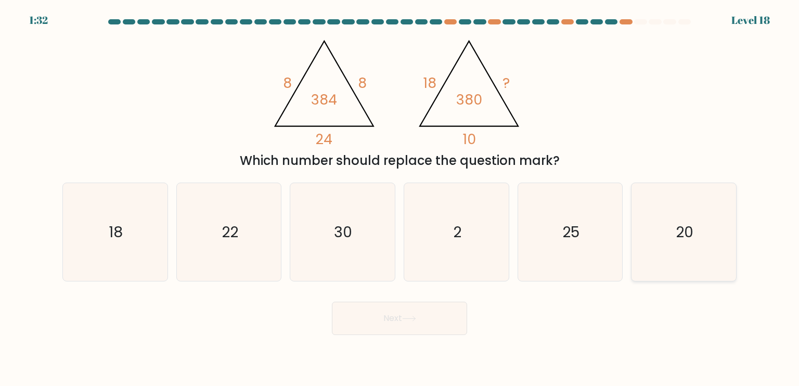
click at [702, 271] on icon "20" at bounding box center [684, 232] width 98 height 98
click at [400, 198] on input "f. 20" at bounding box center [400, 195] width 1 height 5
radio input "true"
click at [446, 321] on button "Next" at bounding box center [399, 318] width 135 height 33
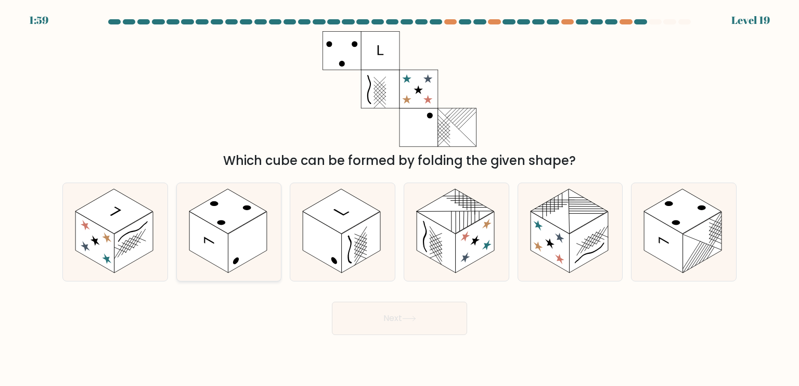
click at [200, 251] on rect at bounding box center [208, 241] width 39 height 61
click at [400, 198] on input "b." at bounding box center [400, 195] width 1 height 5
radio input "true"
click at [426, 331] on button "Next" at bounding box center [399, 318] width 135 height 33
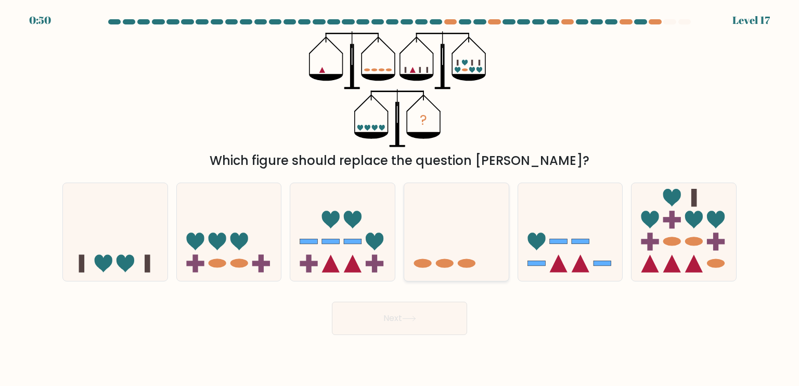
click at [428, 235] on icon at bounding box center [456, 232] width 105 height 86
click at [400, 198] on input "d." at bounding box center [400, 195] width 1 height 5
radio input "true"
click at [418, 310] on button "Next" at bounding box center [399, 318] width 135 height 33
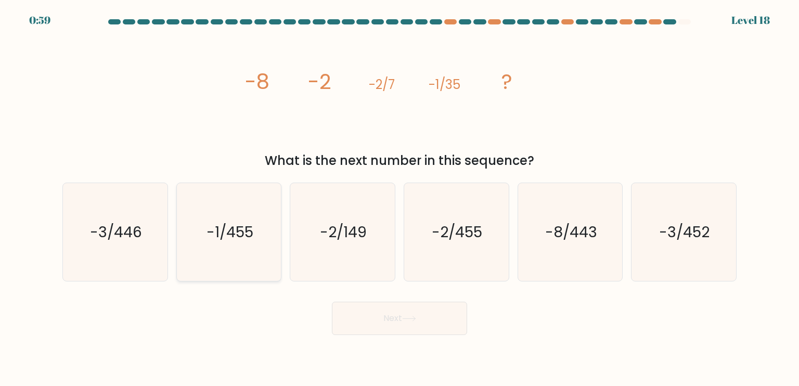
click at [209, 262] on icon "-1/455" at bounding box center [229, 232] width 98 height 98
click at [400, 198] on input "b. -1/455" at bounding box center [400, 195] width 1 height 5
radio input "true"
click at [377, 322] on button "Next" at bounding box center [399, 318] width 135 height 33
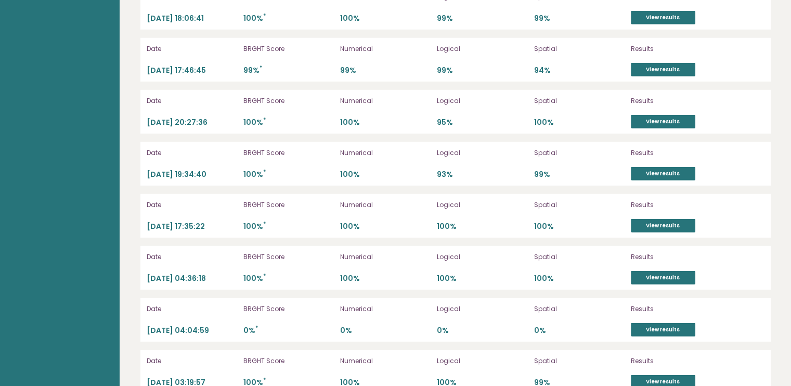
scroll to position [2912, 0]
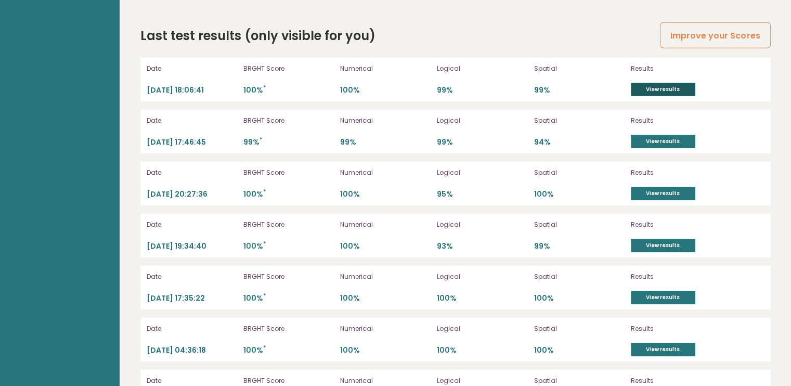
click at [668, 88] on link "View results" at bounding box center [663, 90] width 65 height 14
